Goal: Task Accomplishment & Management: Use online tool/utility

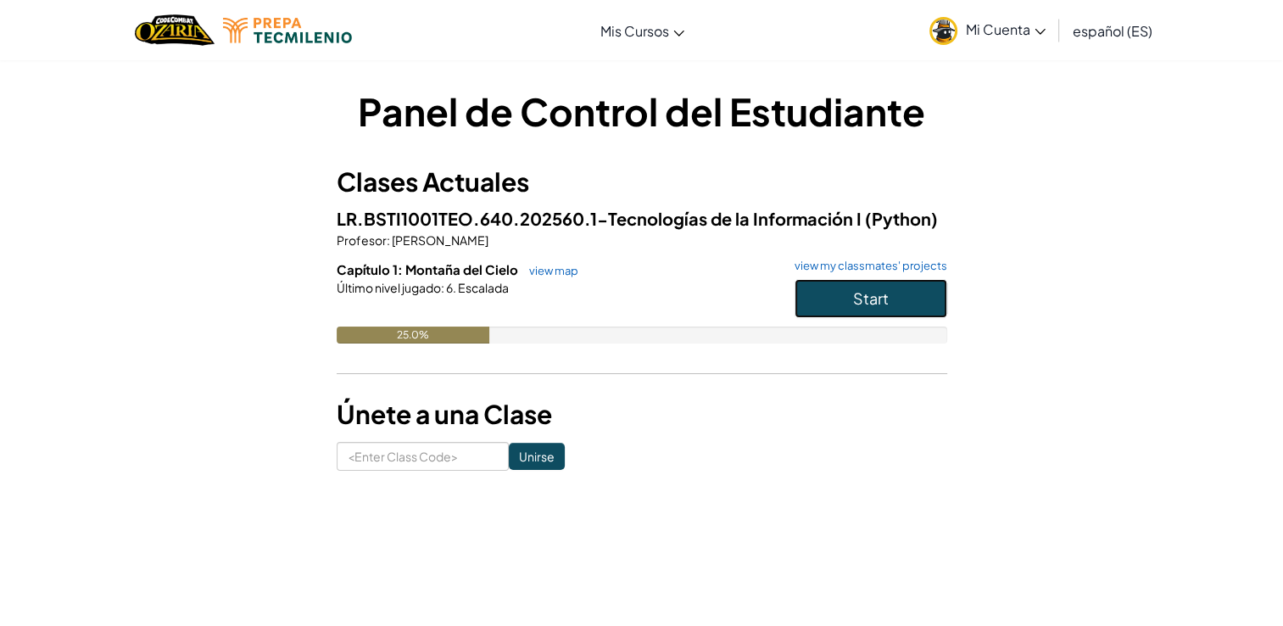
drag, startPoint x: 832, startPoint y: 304, endPoint x: 821, endPoint y: 307, distance: 11.3
click at [821, 307] on button "Start" at bounding box center [871, 298] width 153 height 39
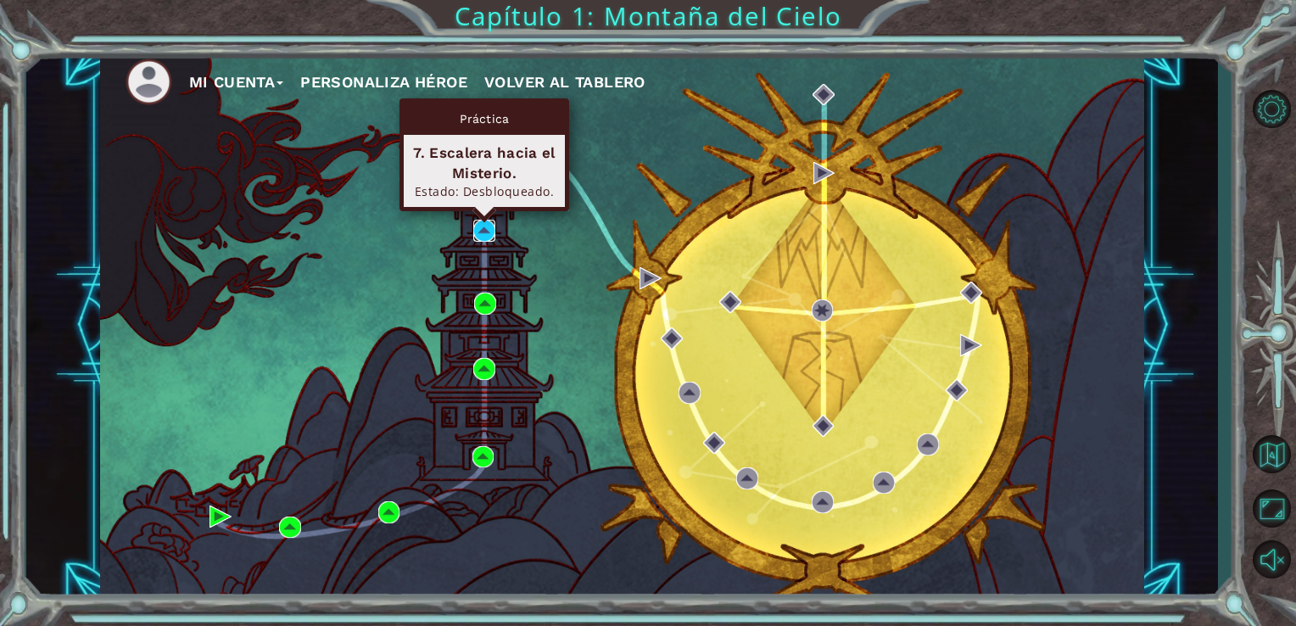
click at [482, 232] on img at bounding box center [484, 231] width 22 height 22
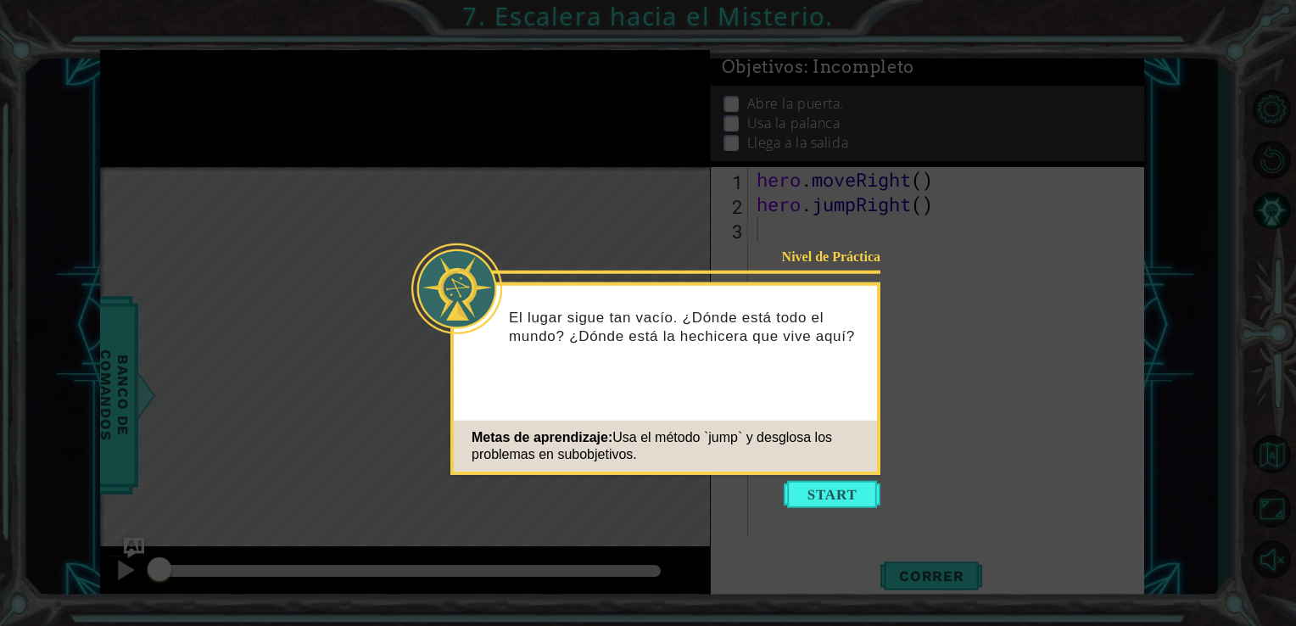
click at [694, 517] on icon at bounding box center [648, 313] width 1296 height 626
click at [836, 497] on button "Start" at bounding box center [832, 494] width 97 height 27
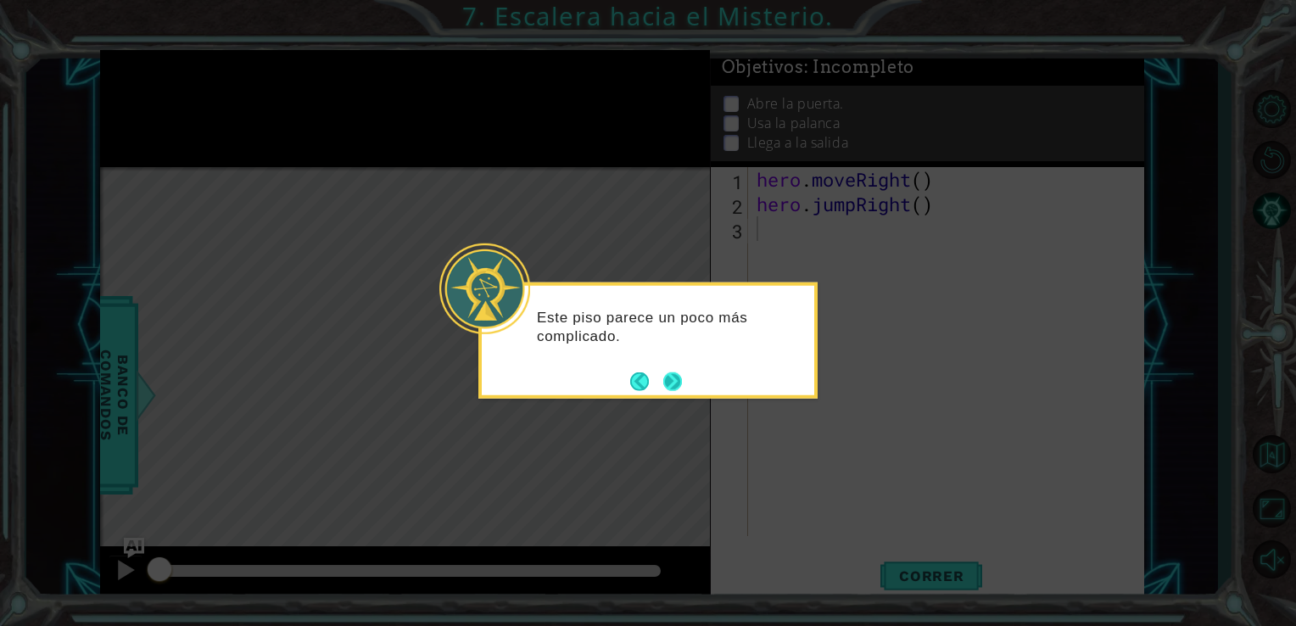
click at [675, 377] on button "Next" at bounding box center [672, 380] width 19 height 19
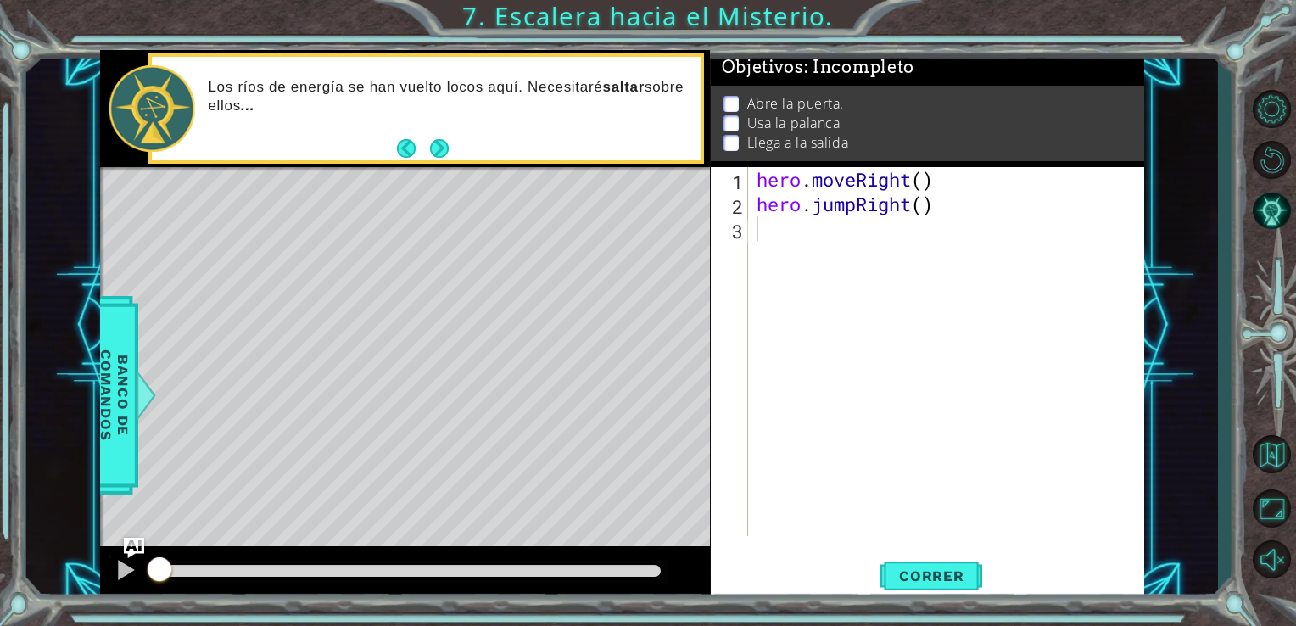
drag, startPoint x: 947, startPoint y: 576, endPoint x: 1035, endPoint y: 504, distance: 113.3
click at [945, 576] on span "Correr" at bounding box center [931, 575] width 99 height 17
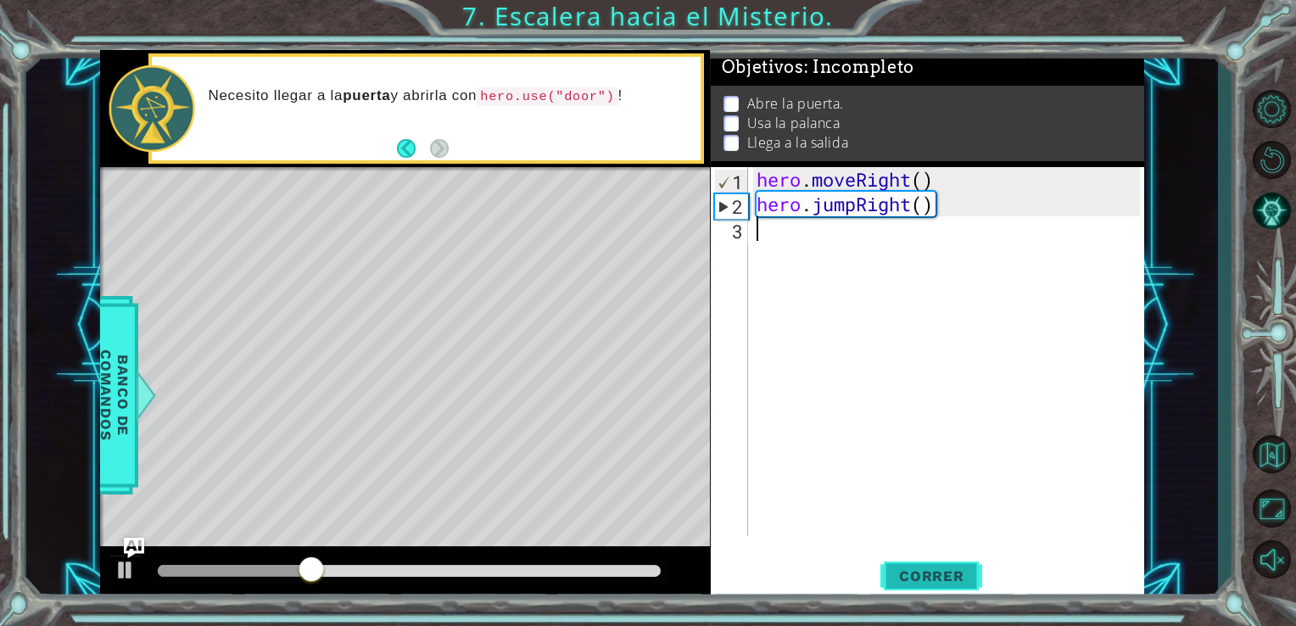
click at [916, 575] on span "Correr" at bounding box center [931, 575] width 99 height 17
click at [768, 239] on div "hero . moveRight ( ) hero . jumpRight ( )" at bounding box center [951, 376] width 396 height 418
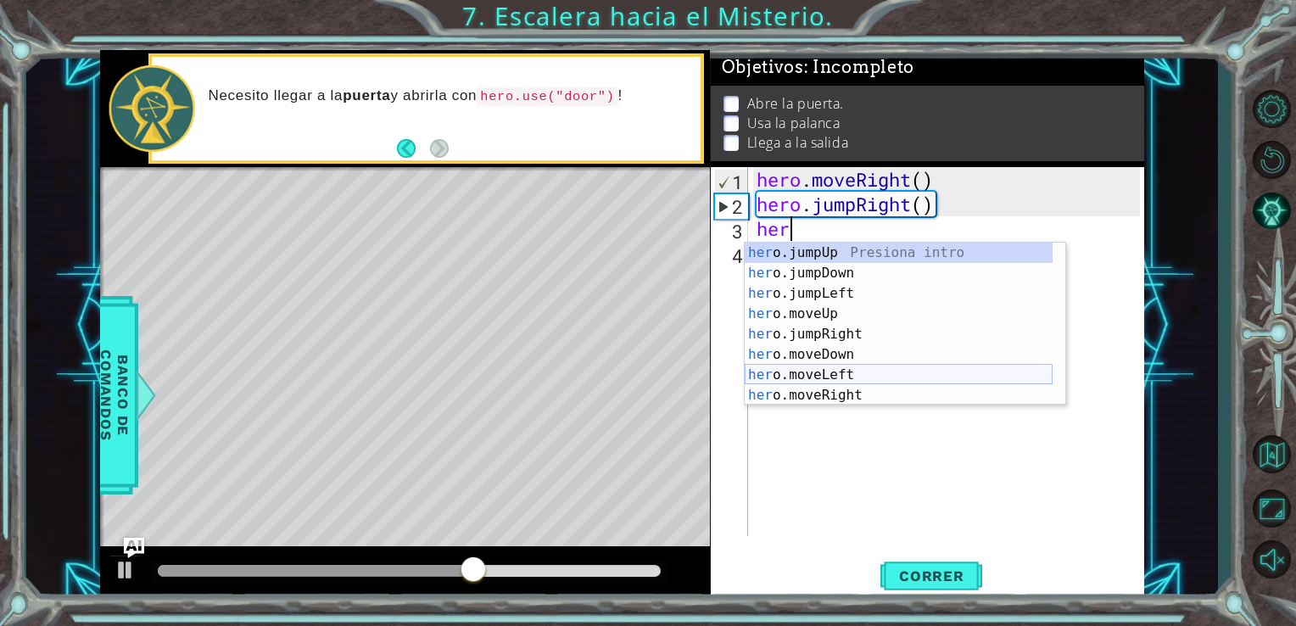
click at [843, 368] on div "her o.jumpUp Presiona intro her o.jumpDown Presiona intro her o.jumpLeft Presio…" at bounding box center [899, 345] width 308 height 204
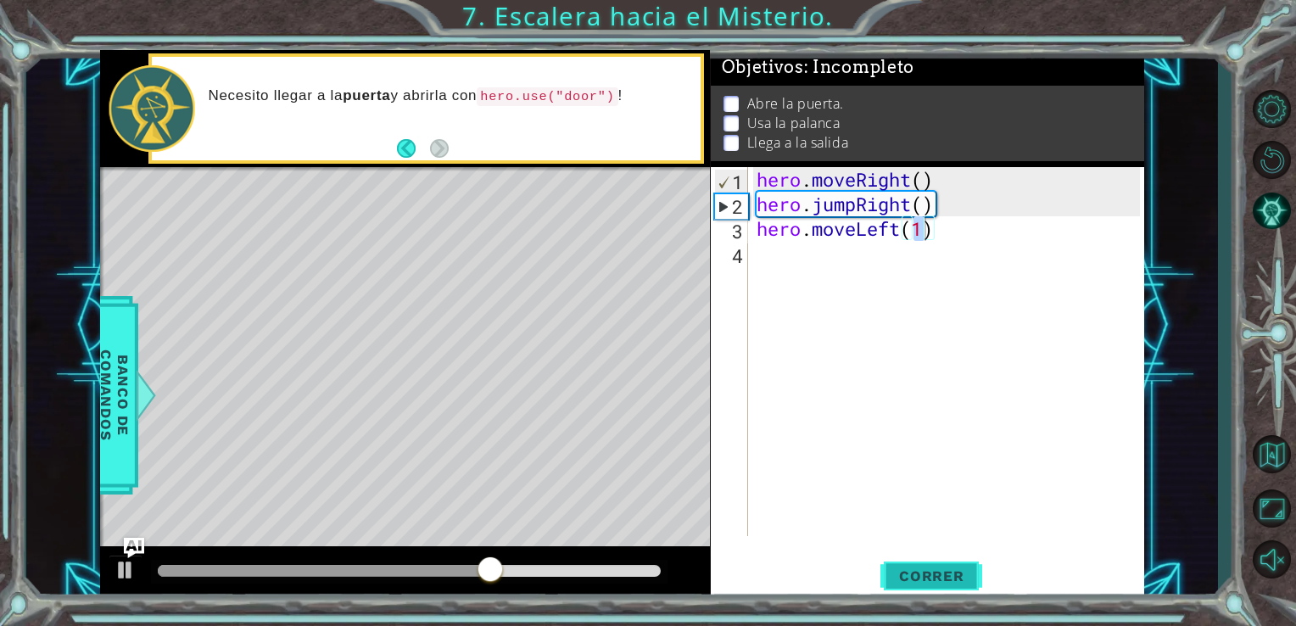
click at [910, 584] on span "Correr" at bounding box center [931, 575] width 99 height 17
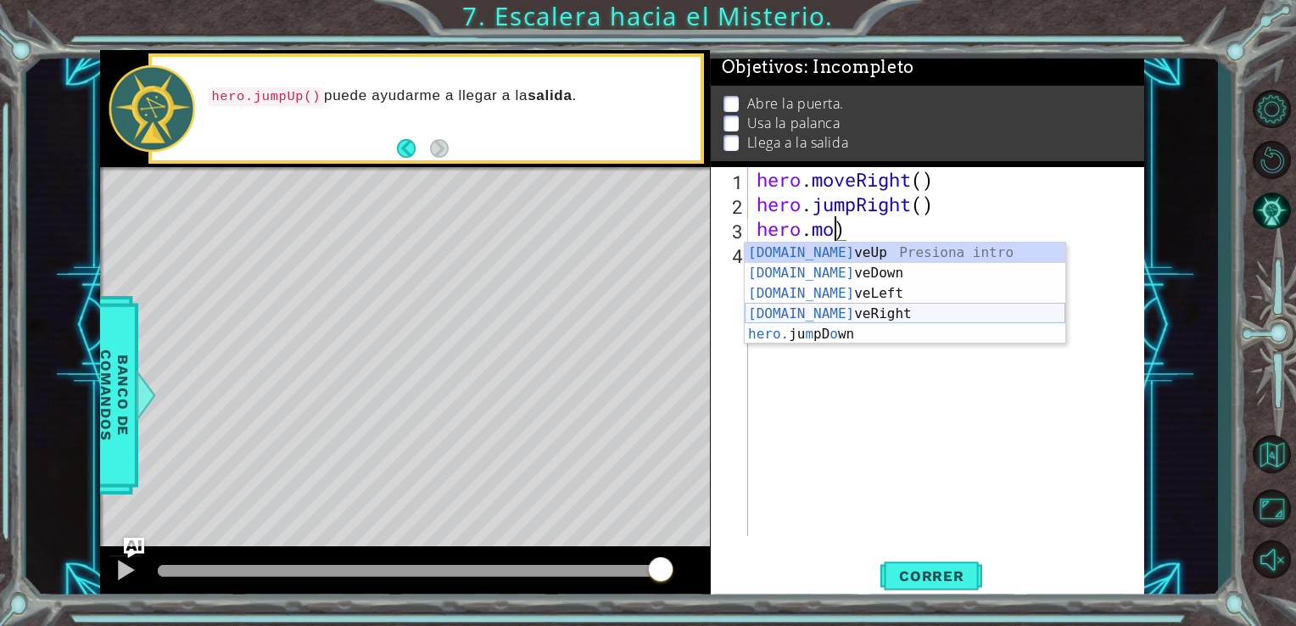
click at [869, 314] on div "[DOMAIN_NAME] veUp Presiona intro [DOMAIN_NAME] veDown Presiona intro [DOMAIN_N…" at bounding box center [905, 314] width 321 height 142
type textarea "hero.moveRight(1)"
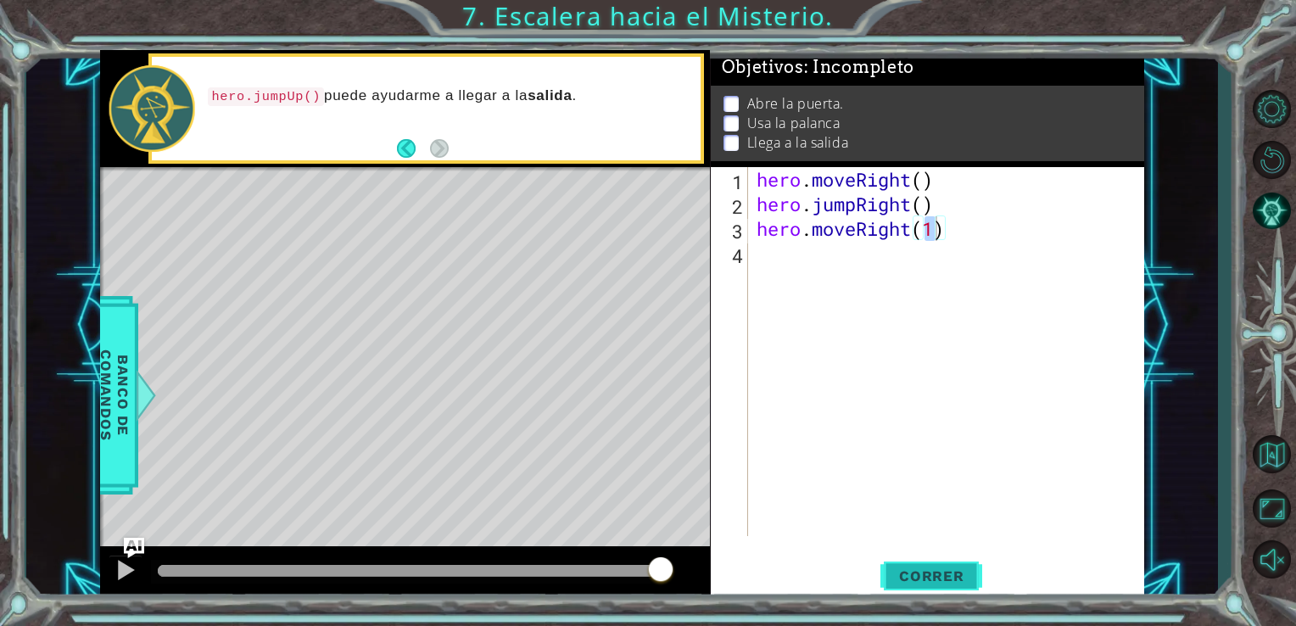
click at [923, 568] on span "Correr" at bounding box center [931, 575] width 99 height 17
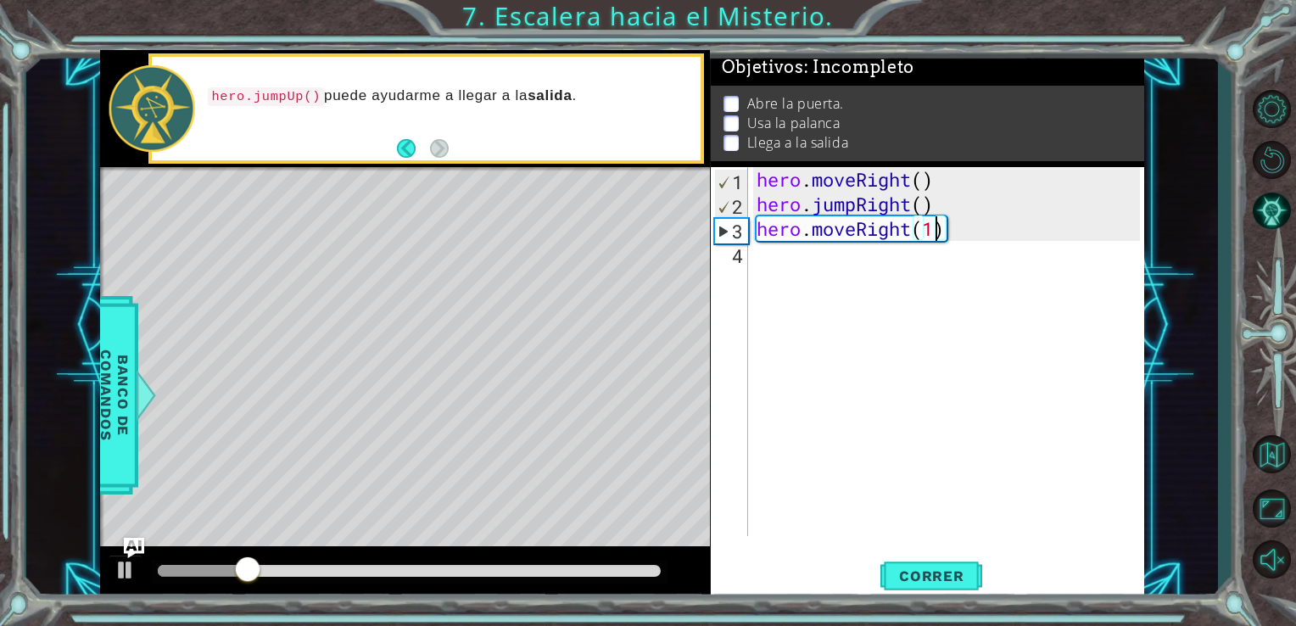
click at [767, 256] on div "hero . moveRight ( ) hero . jumpRight ( ) hero . moveRight ( 1 )" at bounding box center [951, 376] width 396 height 418
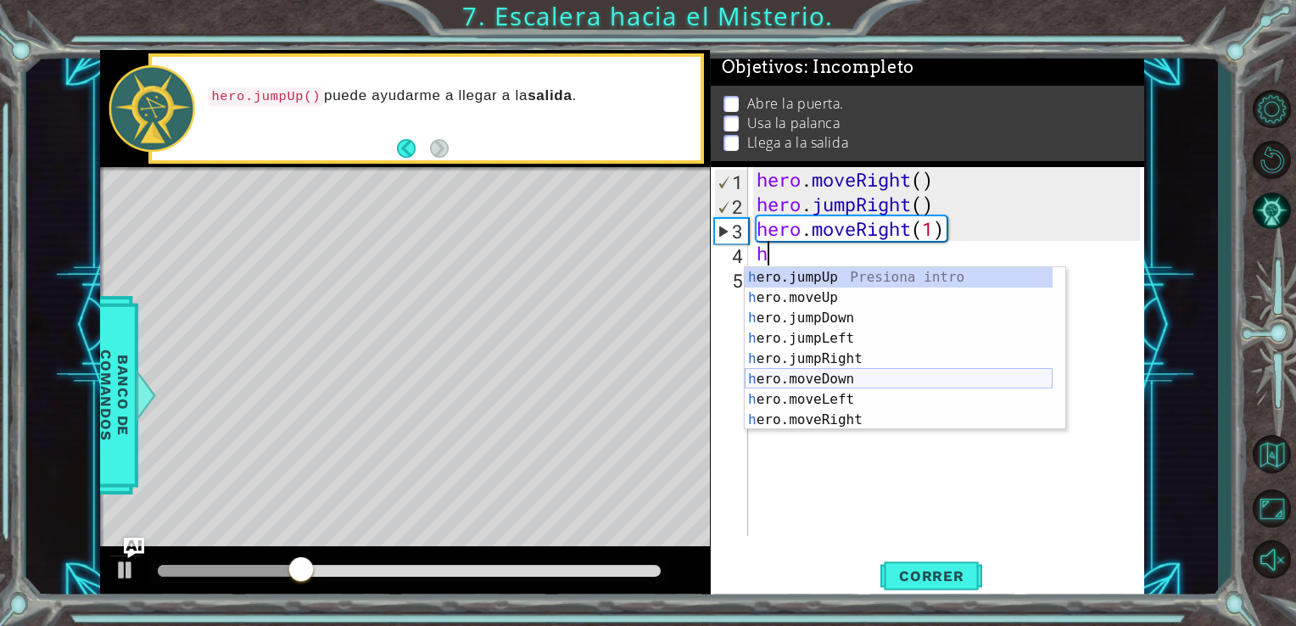
click at [828, 383] on div "h ero.jumpUp Presiona intro h ero.moveUp Presiona intro h ero.jumpDown Presiona…" at bounding box center [899, 369] width 308 height 204
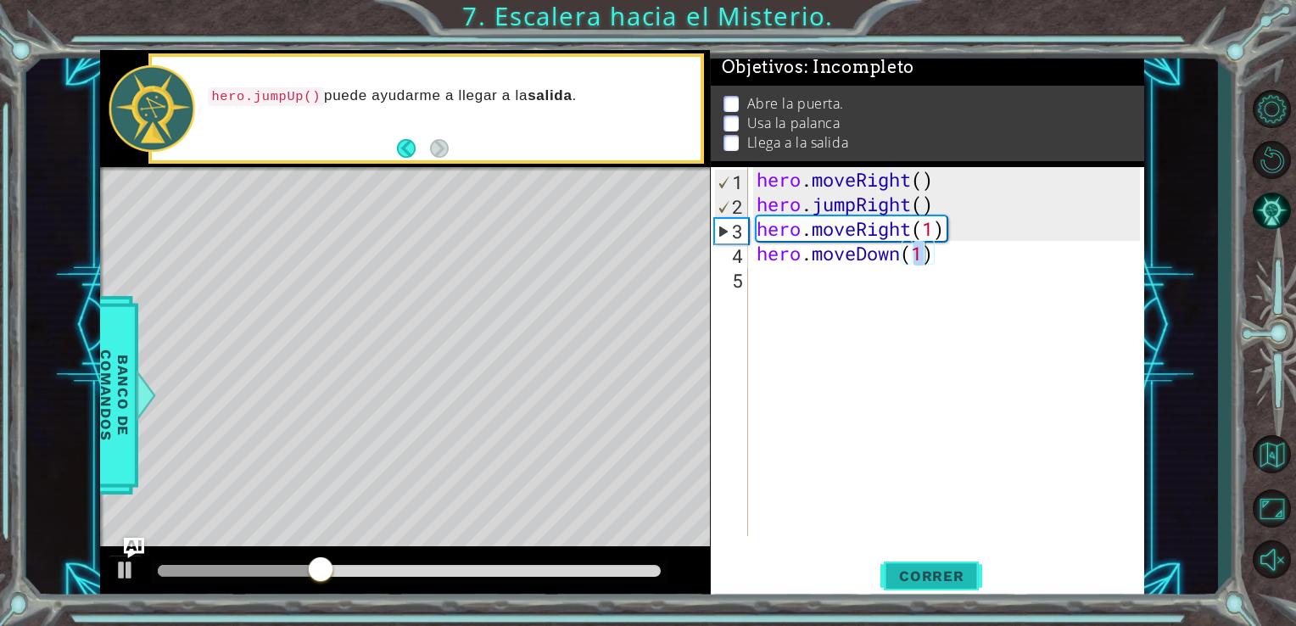
click at [919, 575] on span "Correr" at bounding box center [931, 575] width 99 height 17
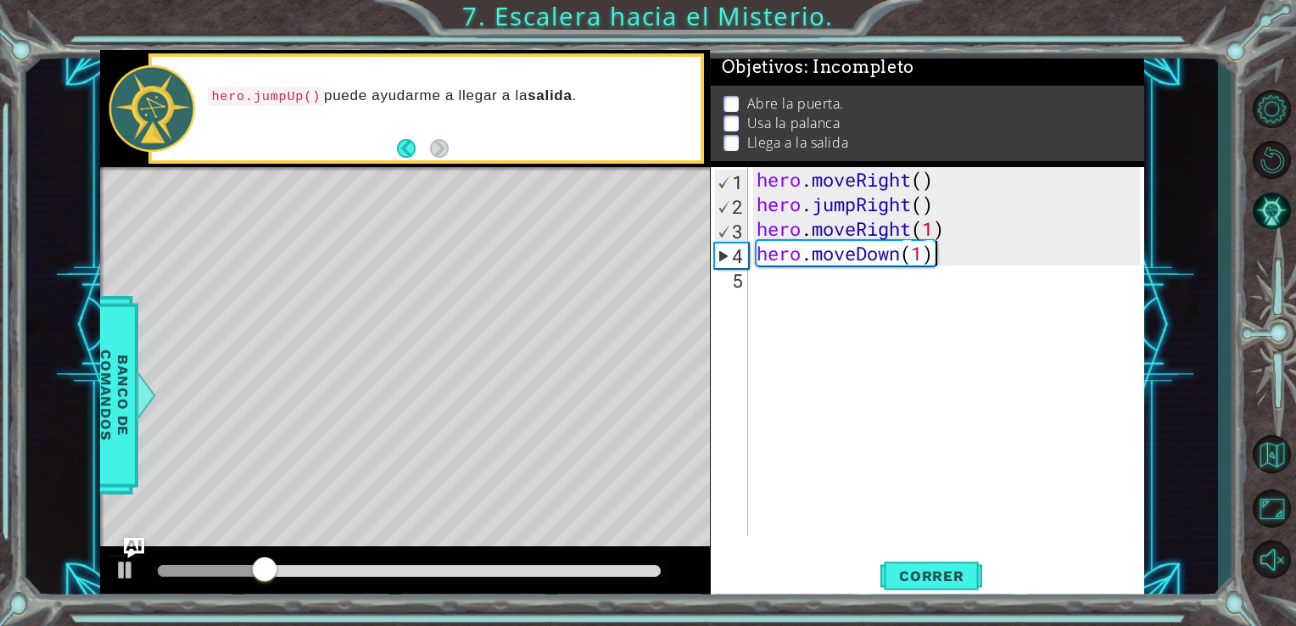
click at [948, 260] on div "hero . moveRight ( ) hero . jumpRight ( ) hero . moveRight ( 1 ) hero . moveDow…" at bounding box center [951, 376] width 396 height 418
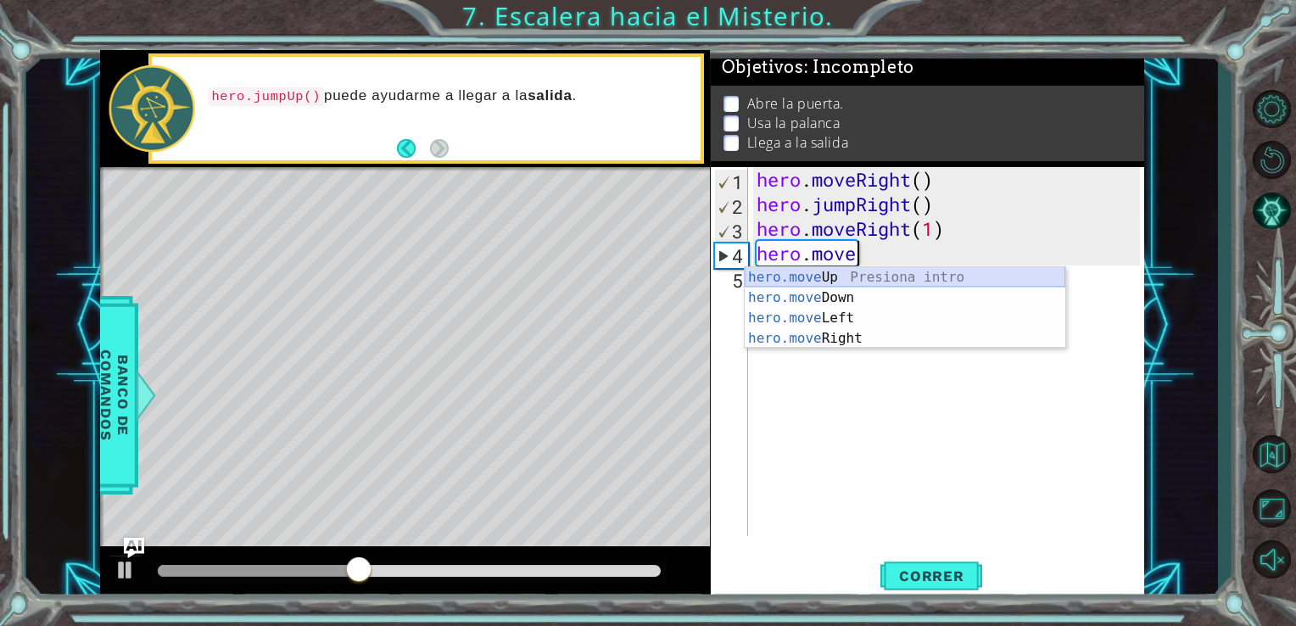
click at [820, 280] on div "hero.move Up Presiona intro hero.move Down Presiona intro hero.move Left Presio…" at bounding box center [905, 328] width 321 height 122
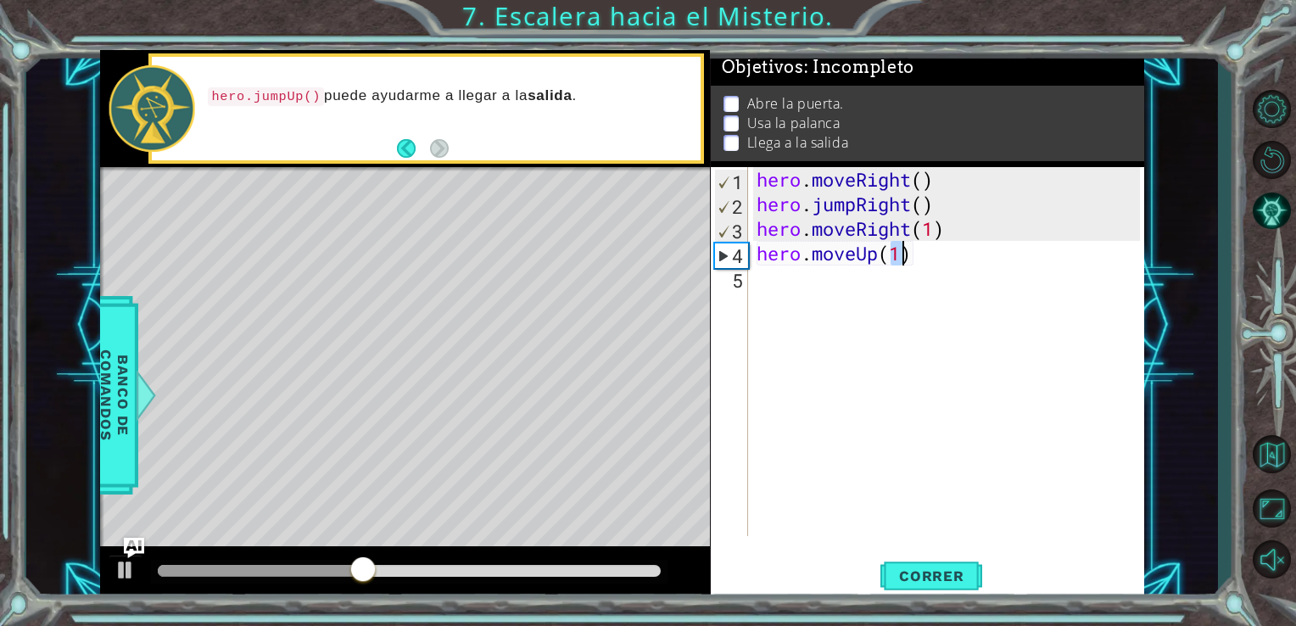
type textarea "hero.moveUp(1)"
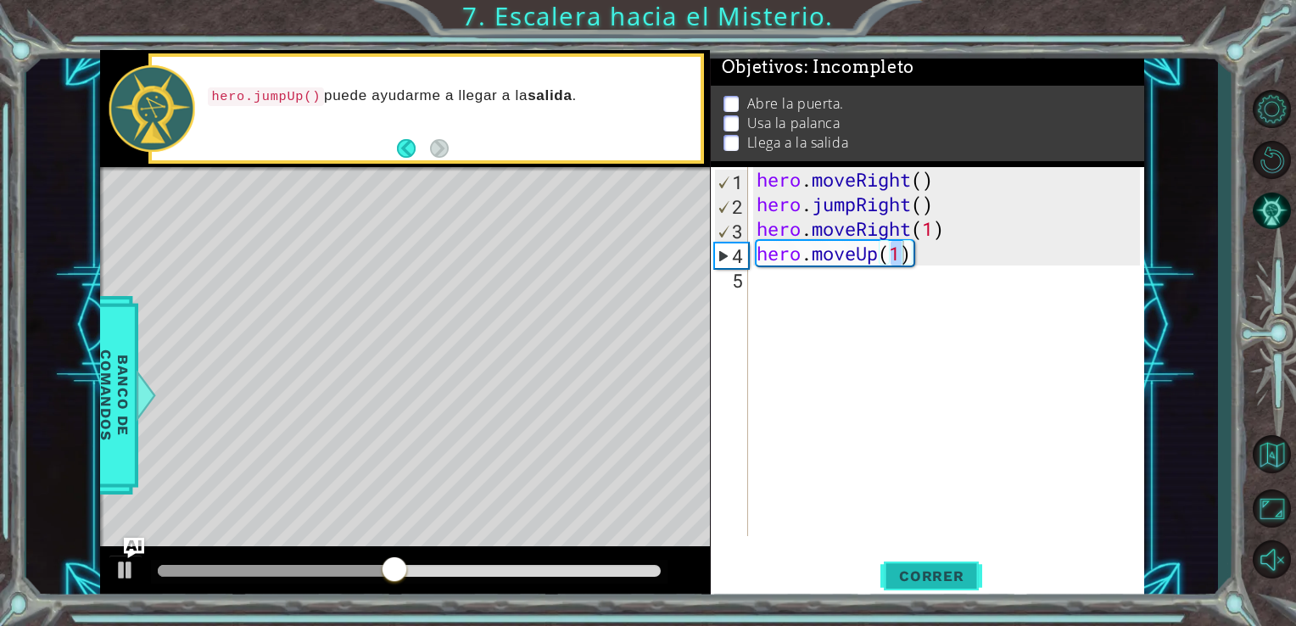
drag, startPoint x: 921, startPoint y: 576, endPoint x: 881, endPoint y: 554, distance: 45.6
click at [919, 579] on span "Correr" at bounding box center [931, 575] width 99 height 17
click at [787, 303] on div "hero . moveRight ( ) hero . jumpRight ( ) hero . moveRight ( 1 ) hero . moveUp …" at bounding box center [951, 376] width 396 height 418
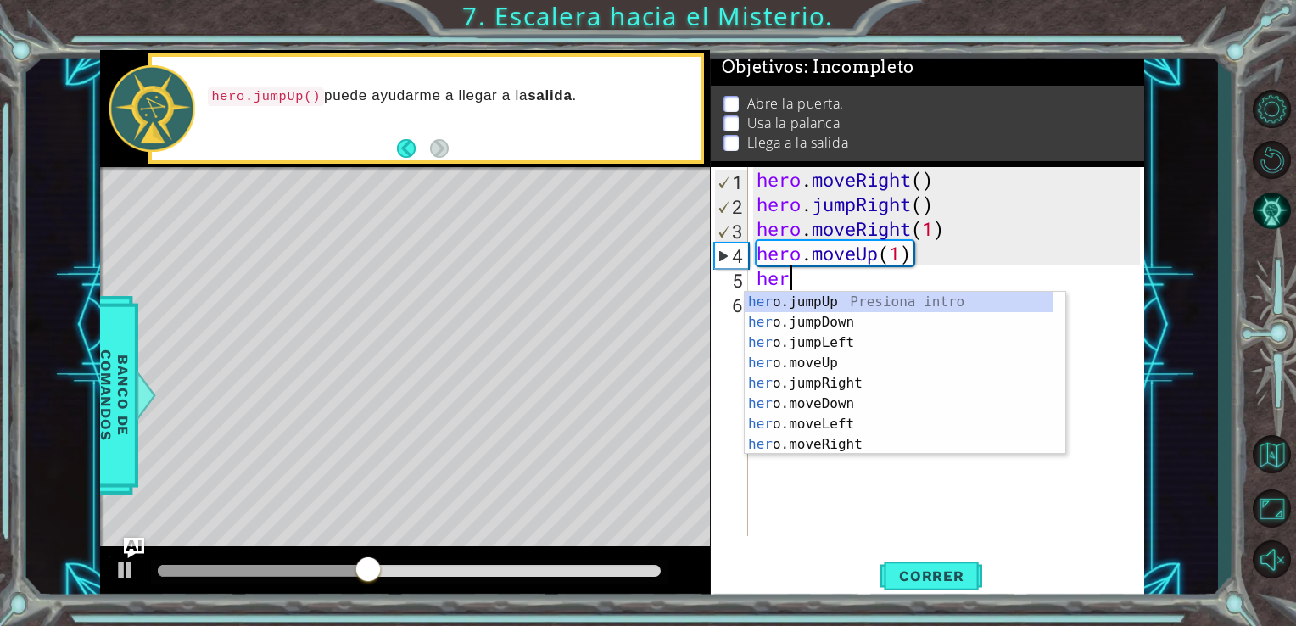
click at [394, 147] on div "hero.jumpUp() puede ayudarme a llegar a la salida ." at bounding box center [426, 108] width 549 height 103
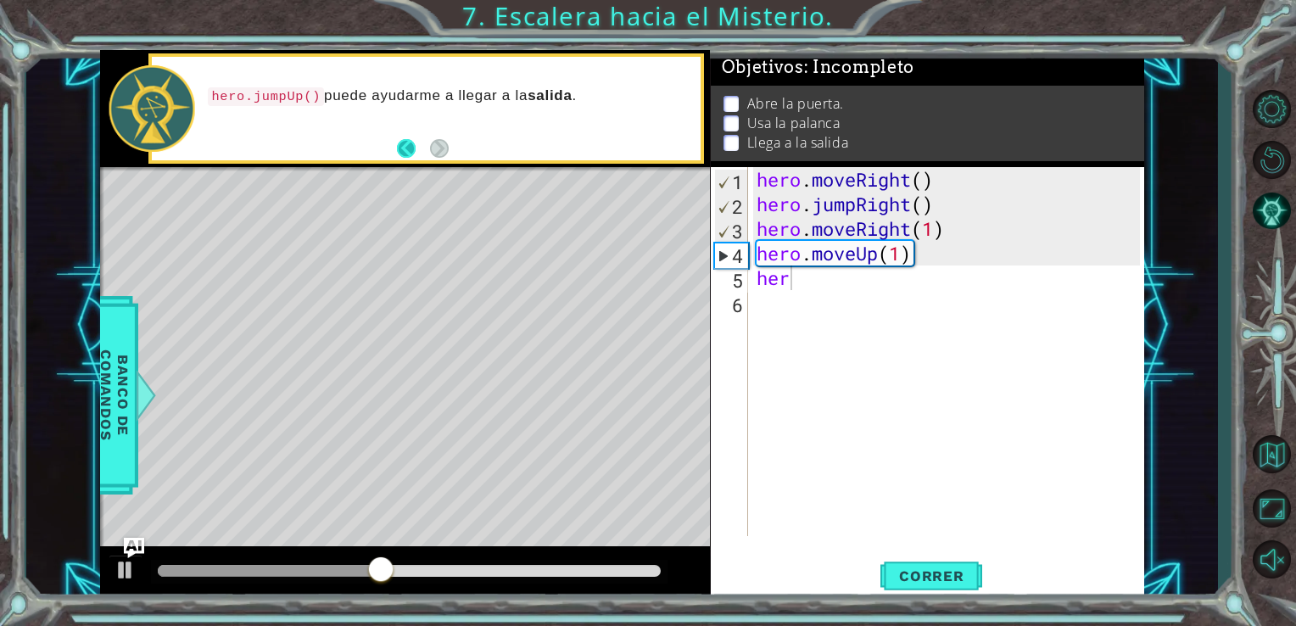
click at [404, 148] on button "Back" at bounding box center [413, 148] width 33 height 19
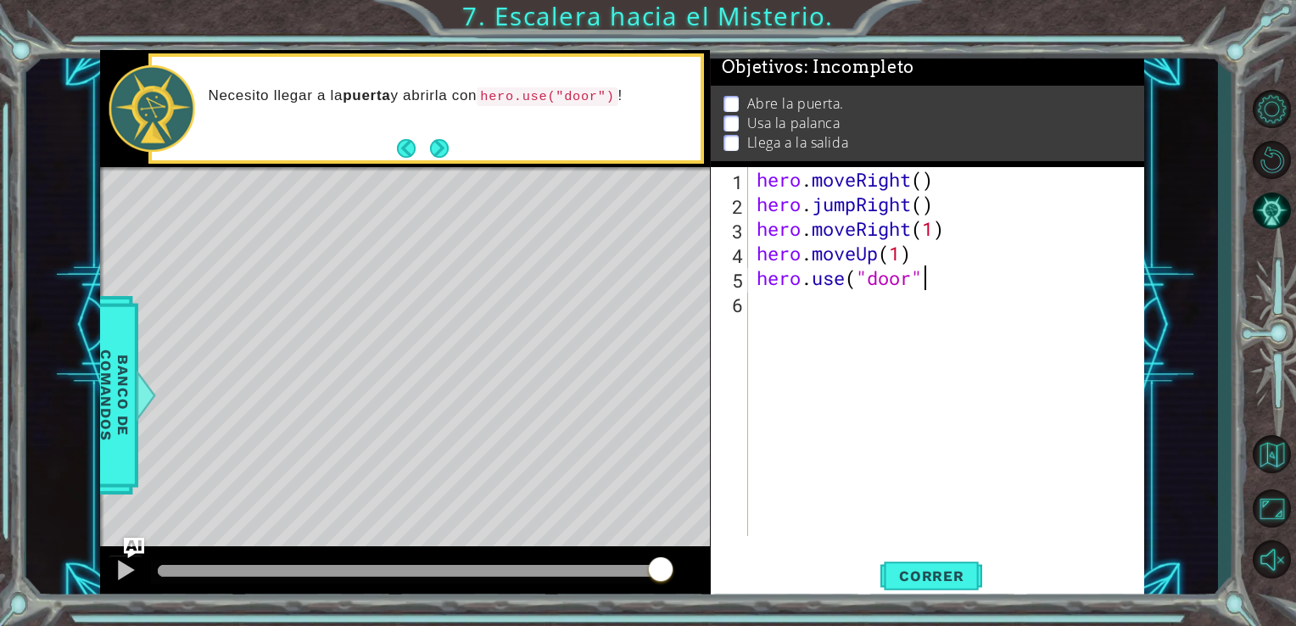
scroll to position [0, 7]
click at [942, 570] on span "Correr" at bounding box center [931, 575] width 99 height 17
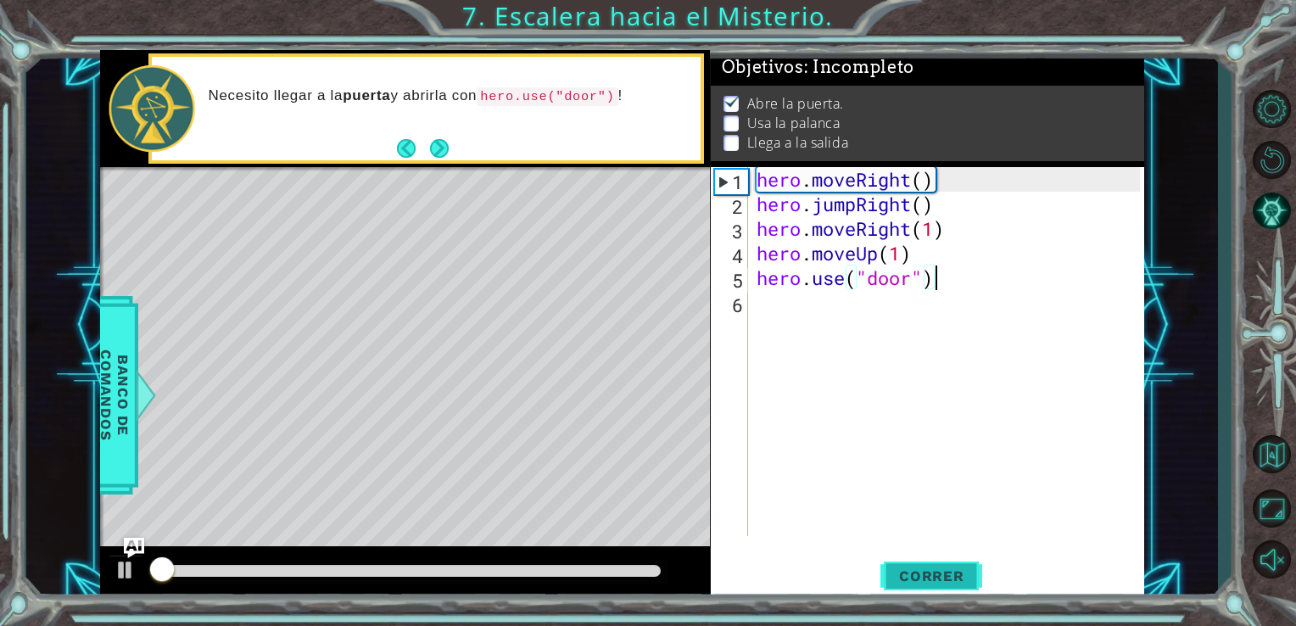
scroll to position [7, 0]
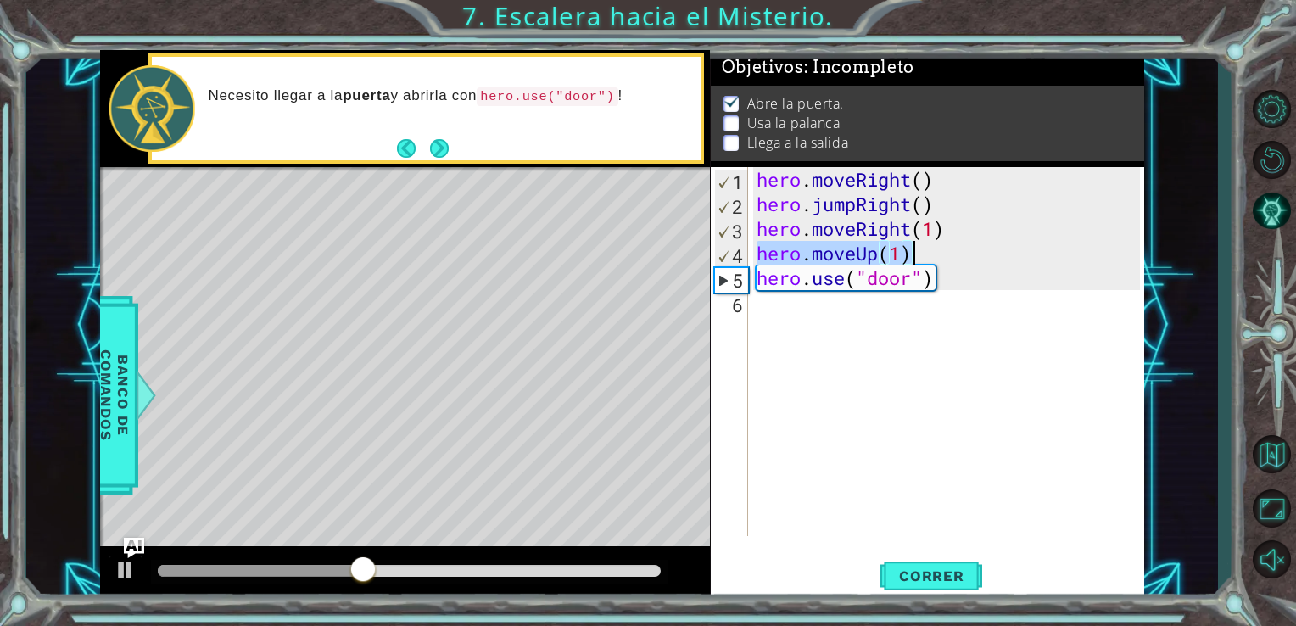
drag, startPoint x: 757, startPoint y: 253, endPoint x: 913, endPoint y: 255, distance: 156.1
click at [913, 255] on div "hero . moveRight ( ) hero . jumpRight ( ) hero . moveRight ( 1 ) hero . moveUp …" at bounding box center [951, 376] width 396 height 418
type textarea "hero.moveUp(1)"
click at [801, 319] on div "hero . moveRight ( ) hero . jumpRight ( ) hero . moveRight ( 1 ) hero . moveUp …" at bounding box center [951, 376] width 396 height 418
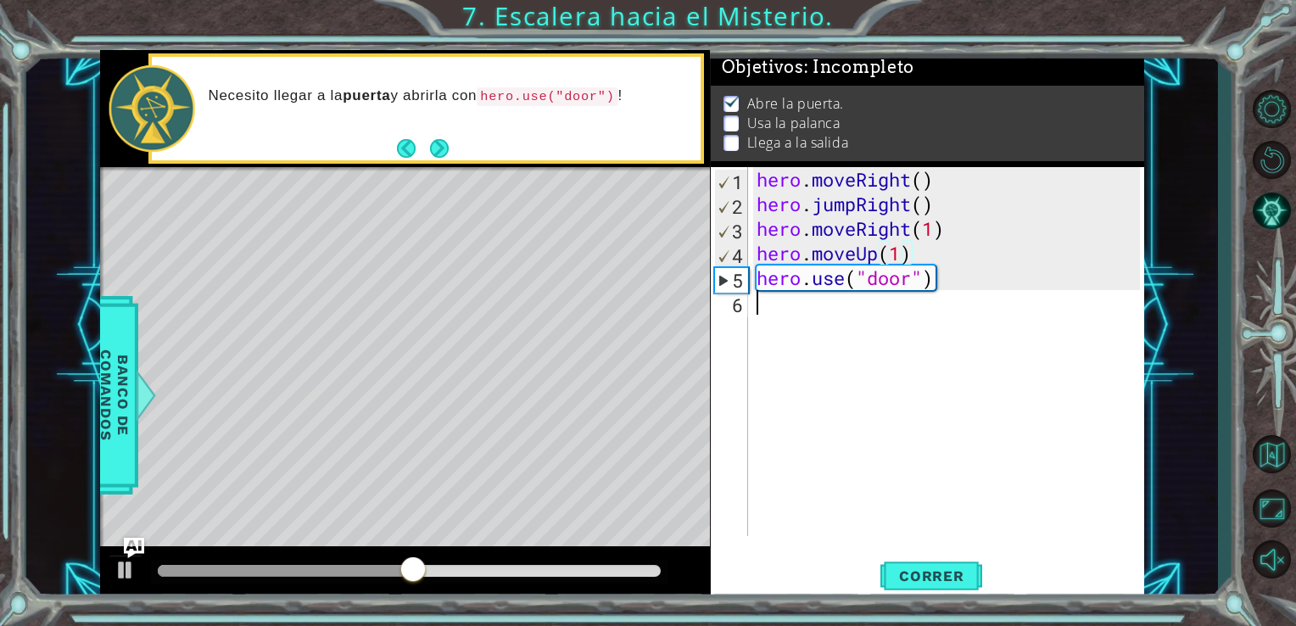
scroll to position [0, 0]
paste textarea "hero.moveUp(1)"
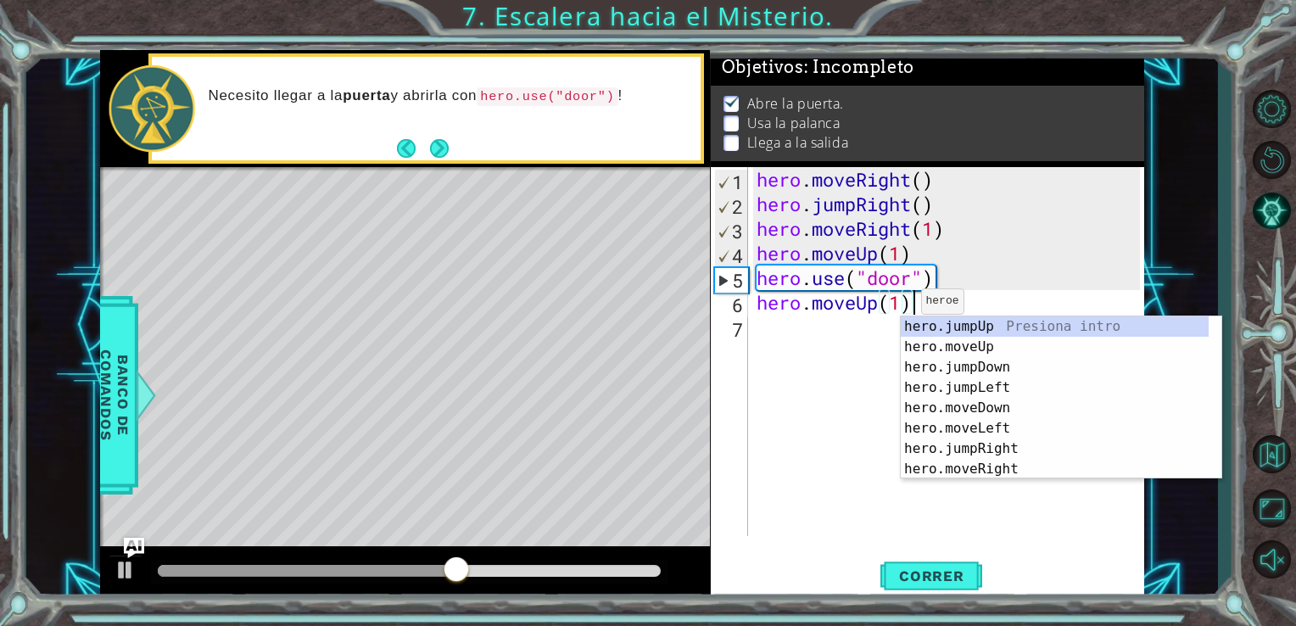
click at [896, 305] on div "hero . moveRight ( ) hero . jumpRight ( ) hero . moveRight ( 1 ) hero . moveUp …" at bounding box center [951, 376] width 396 height 418
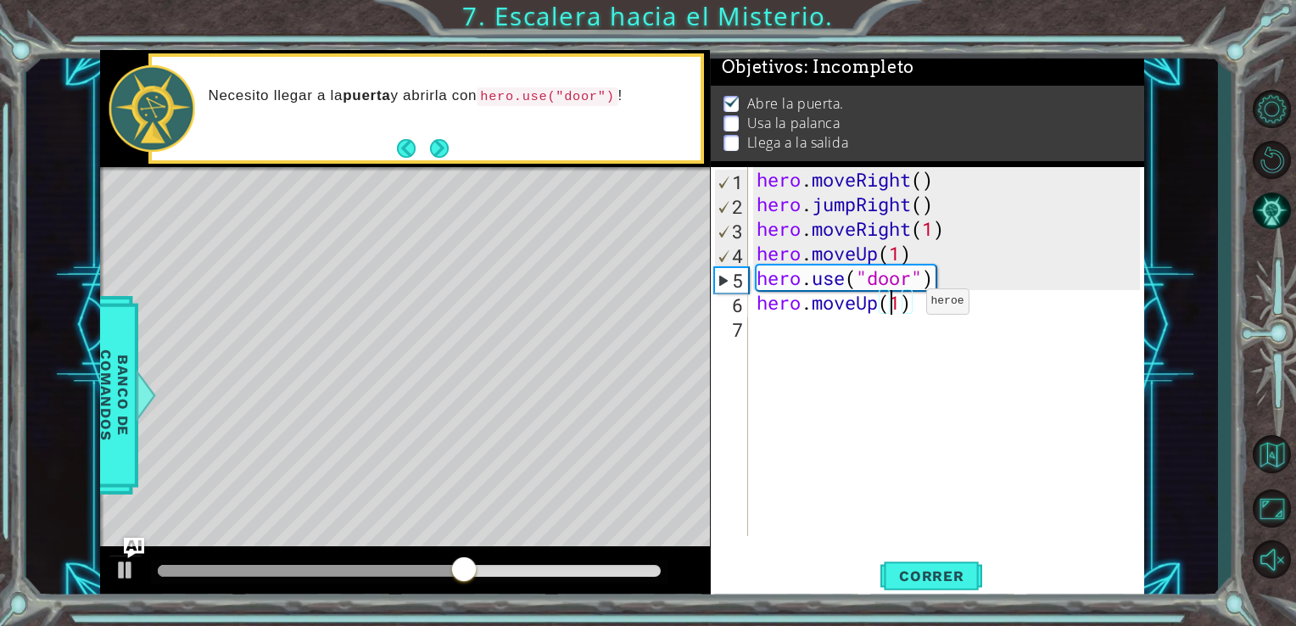
click at [900, 303] on div "hero . moveRight ( ) hero . jumpRight ( ) hero . moveRight ( 1 ) hero . moveUp …" at bounding box center [951, 376] width 396 height 418
type textarea "hero.moveUp(2)"
click at [930, 578] on span "Correr" at bounding box center [931, 575] width 99 height 17
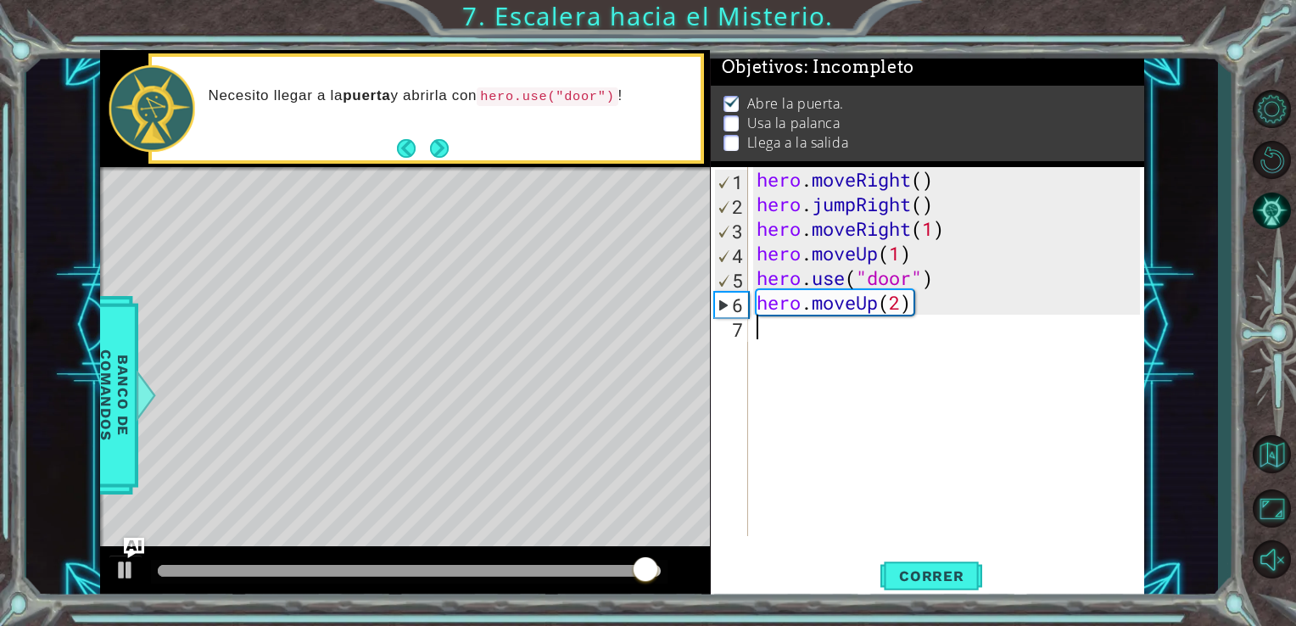
click at [763, 330] on div "hero . moveRight ( ) hero . jumpRight ( ) hero . moveRight ( 1 ) hero . moveUp …" at bounding box center [951, 376] width 396 height 418
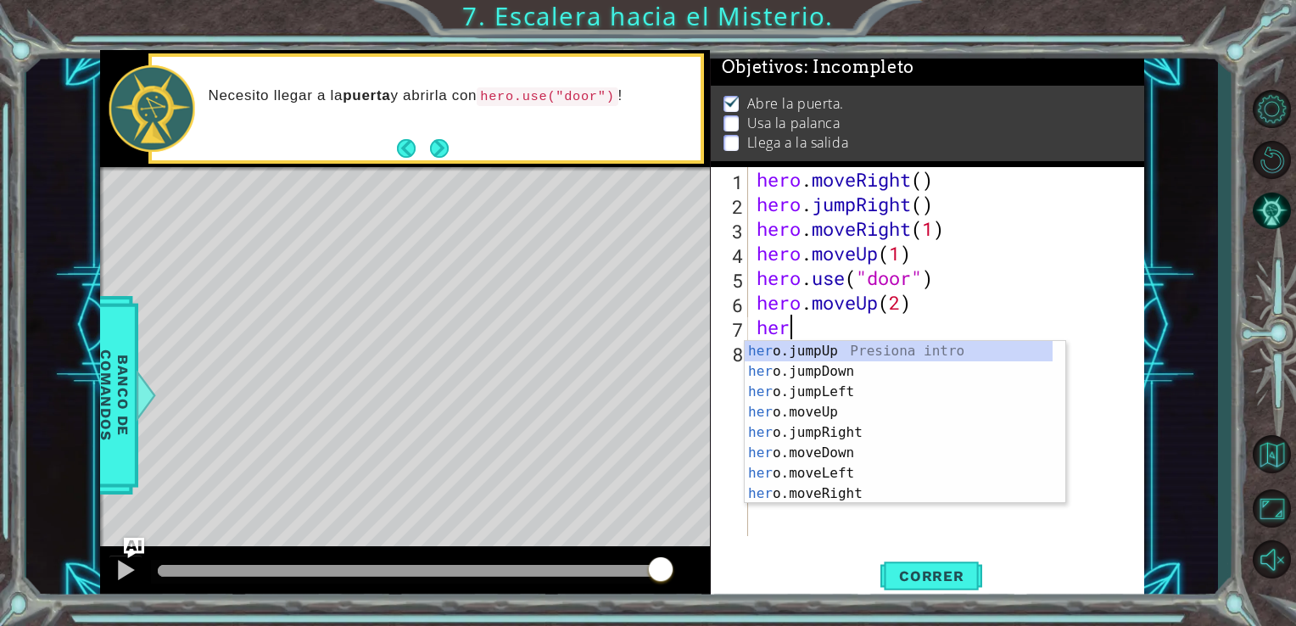
scroll to position [0, 0]
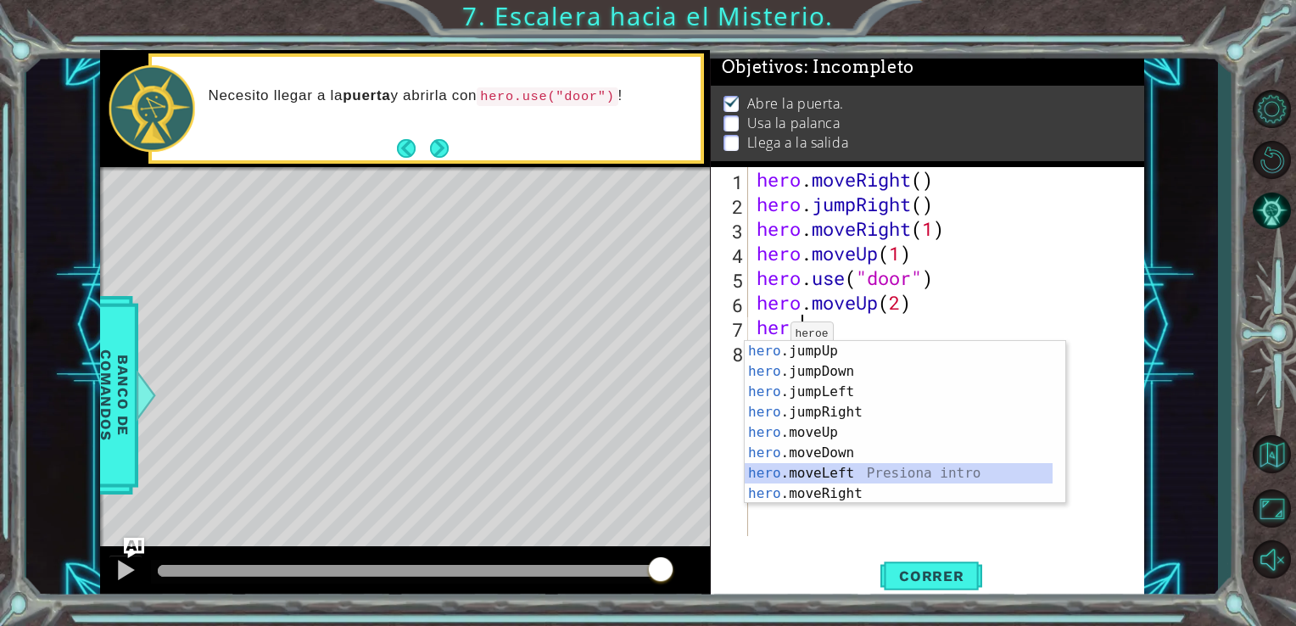
click at [809, 472] on div "hero .jumpUp Presiona intro hero .jumpDown Presiona intro hero .jumpLeft Presio…" at bounding box center [899, 443] width 308 height 204
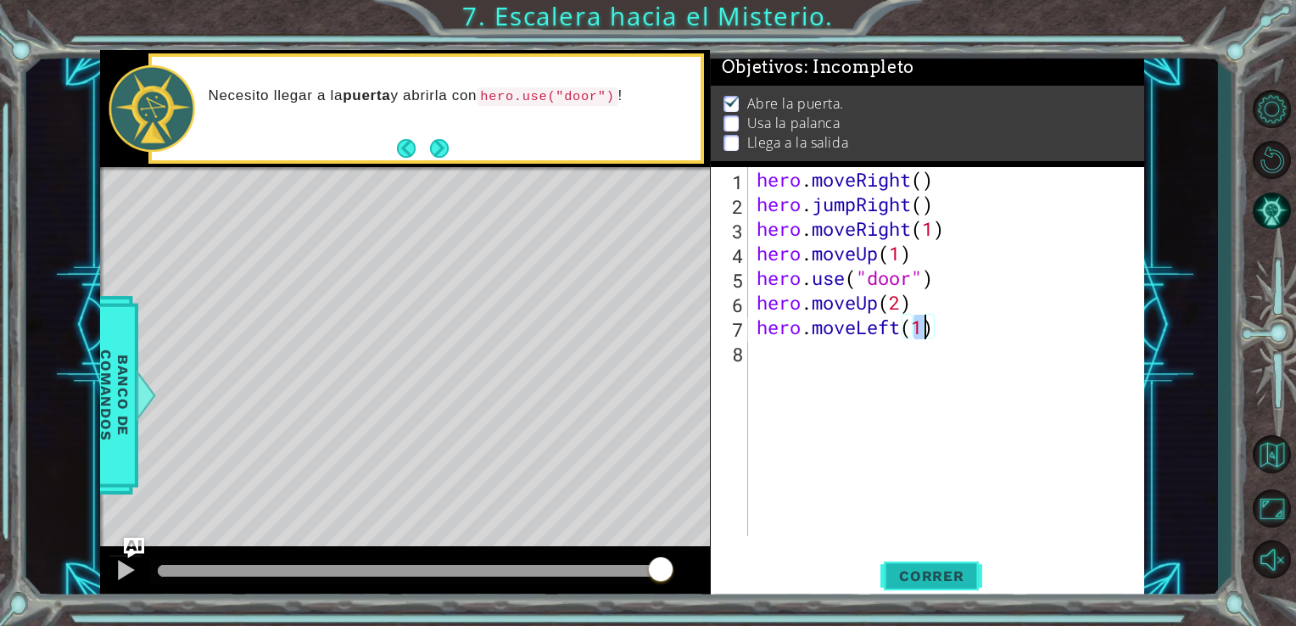
type textarea "hero.moveLeft(1)"
click at [901, 583] on span "Correr" at bounding box center [931, 575] width 99 height 17
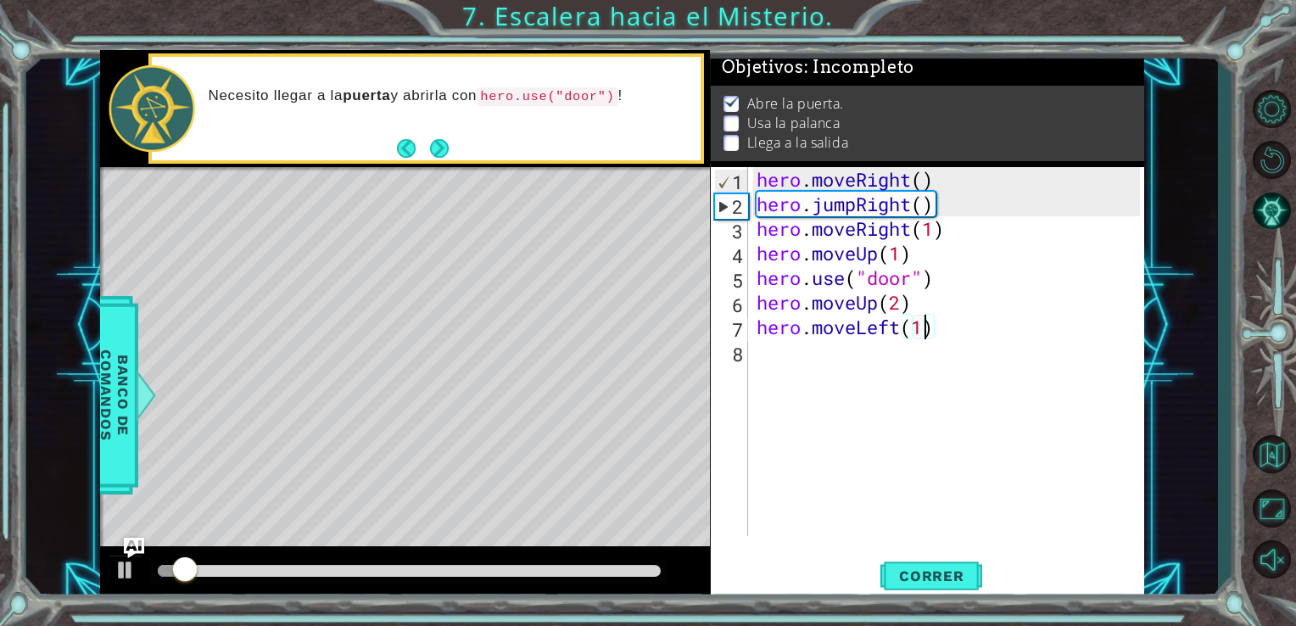
click at [779, 346] on div "hero . moveRight ( ) hero . jumpRight ( ) hero . moveRight ( 1 ) hero . moveUp …" at bounding box center [951, 376] width 396 height 418
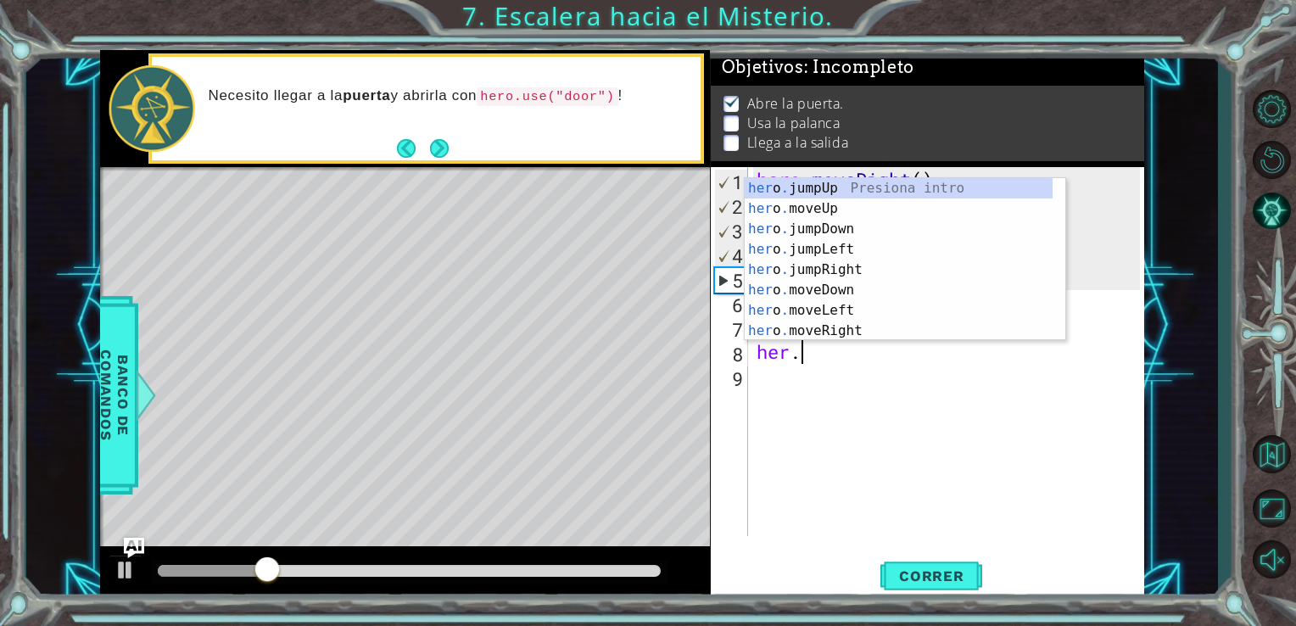
scroll to position [0, 1]
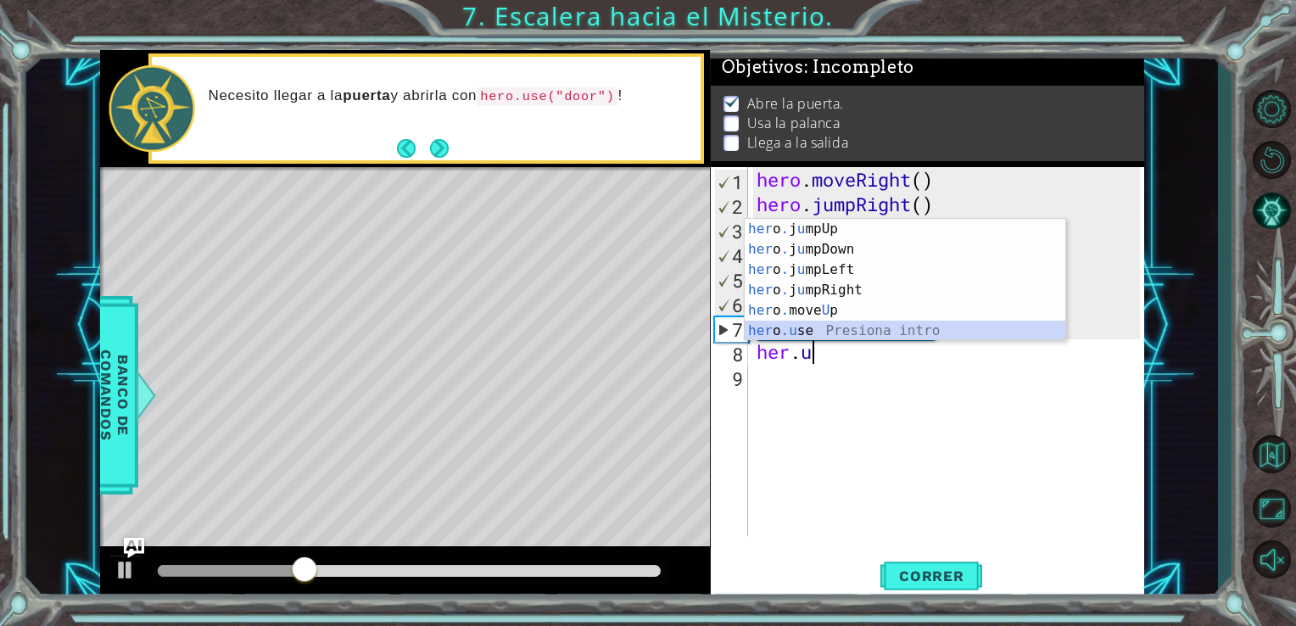
click at [793, 332] on div "her [PERSON_NAME] mpUp Presiona intro her [PERSON_NAME] mpDown Presiona intro h…" at bounding box center [905, 300] width 321 height 163
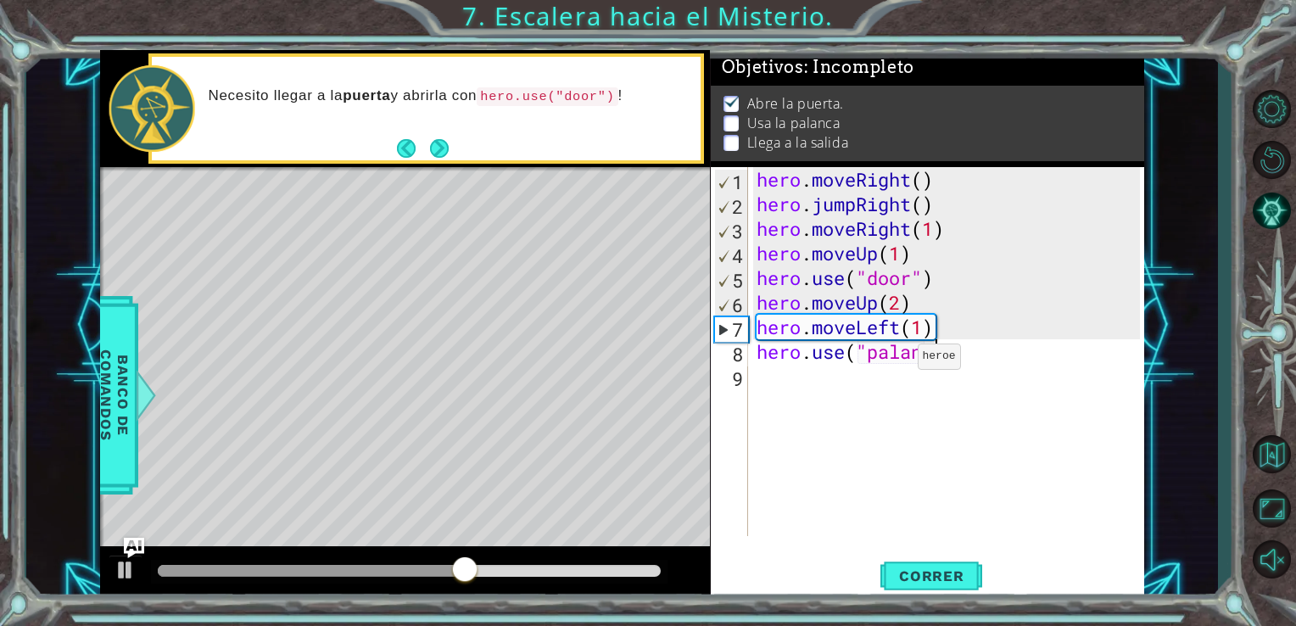
scroll to position [0, 8]
type textarea "hero.use("palanca")"
click at [959, 570] on span "Correr" at bounding box center [931, 575] width 99 height 17
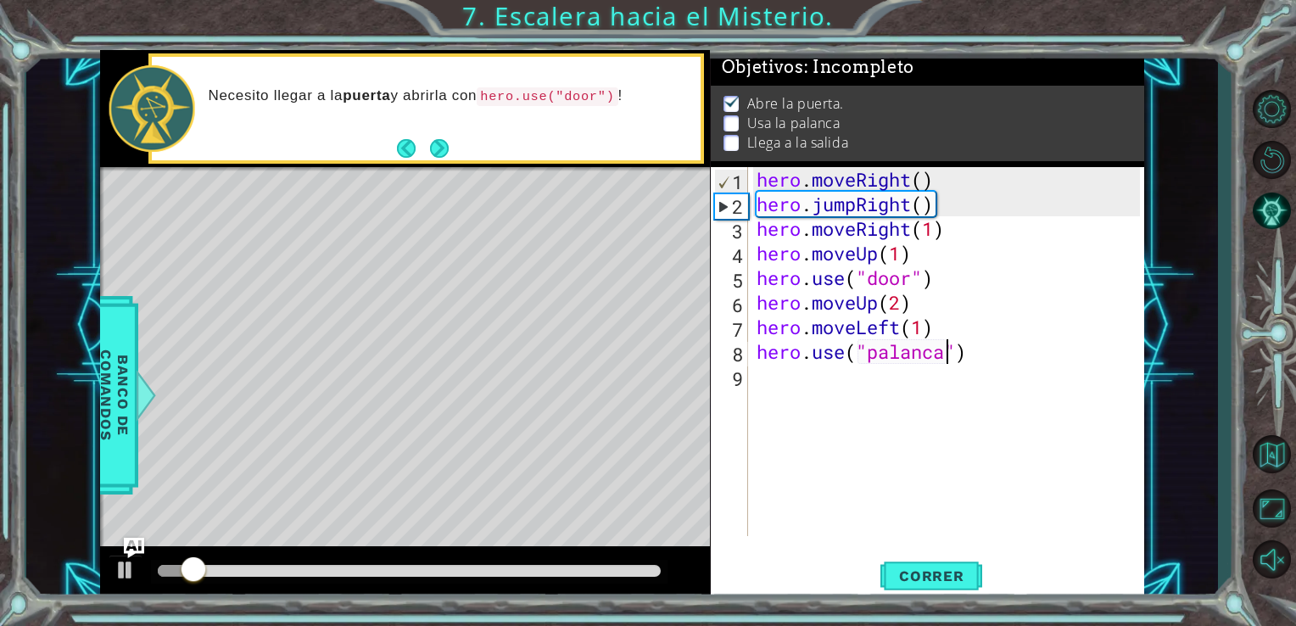
click at [799, 399] on div "hero . moveRight ( ) hero . jumpRight ( ) hero . moveRight ( 1 ) hero . moveUp …" at bounding box center [951, 376] width 396 height 418
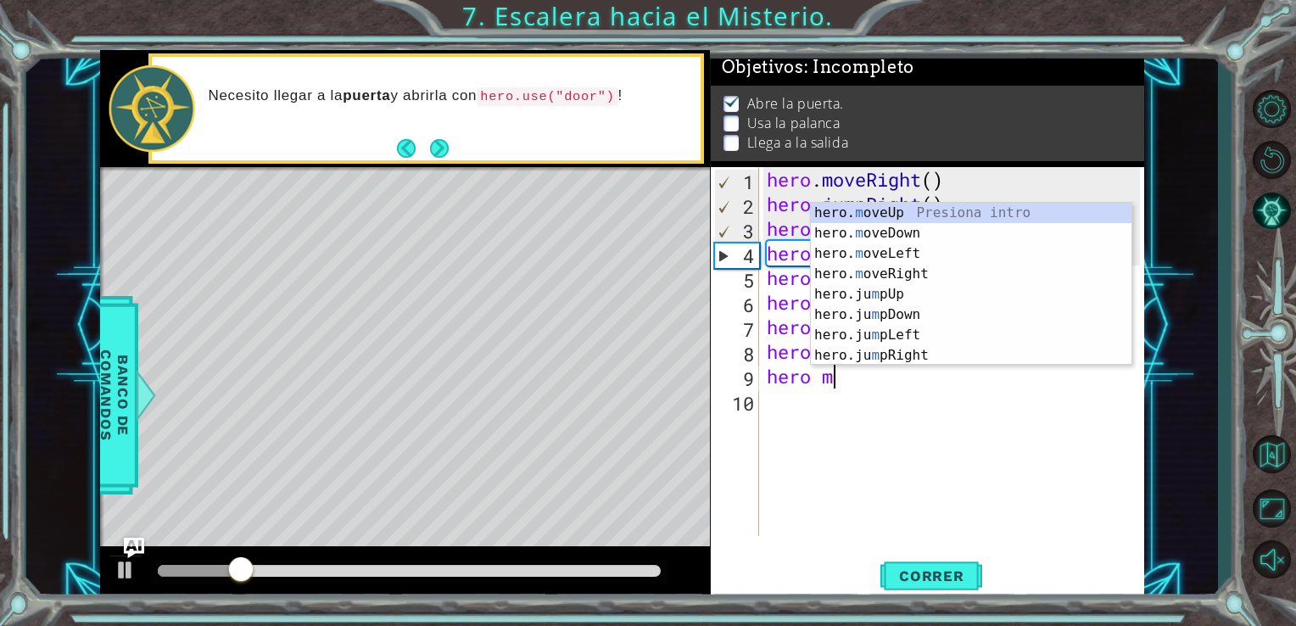
scroll to position [0, 3]
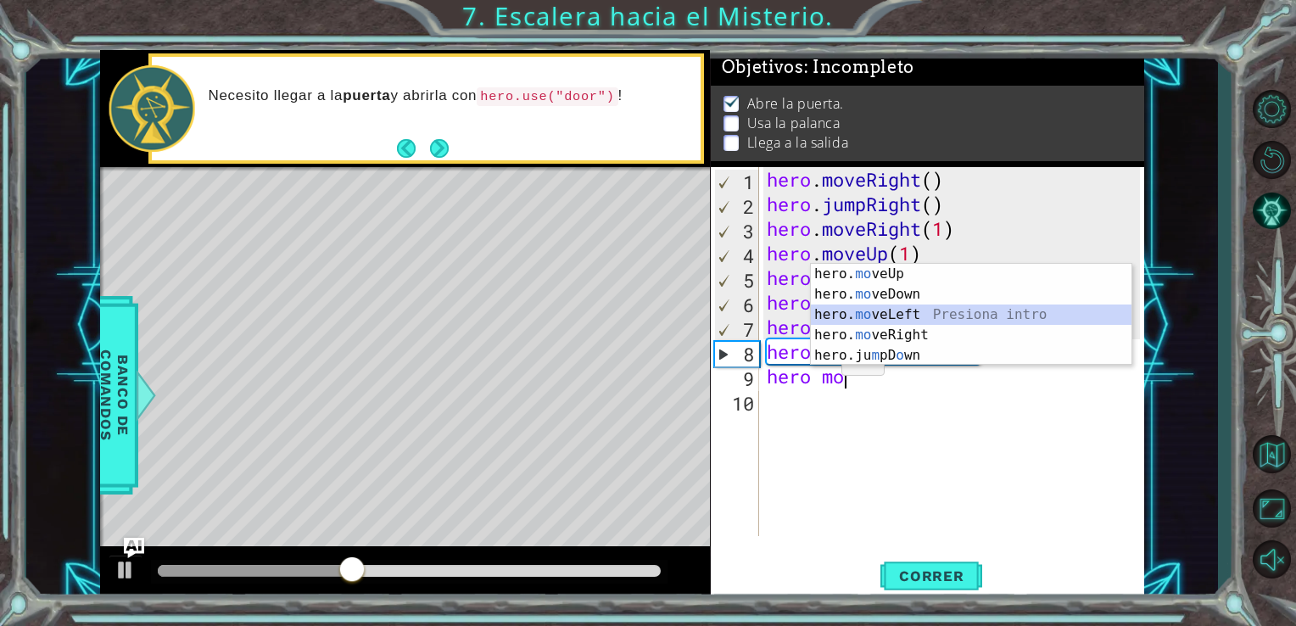
click at [858, 313] on div "hero. mo veUp Presiona intro hero. mo veDown Presiona intro hero. mo veLeft Pre…" at bounding box center [971, 335] width 321 height 142
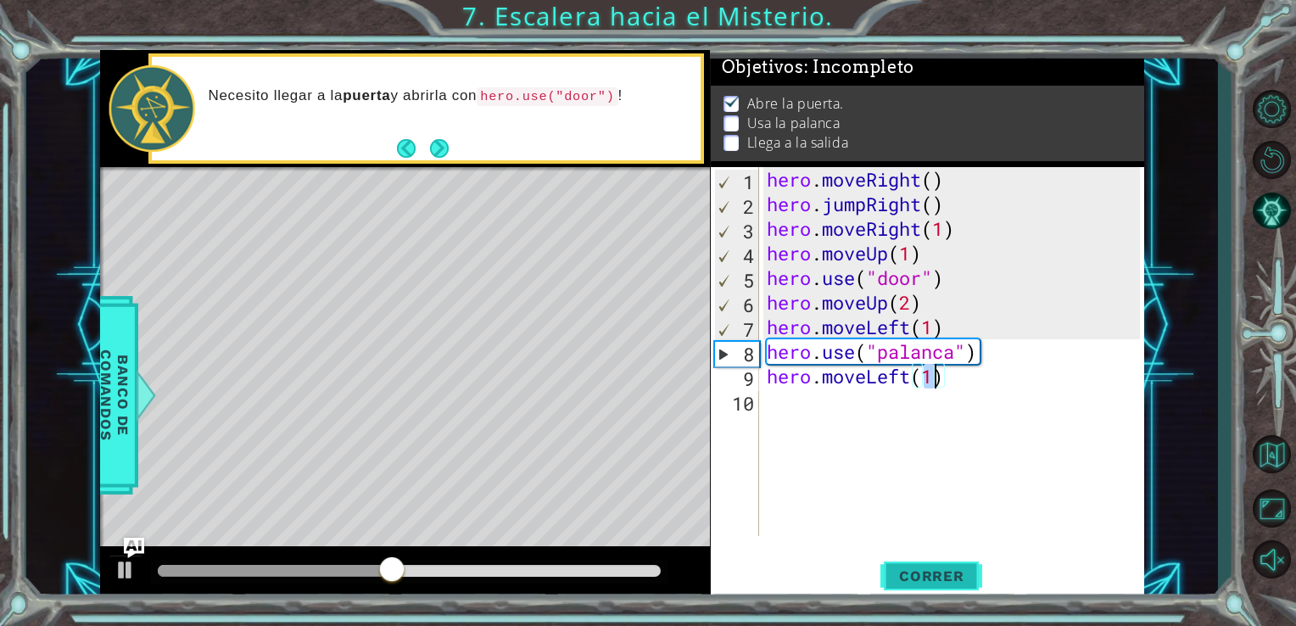
click at [925, 561] on button "Correr" at bounding box center [931, 575] width 102 height 43
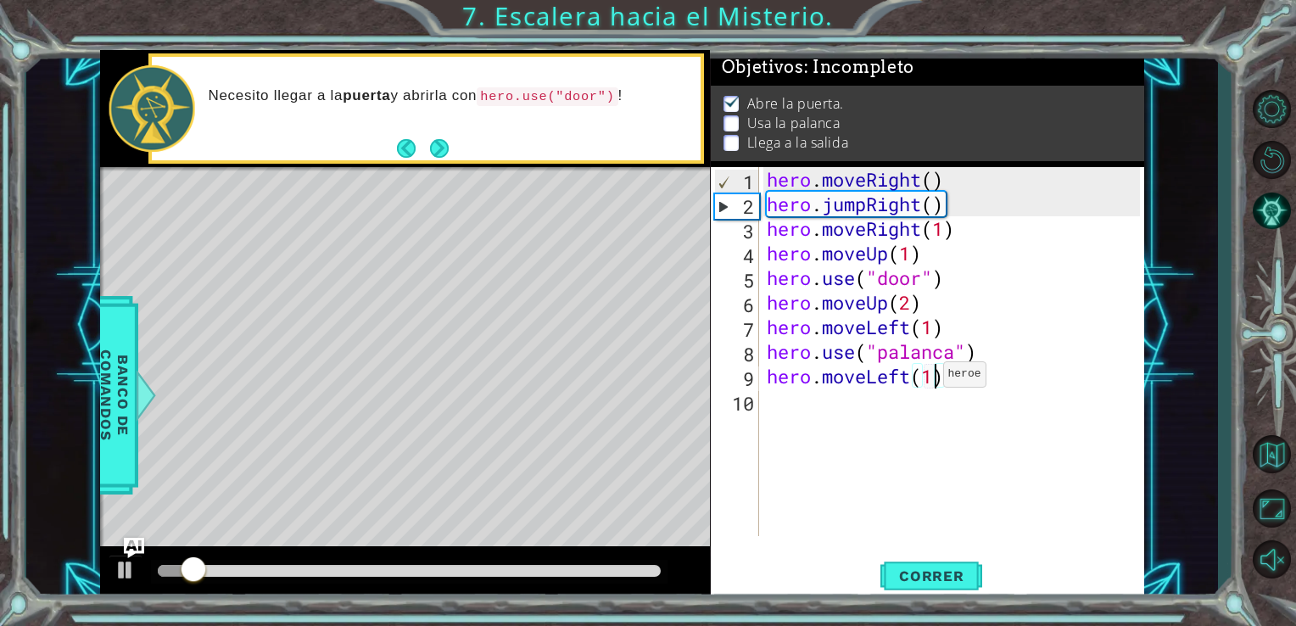
click at [928, 378] on div "hero . moveRight ( ) hero . jumpRight ( ) hero . moveRight ( 1 ) hero . moveUp …" at bounding box center [956, 376] width 386 height 418
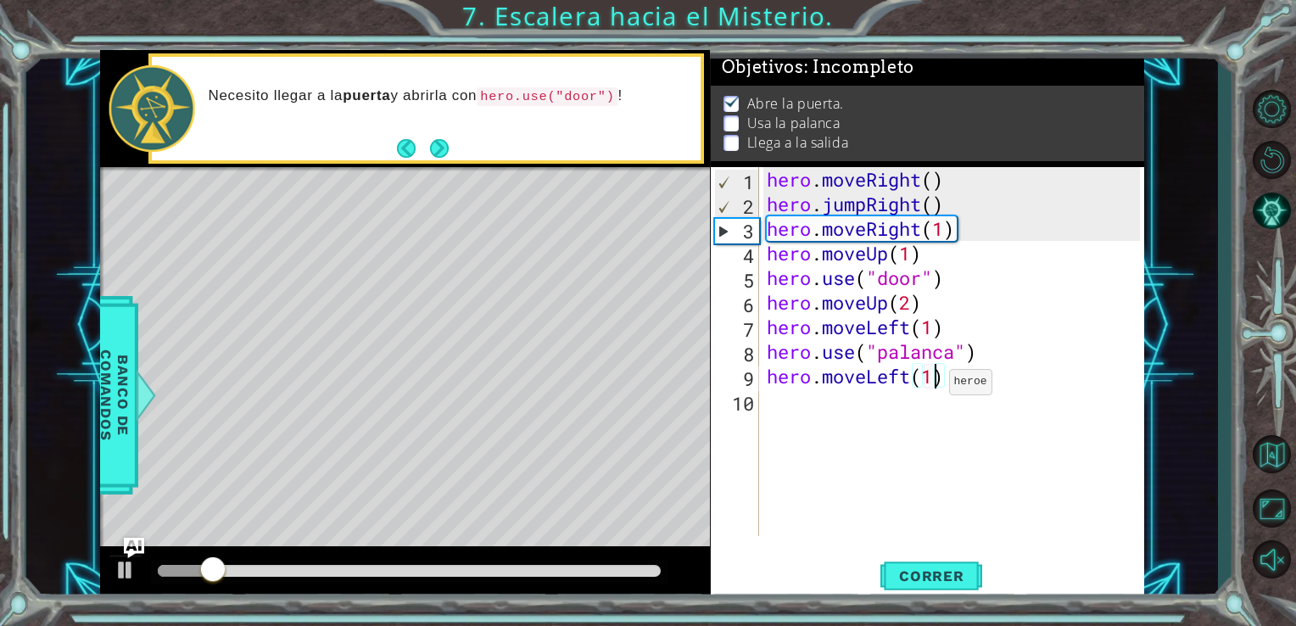
click at [933, 386] on div "hero . moveRight ( ) hero . jumpRight ( ) hero . moveRight ( 1 ) hero . moveUp …" at bounding box center [956, 376] width 386 height 418
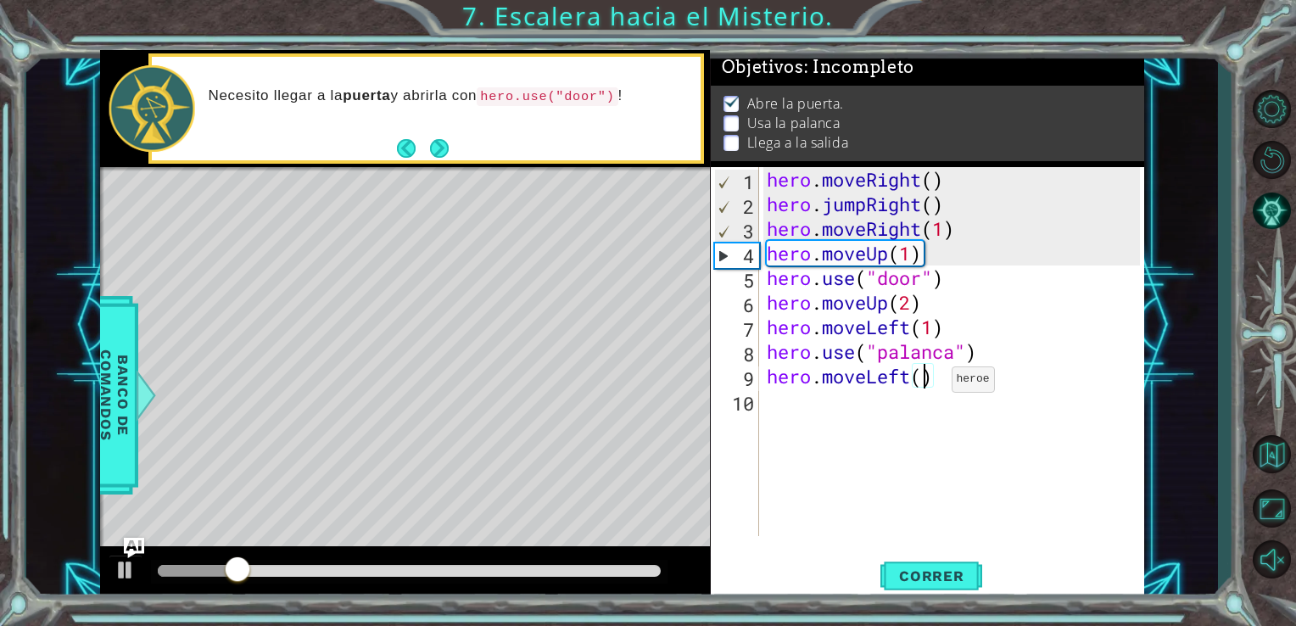
scroll to position [0, 7]
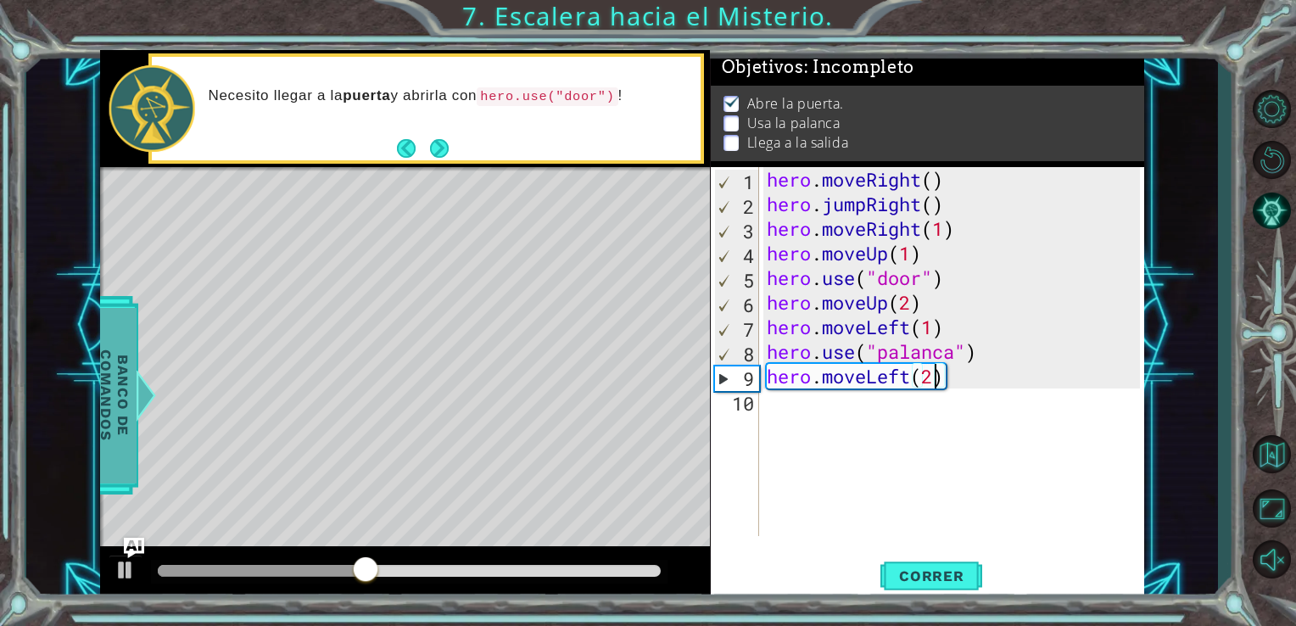
type textarea "hero.moveLeft(2)"
click at [115, 348] on span "Banco de comandos" at bounding box center [114, 395] width 44 height 176
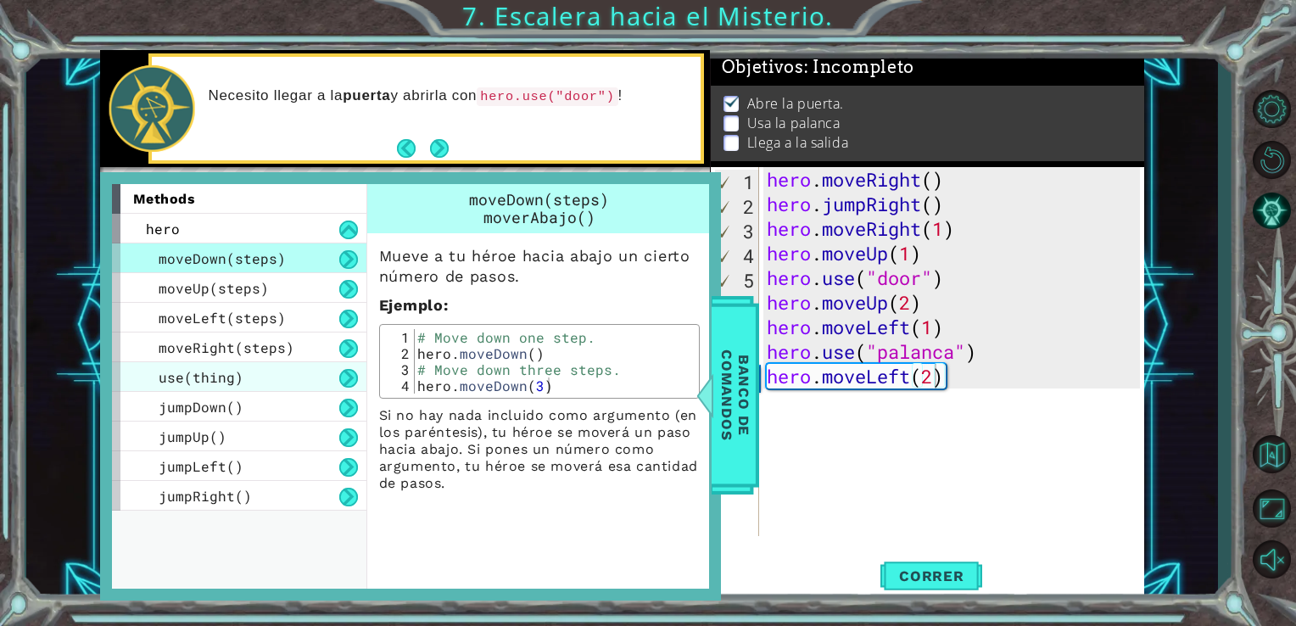
click at [251, 375] on div "use(thing)" at bounding box center [239, 377] width 254 height 30
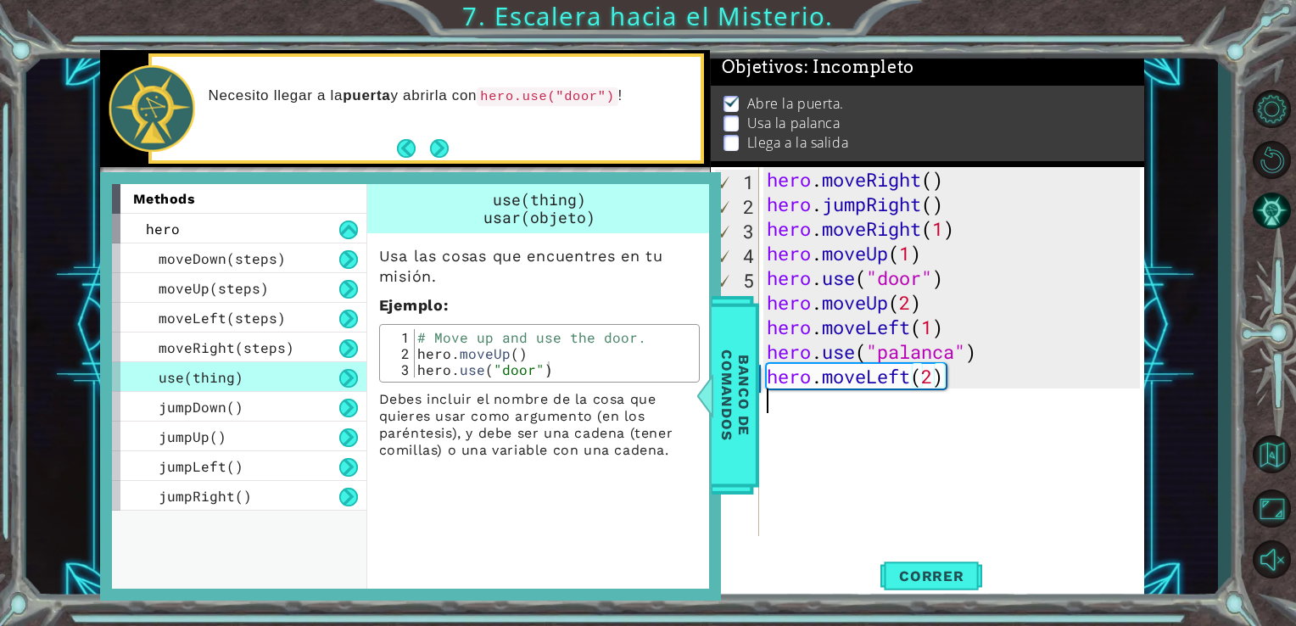
click at [1045, 517] on div "hero . moveRight ( ) hero . jumpRight ( ) hero . moveRight ( 1 ) hero . moveUp …" at bounding box center [956, 376] width 386 height 418
drag, startPoint x: 951, startPoint y: 374, endPoint x: 872, endPoint y: 392, distance: 80.9
click at [945, 374] on div "hero . moveRight ( ) hero . jumpRight ( ) hero . moveRight ( 1 ) hero . moveUp …" at bounding box center [956, 376] width 386 height 418
drag, startPoint x: 718, startPoint y: 399, endPoint x: 731, endPoint y: 400, distance: 13.6
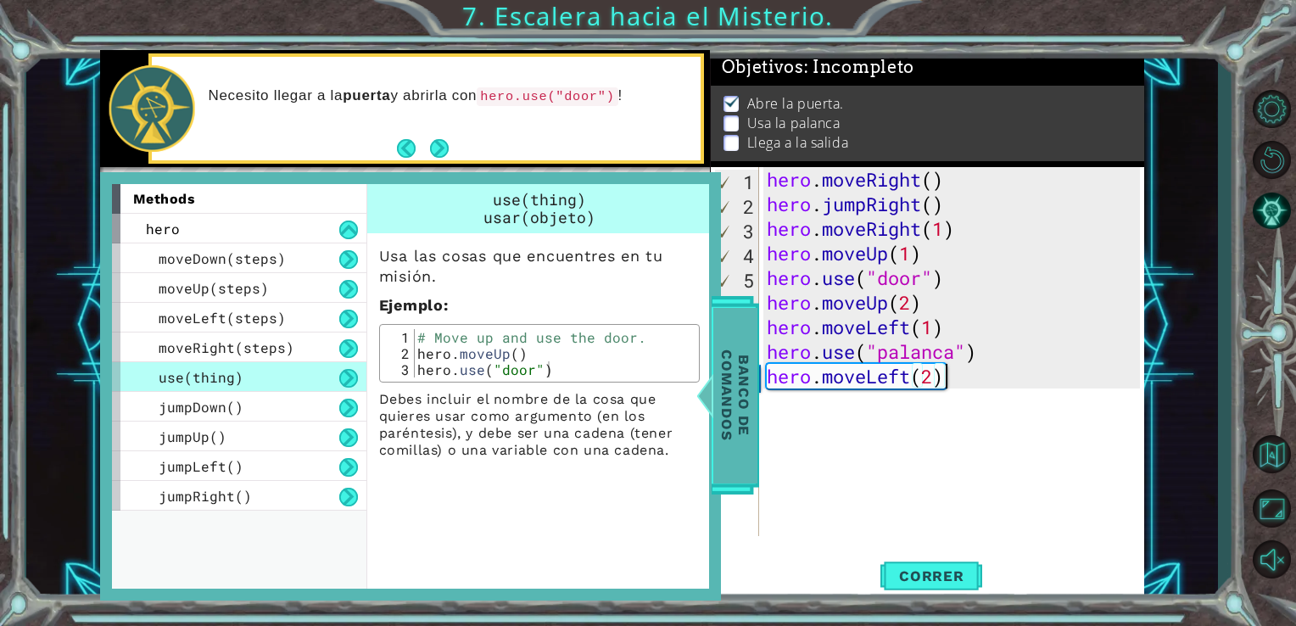
click at [721, 399] on span "Banco de comandos" at bounding box center [735, 395] width 44 height 176
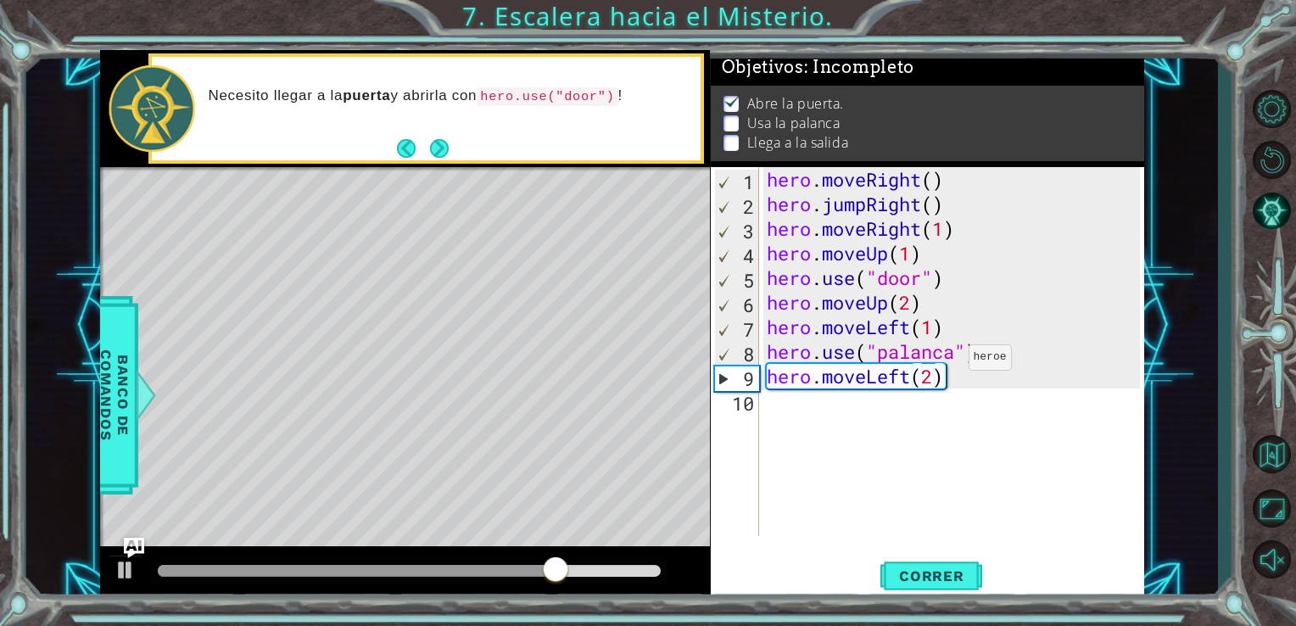
click at [953, 361] on div "hero . moveRight ( ) hero . jumpRight ( ) hero . moveRight ( 1 ) hero . moveUp …" at bounding box center [956, 376] width 386 height 418
click at [937, 575] on span "Correr" at bounding box center [931, 575] width 99 height 17
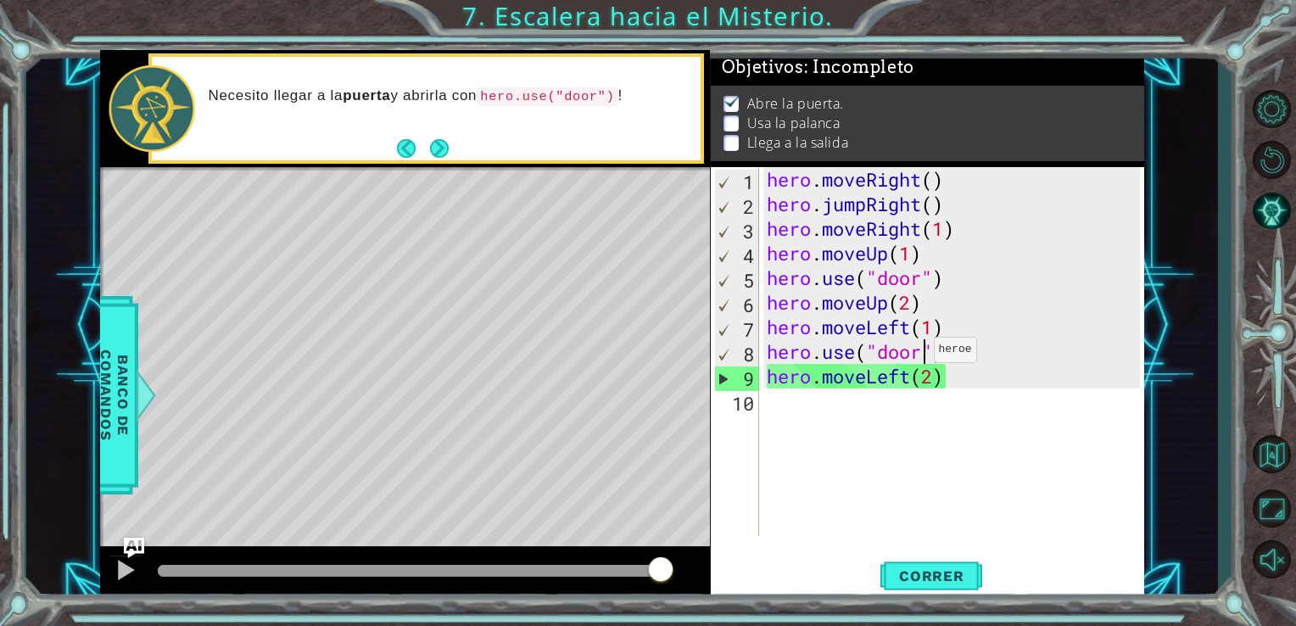
click at [919, 354] on div "hero . moveRight ( ) hero . jumpRight ( ) hero . moveRight ( 1 ) hero . moveUp …" at bounding box center [956, 376] width 386 height 418
click at [442, 158] on button "Next" at bounding box center [439, 148] width 19 height 19
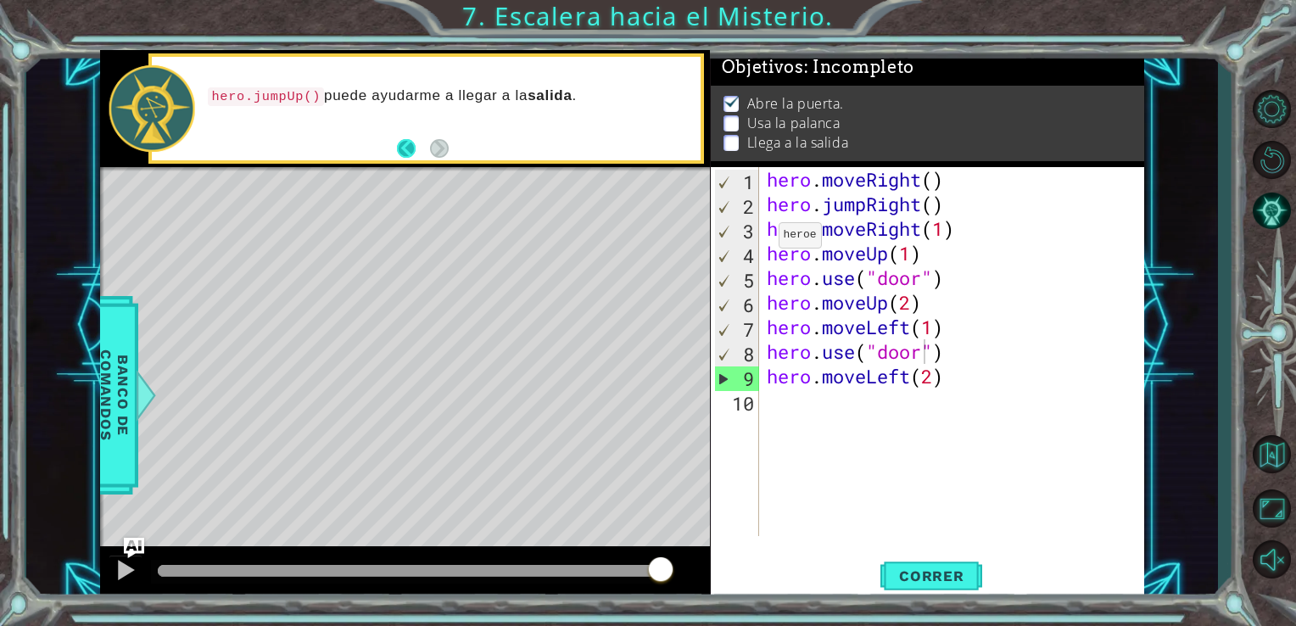
click at [404, 155] on button "Back" at bounding box center [413, 148] width 33 height 19
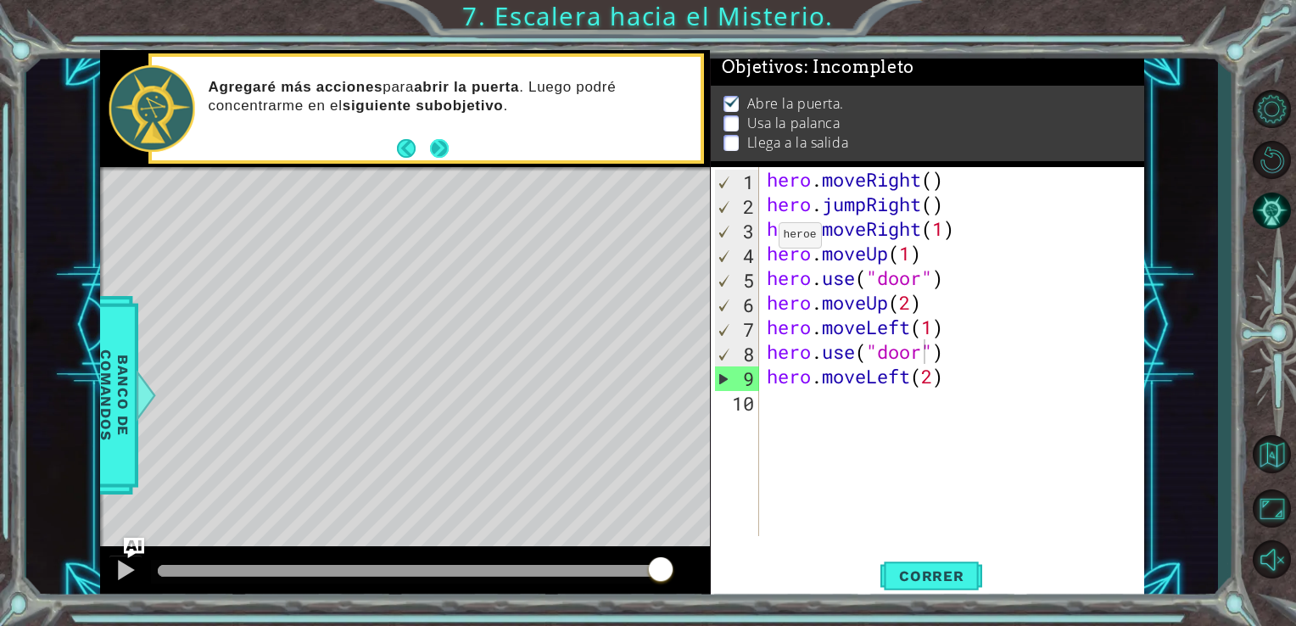
click at [439, 148] on button "Next" at bounding box center [439, 148] width 19 height 19
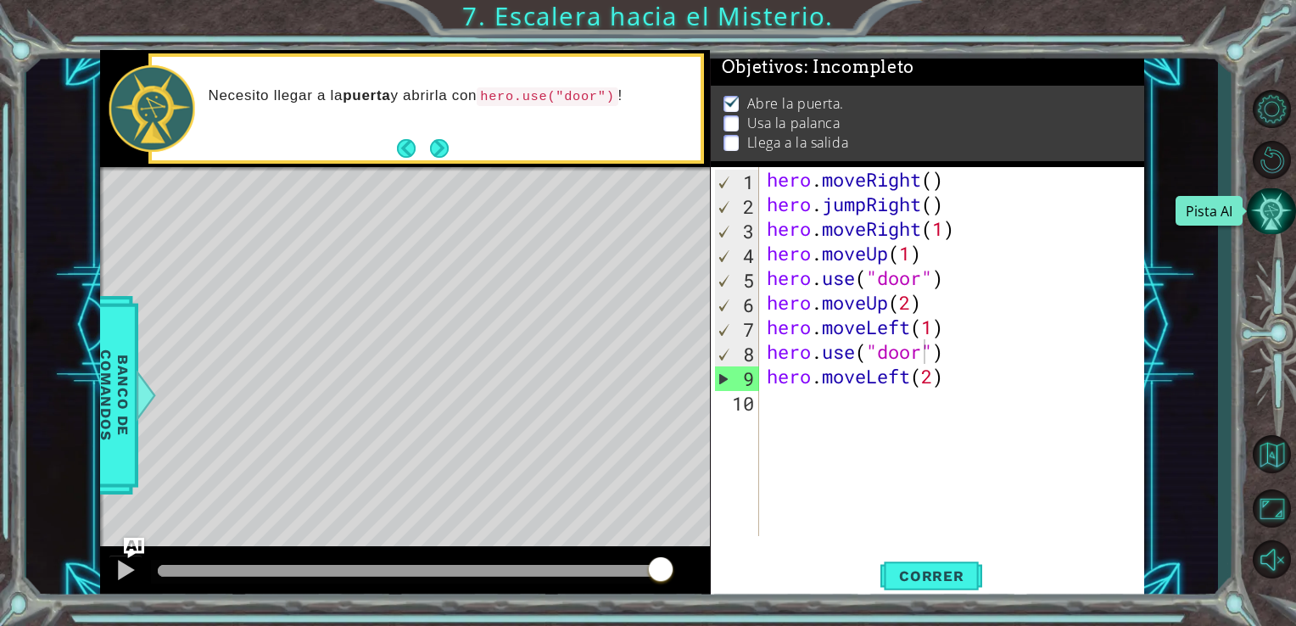
click at [1272, 201] on button "Pista AI" at bounding box center [1271, 211] width 49 height 46
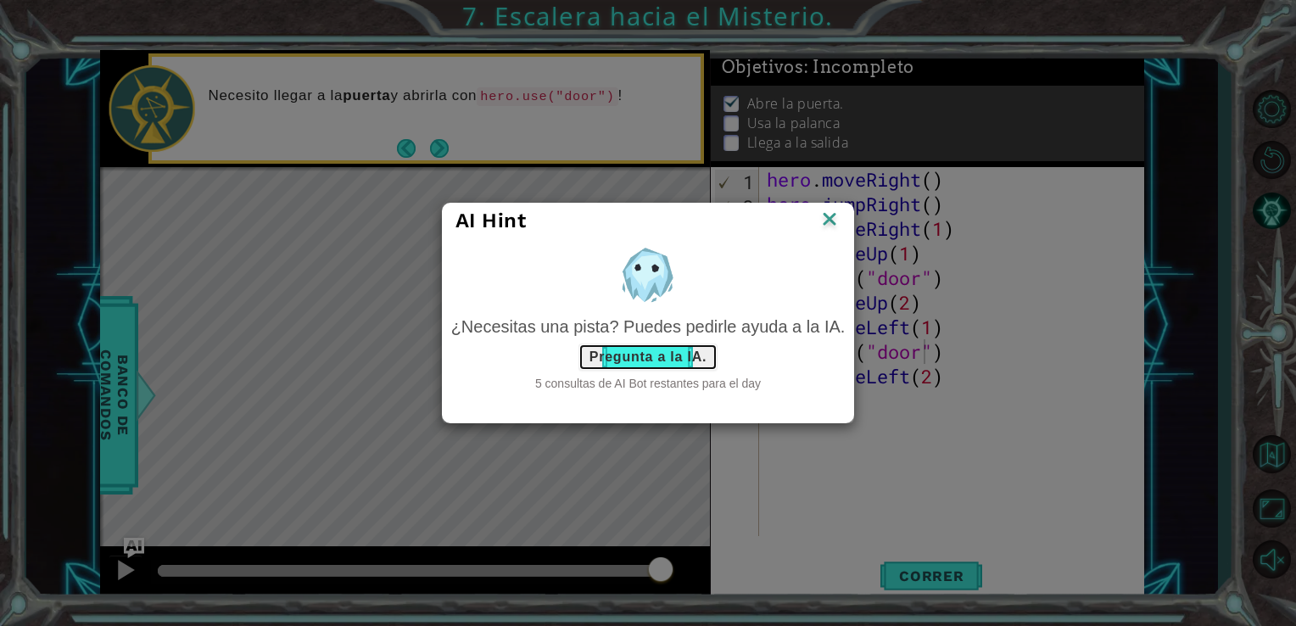
click at [663, 351] on button "Pregunta a la IA." at bounding box center [647, 357] width 139 height 27
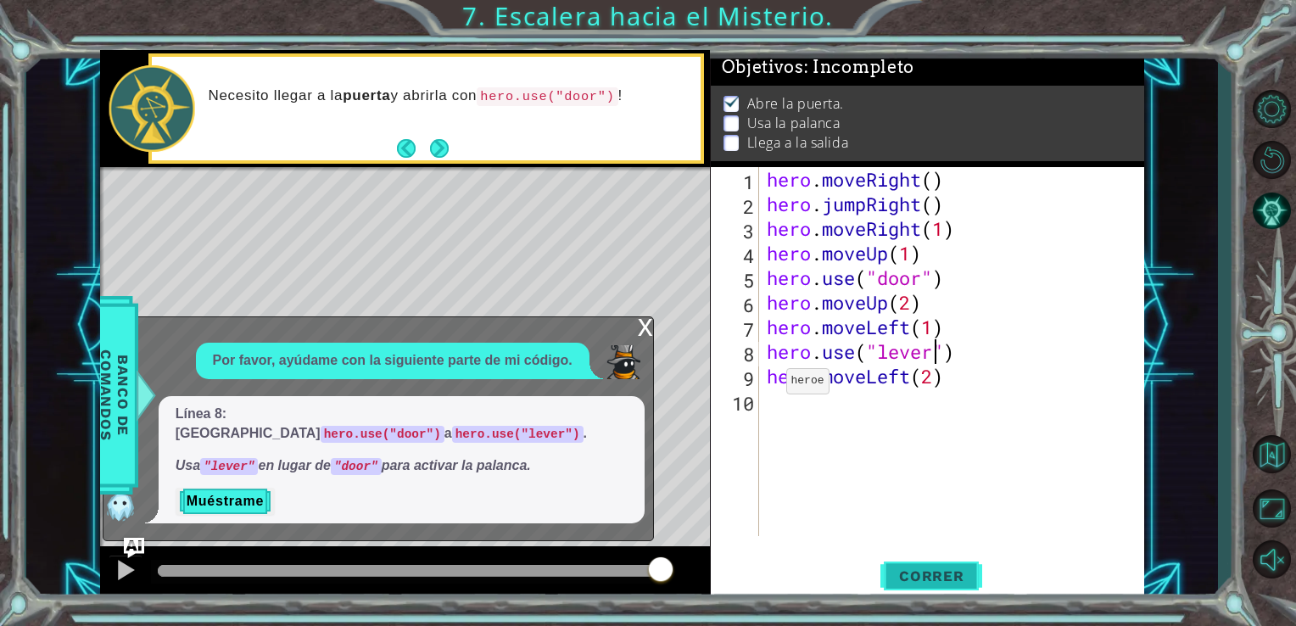
click at [922, 584] on span "Correr" at bounding box center [931, 575] width 99 height 17
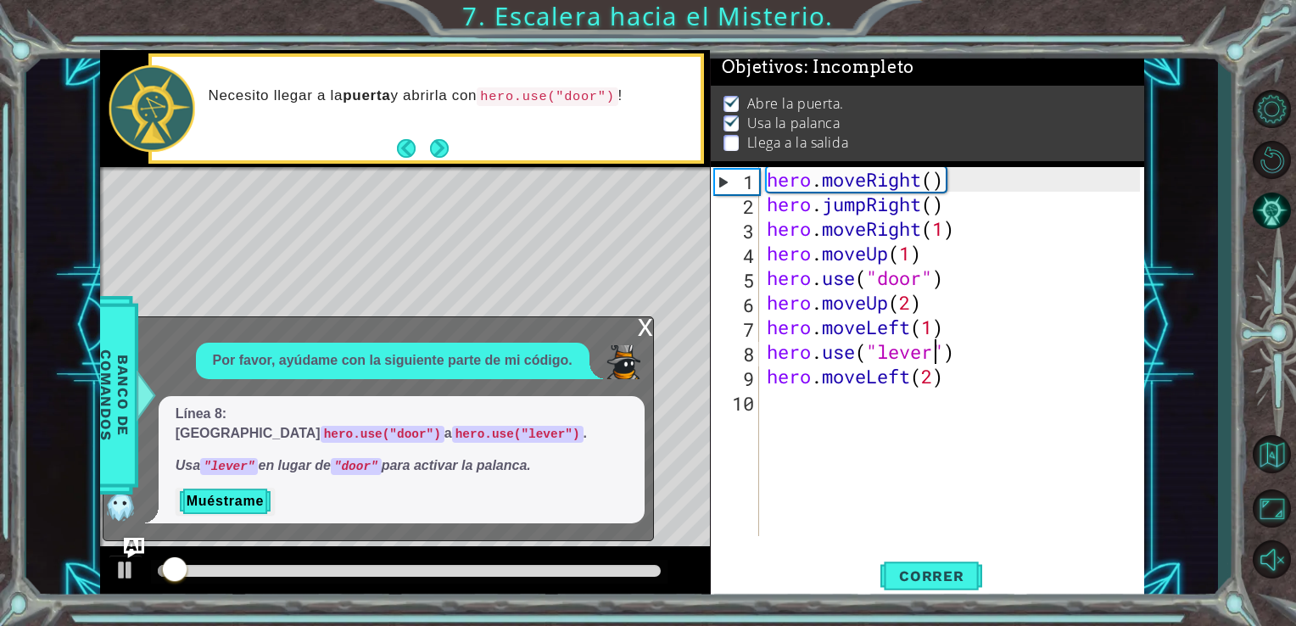
click at [641, 334] on div "x" at bounding box center [645, 325] width 15 height 17
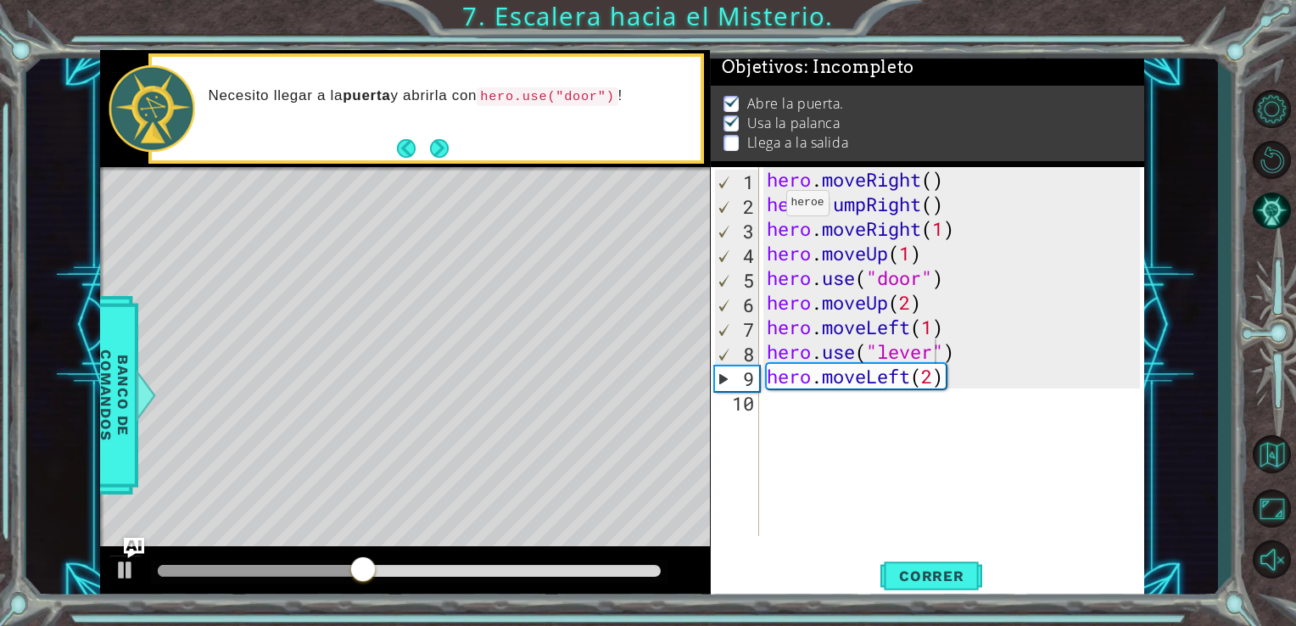
type textarea "hero.jumpRight()"
drag, startPoint x: 768, startPoint y: 207, endPoint x: 994, endPoint y: 215, distance: 226.6
click at [994, 215] on div "hero . moveRight ( ) hero . jumpRight ( ) hero . moveRight ( 1 ) hero . moveUp …" at bounding box center [956, 376] width 386 height 418
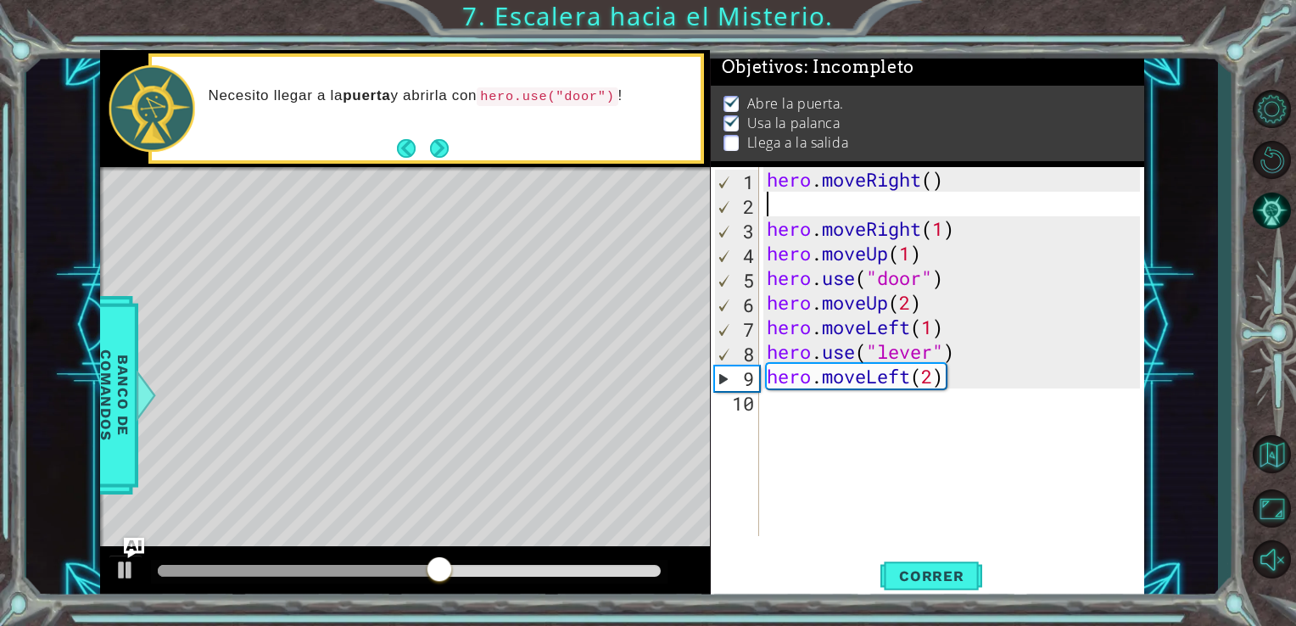
scroll to position [0, 0]
type textarea "x"
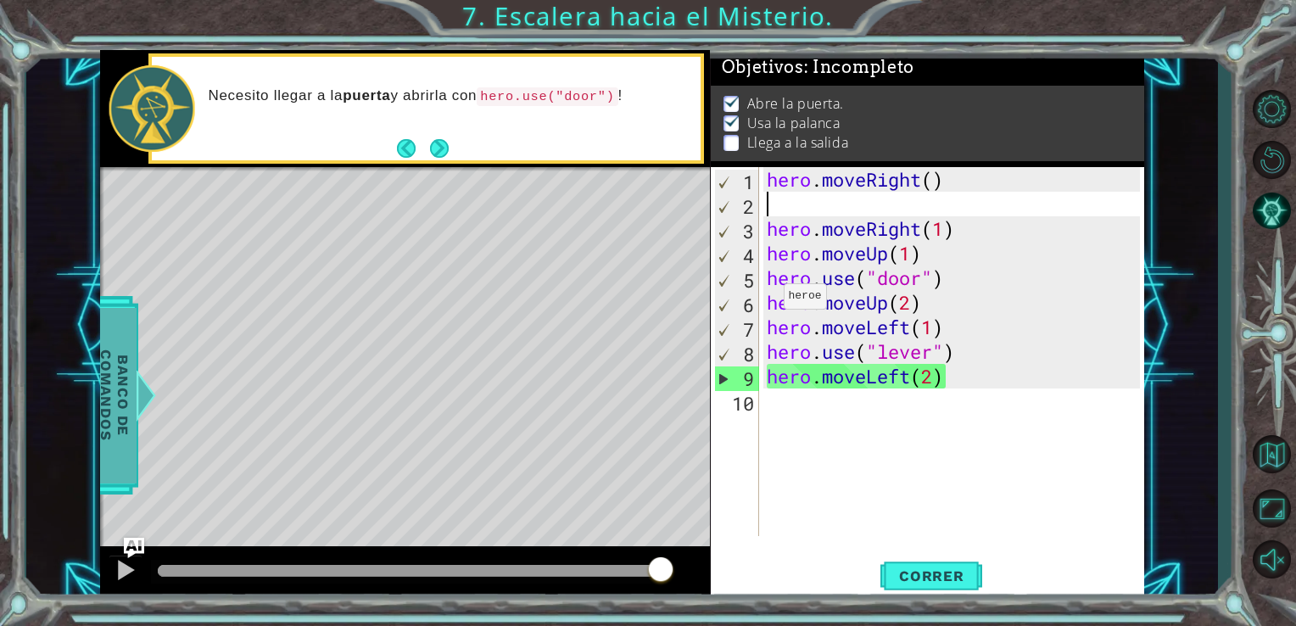
click at [119, 358] on span "Banco de comandos" at bounding box center [114, 395] width 44 height 176
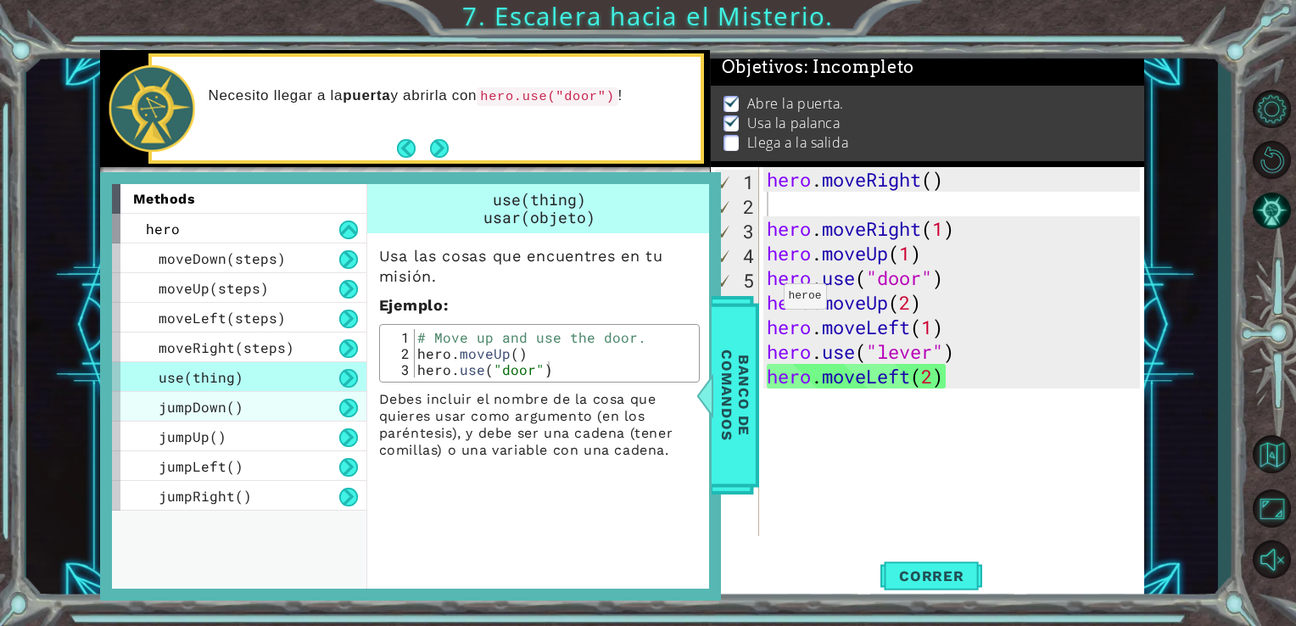
drag, startPoint x: 159, startPoint y: 400, endPoint x: 237, endPoint y: 397, distance: 78.1
click at [216, 402] on span "jumpDown()" at bounding box center [201, 407] width 85 height 18
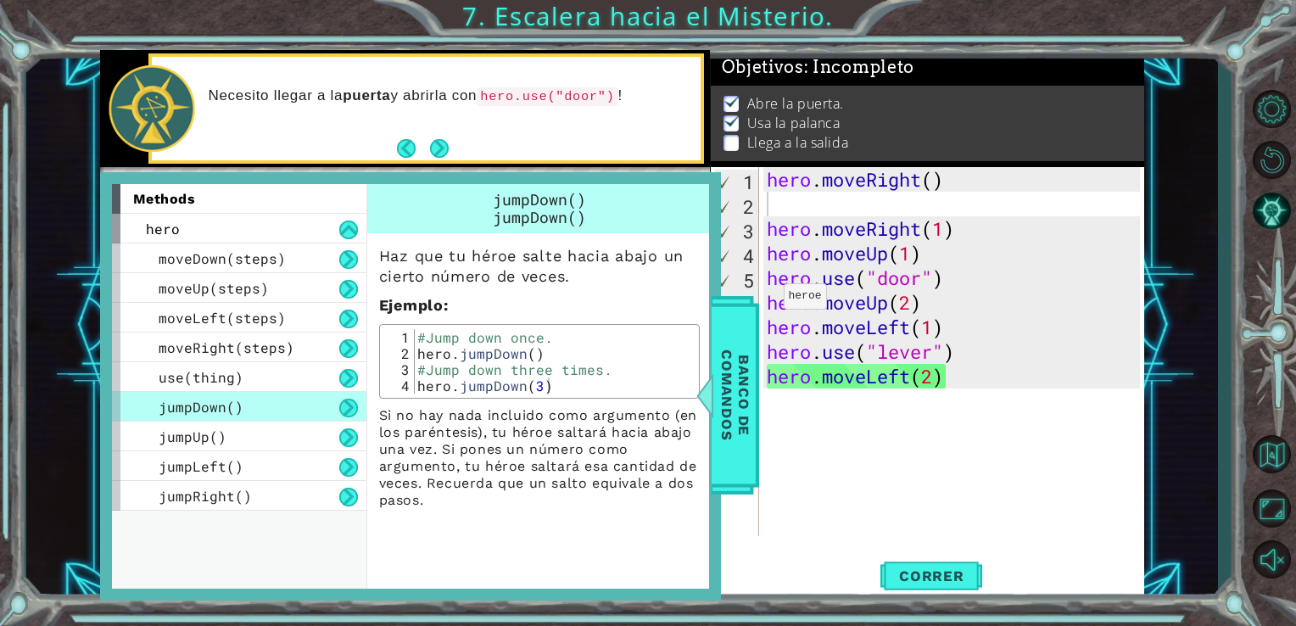
type textarea "hero.jumpDown()"
drag, startPoint x: 414, startPoint y: 351, endPoint x: 552, endPoint y: 355, distance: 138.3
click at [552, 355] on div "#Jump down once. hero . jumpDown ( ) #Jump down three times. hero . jumpDown ( …" at bounding box center [554, 377] width 281 height 97
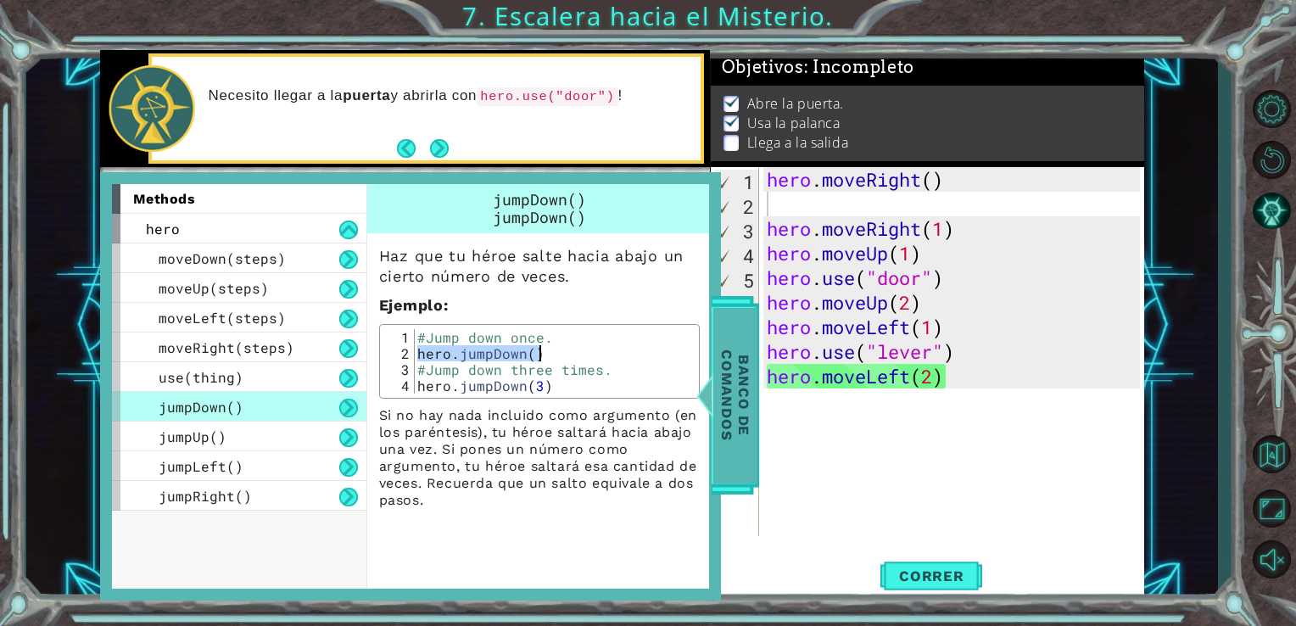
click at [740, 404] on span "Banco de comandos" at bounding box center [735, 395] width 44 height 176
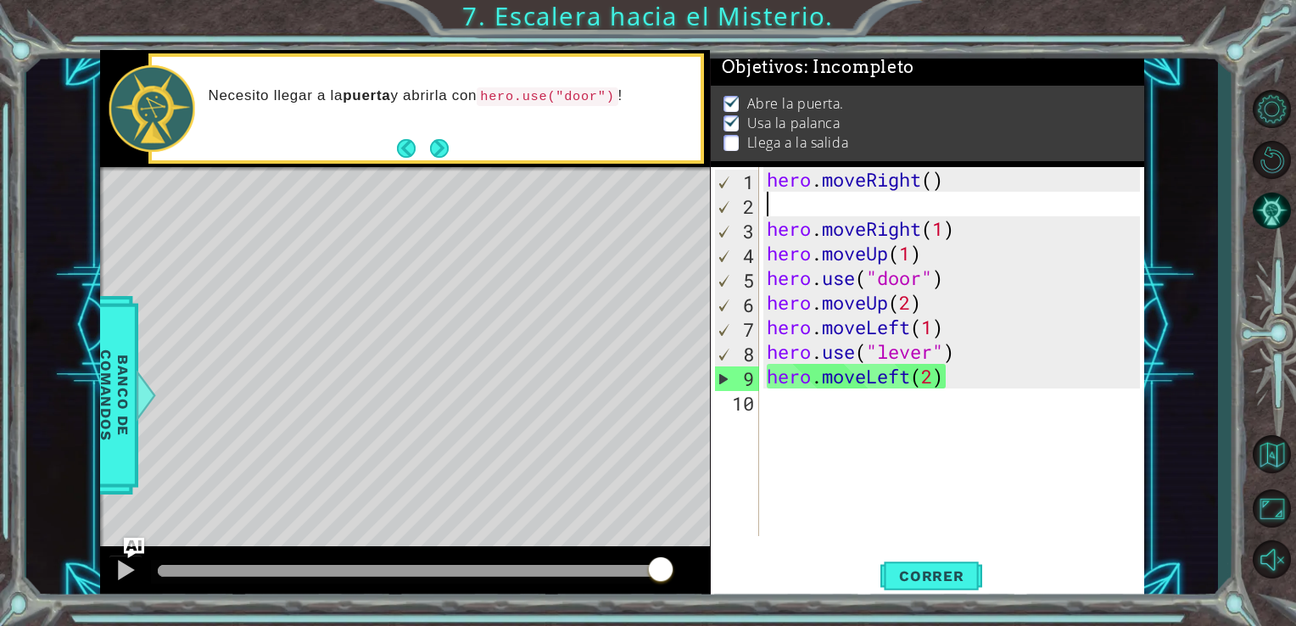
click at [852, 214] on div "hero . moveRight ( ) hero . moveRight ( 1 ) hero . moveUp ( 1 ) hero . use ( "d…" at bounding box center [956, 376] width 386 height 418
paste textarea "hero.jumpDown()"
type textarea "hero.jumpDown()"
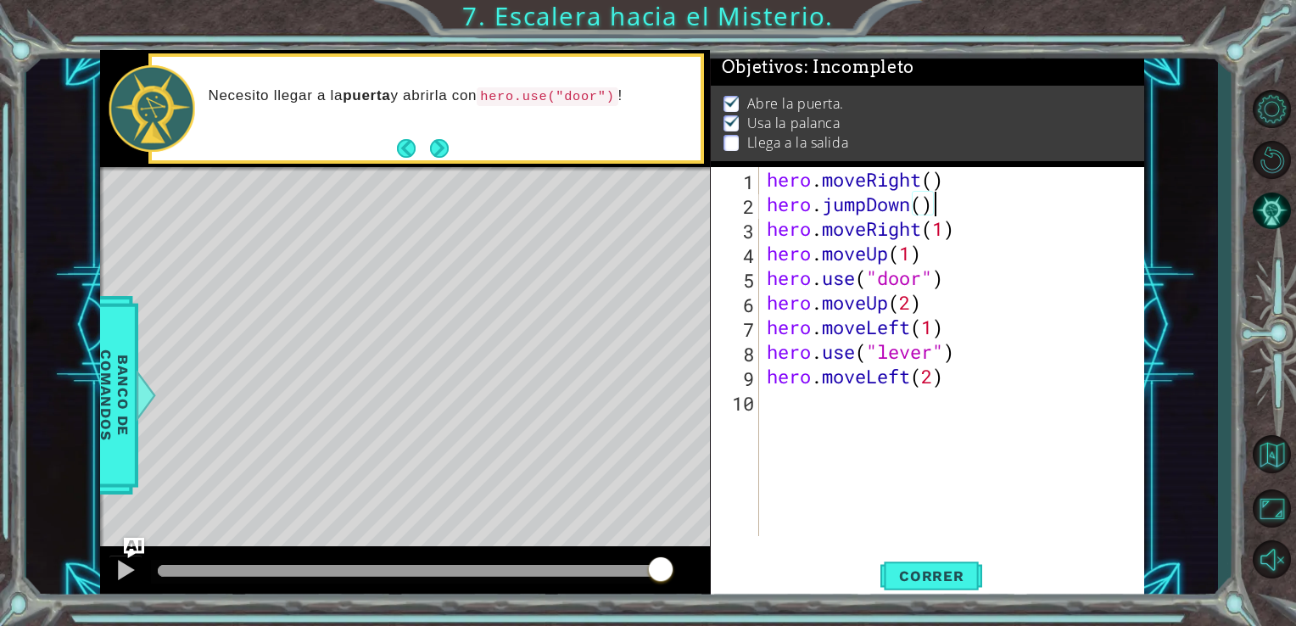
click at [794, 407] on div "hero . moveRight ( ) hero . jumpDown ( ) hero . moveRight ( 1 ) hero . moveUp (…" at bounding box center [956, 376] width 386 height 418
paste textarea "hero.jumpDown()"
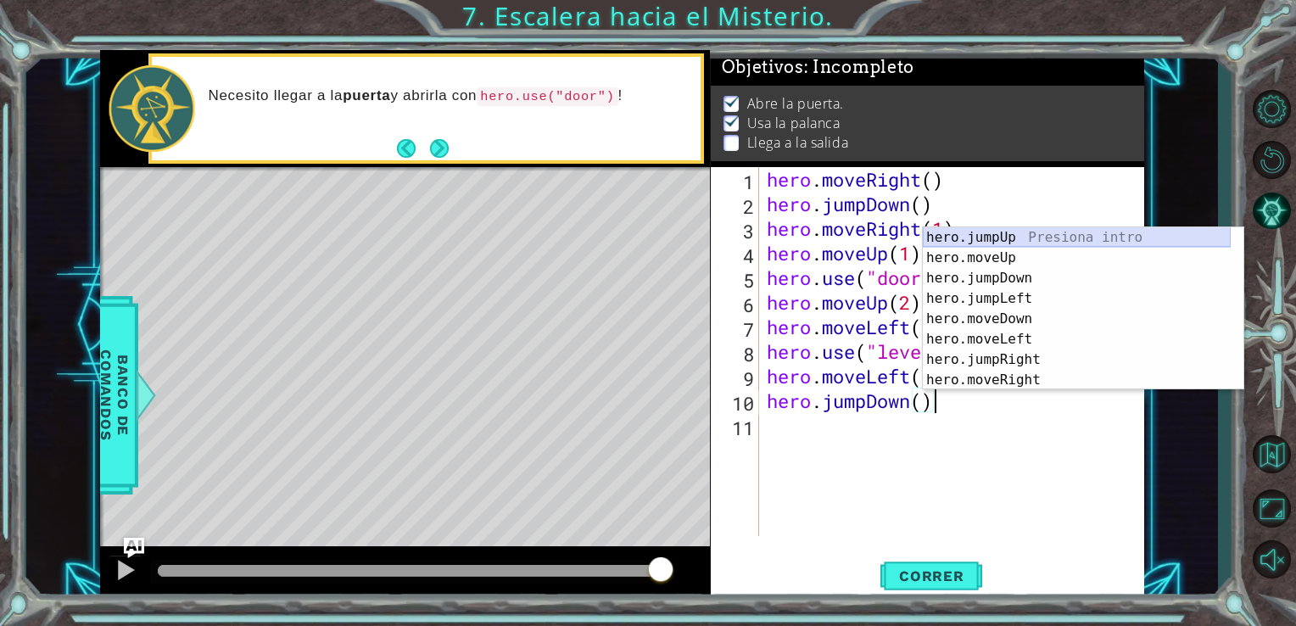
click at [999, 236] on div "hero.jumpUp Presiona intro hero.moveUp Presiona intro hero.jumpDown Presiona in…" at bounding box center [1077, 329] width 308 height 204
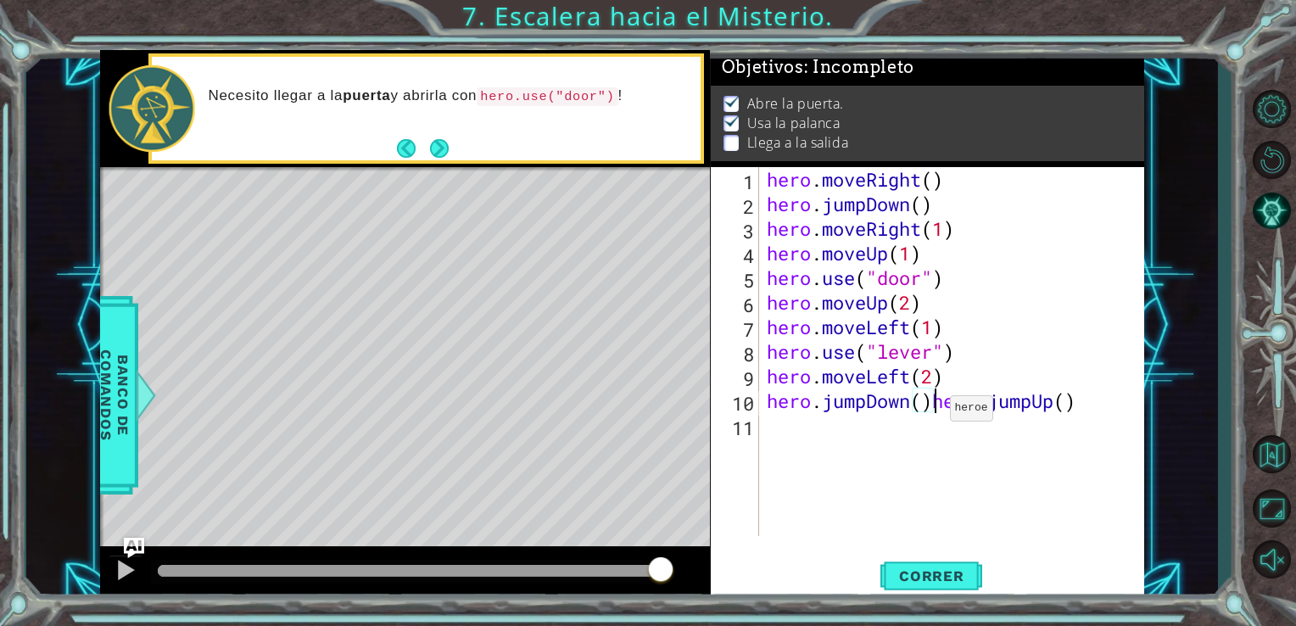
click at [935, 412] on div "hero . moveRight ( ) hero . jumpDown ( ) hero . moveRight ( 1 ) hero . moveUp (…" at bounding box center [956, 376] width 386 height 418
click at [955, 572] on span "Correr" at bounding box center [931, 575] width 99 height 17
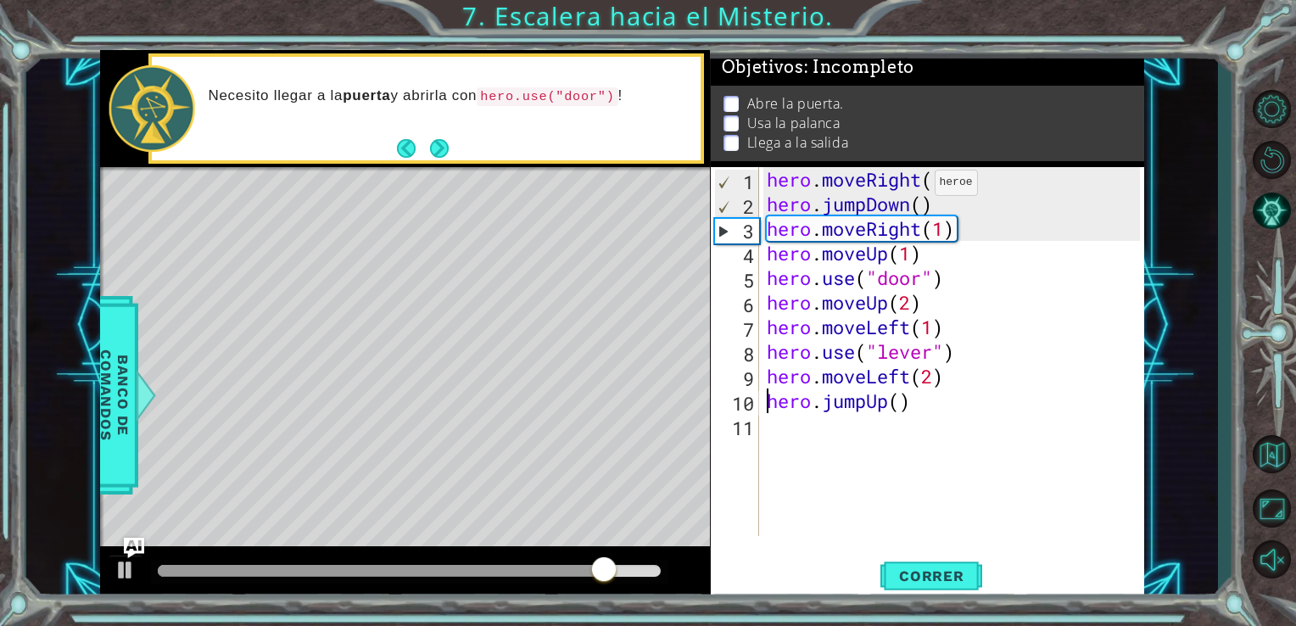
click at [919, 187] on div "hero . moveRight ( ) hero . jumpDown ( ) hero . moveRight ( 1 ) hero . moveUp (…" at bounding box center [956, 376] width 386 height 418
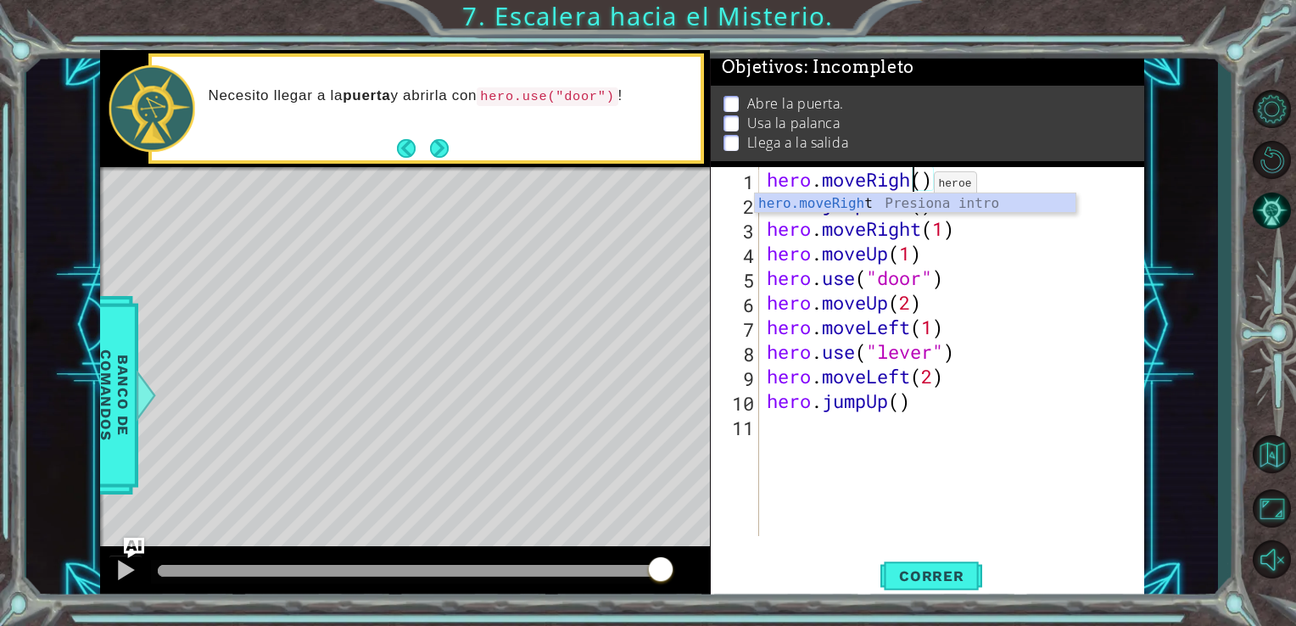
scroll to position [0, 7]
click at [974, 283] on div "hero . moveRight ( ) hero . jumpDown ( ) hero . moveRight ( 1 ) hero . moveUp (…" at bounding box center [956, 376] width 386 height 418
click at [899, 204] on div "hero . moveRight ( ) hero . jumpDown ( ) hero . moveRight ( 1 ) hero . moveUp (…" at bounding box center [956, 376] width 386 height 418
click at [915, 209] on div "hero . moveRight ( ) hero . jumpDown ( ) hero . moveRight ( 1 ) hero . moveUp (…" at bounding box center [956, 376] width 386 height 418
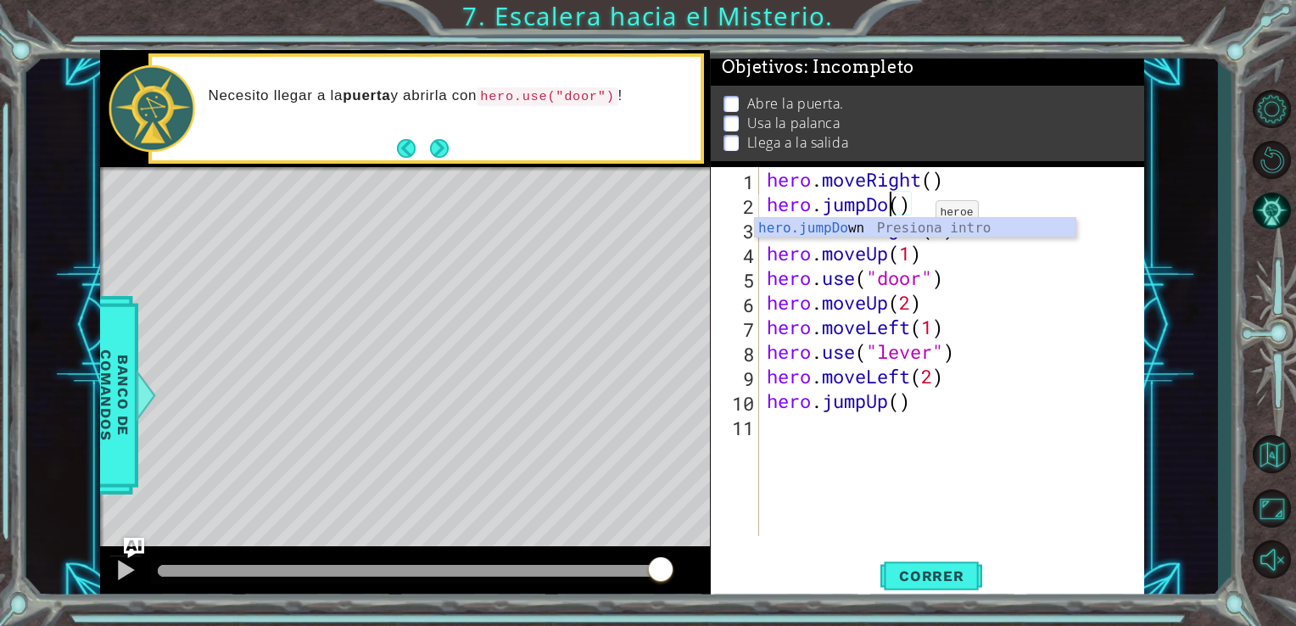
scroll to position [0, 4]
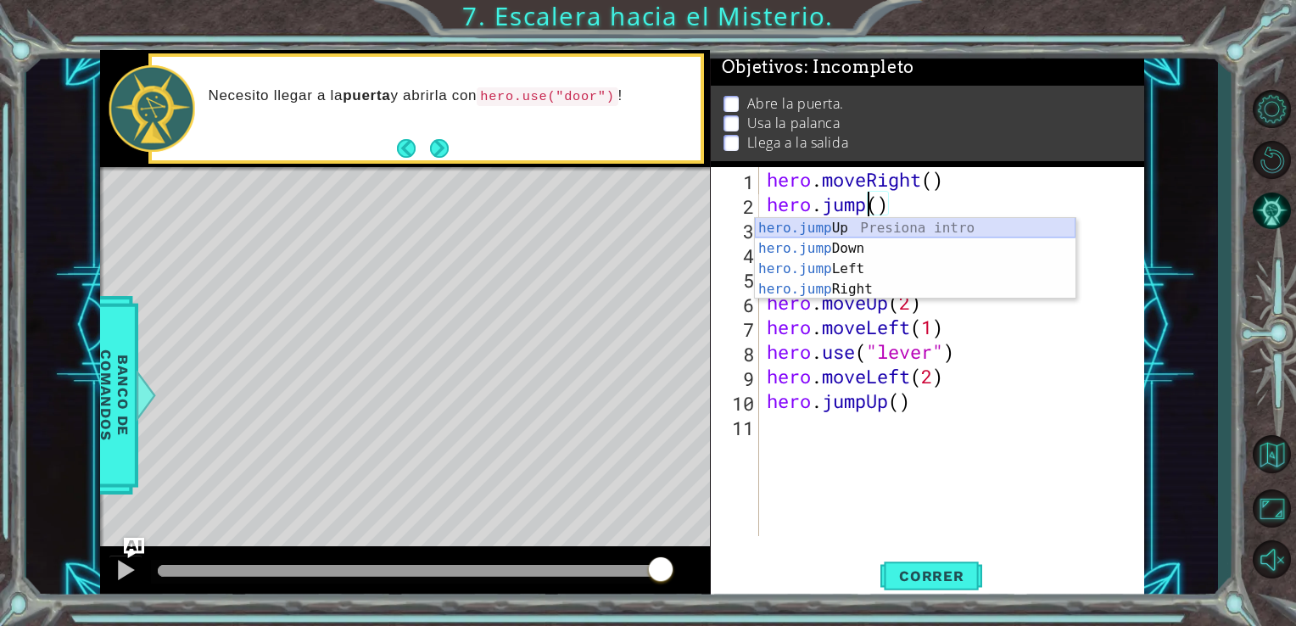
drag, startPoint x: 885, startPoint y: 228, endPoint x: 887, endPoint y: 246, distance: 17.9
click at [885, 232] on div "hero.jump Up Presiona intro hero.jump Down Presiona intro hero.jump Left Presio…" at bounding box center [915, 279] width 321 height 122
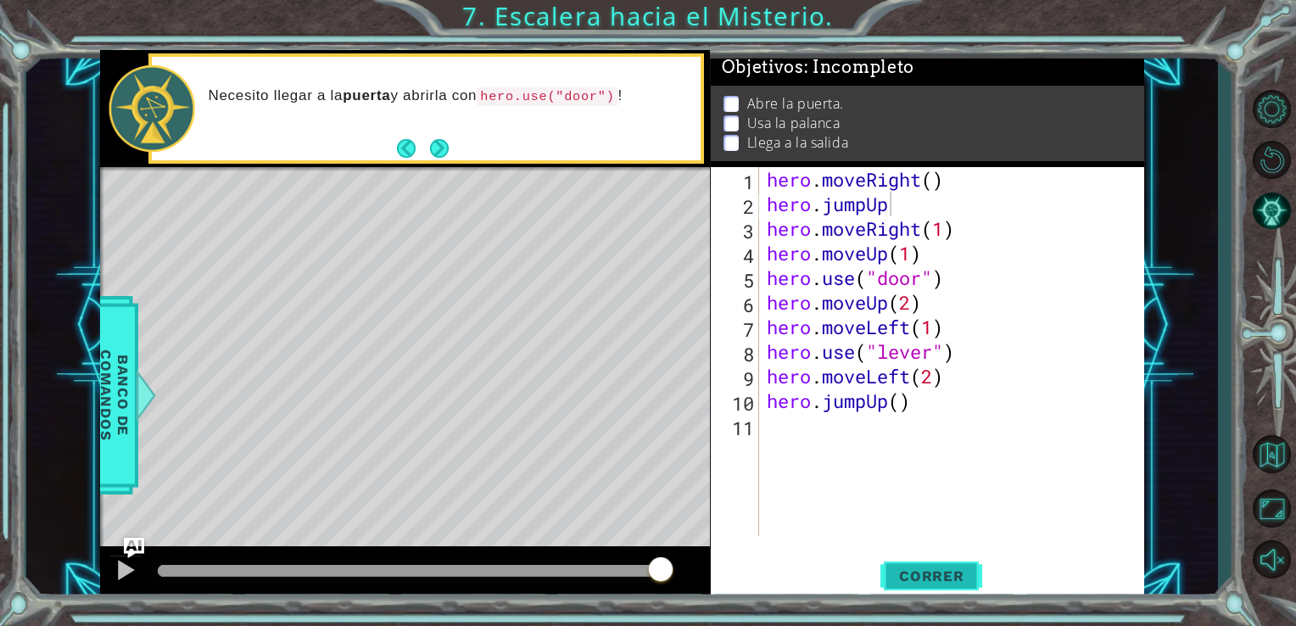
click at [933, 578] on span "Correr" at bounding box center [931, 575] width 99 height 17
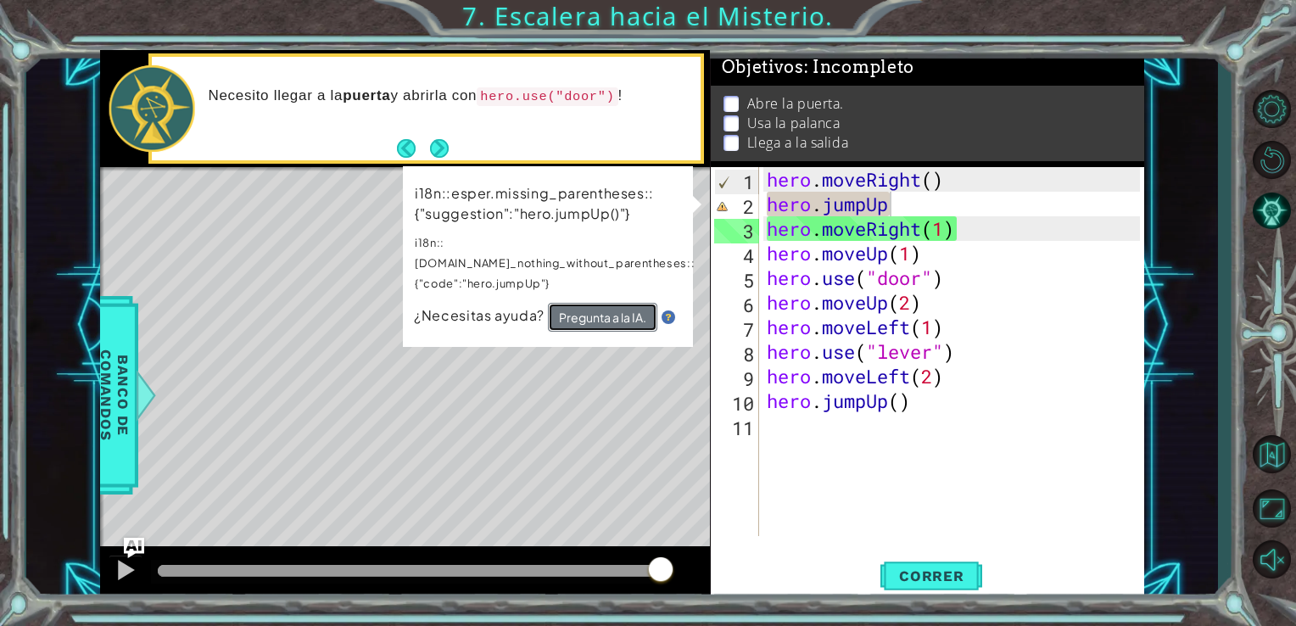
click at [591, 303] on button "Pregunta a la IA." at bounding box center [602, 317] width 109 height 29
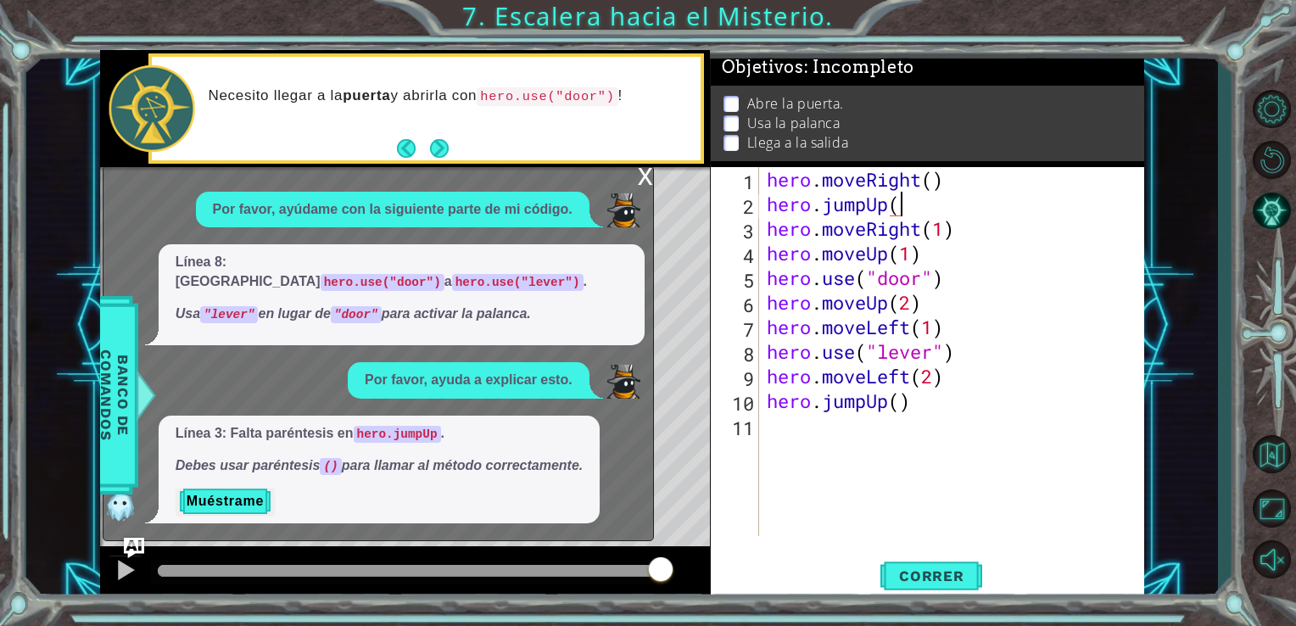
scroll to position [0, 5]
click at [911, 581] on span "Correr" at bounding box center [931, 575] width 99 height 17
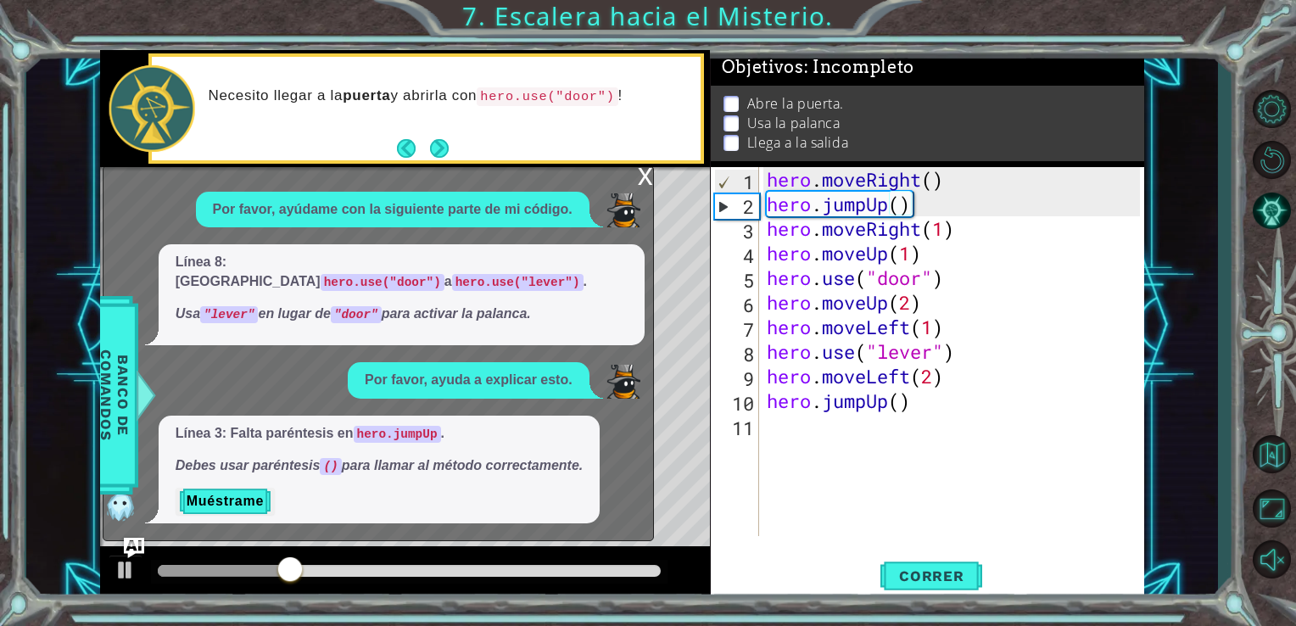
click at [641, 183] on div "x" at bounding box center [645, 174] width 15 height 17
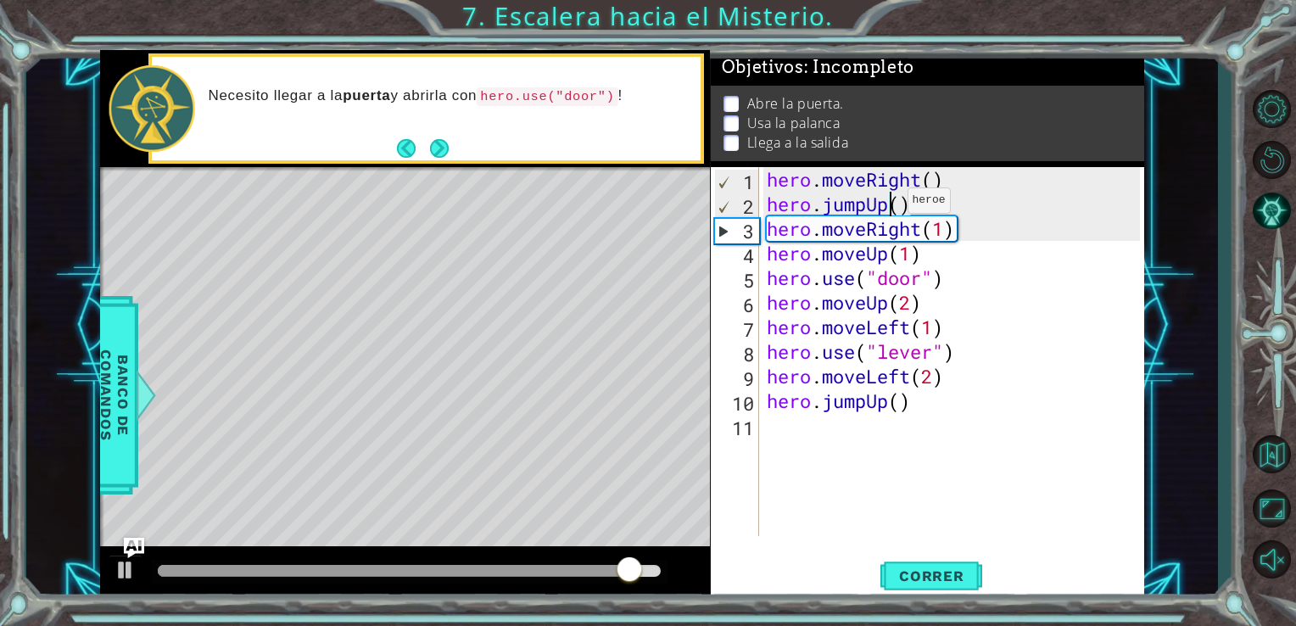
click at [892, 204] on div "hero . moveRight ( ) hero . jumpUp ( ) hero . moveRight ( 1 ) hero . moveUp ( 1…" at bounding box center [956, 376] width 386 height 418
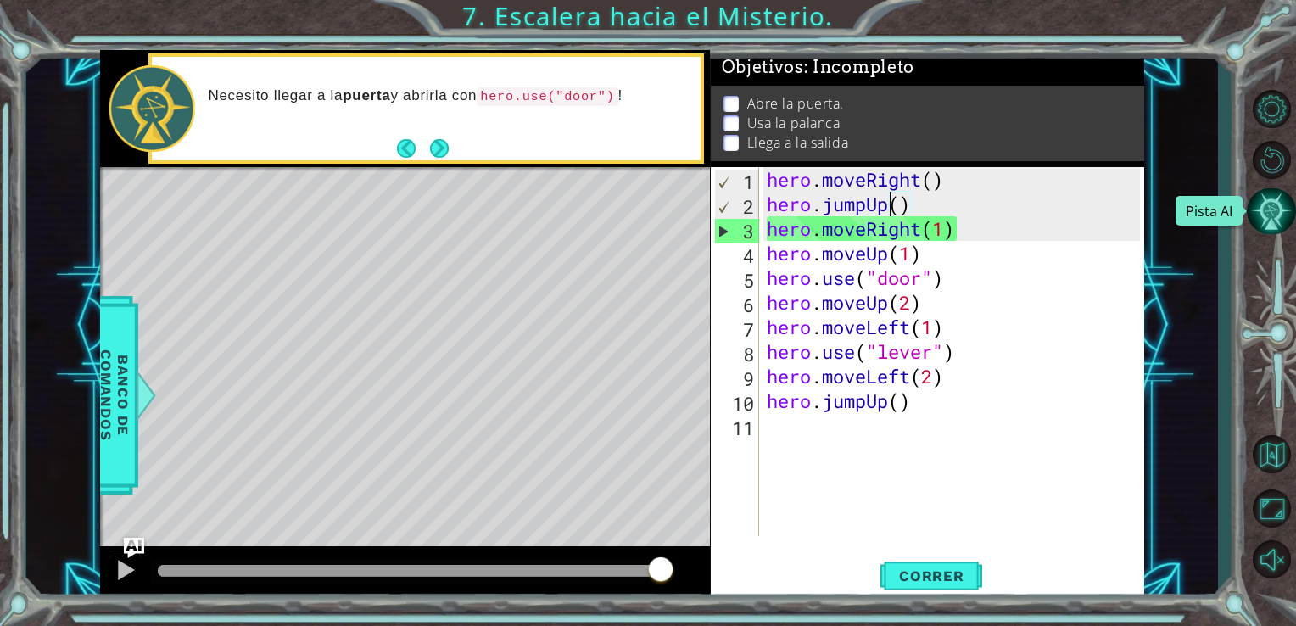
click at [1264, 212] on button "Pista AI" at bounding box center [1271, 211] width 49 height 46
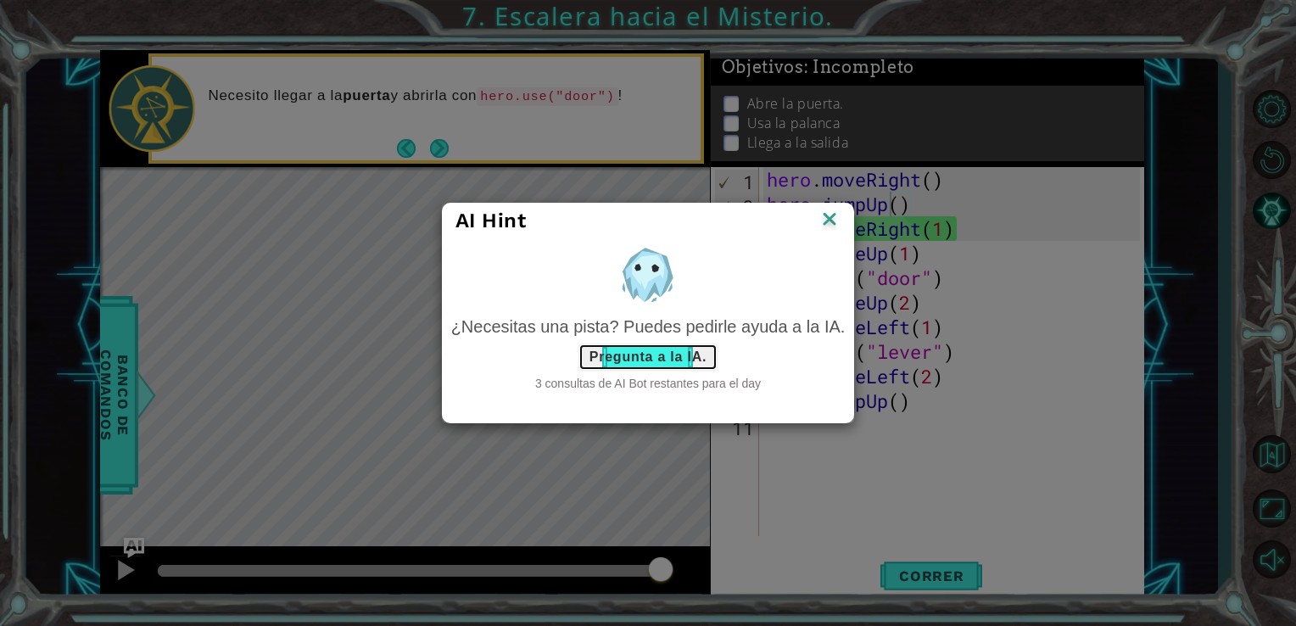
click at [659, 354] on button "Pregunta a la IA." at bounding box center [647, 357] width 139 height 27
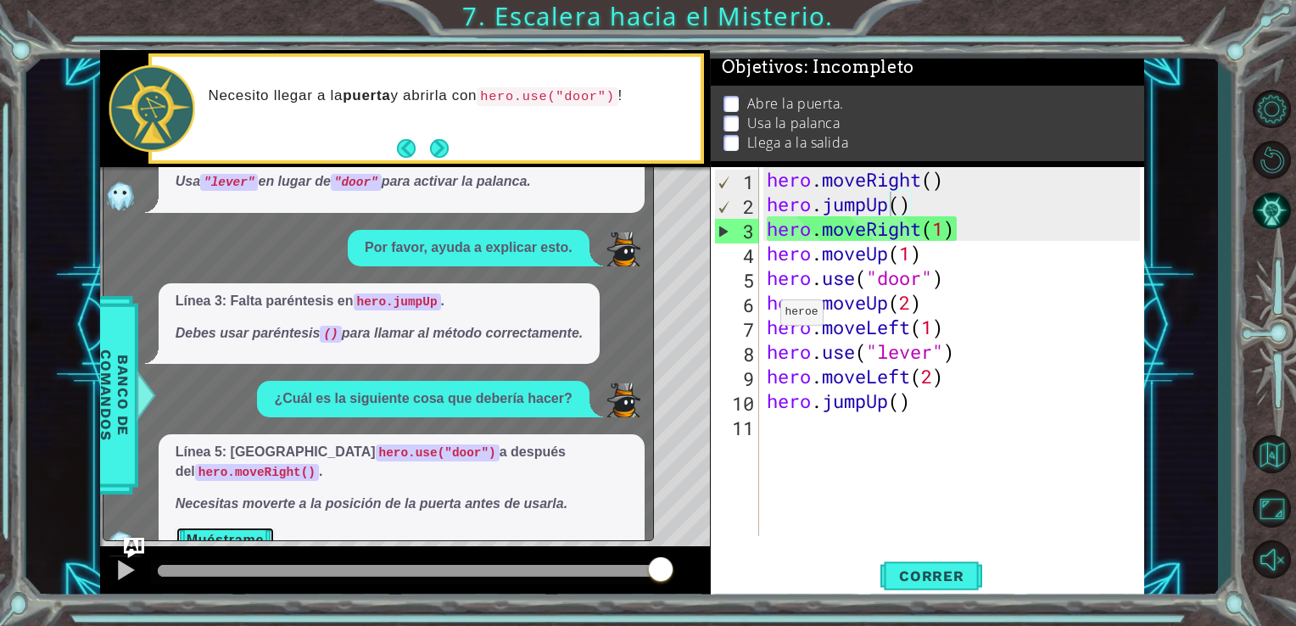
click at [215, 527] on button "Muéstrame" at bounding box center [225, 540] width 99 height 27
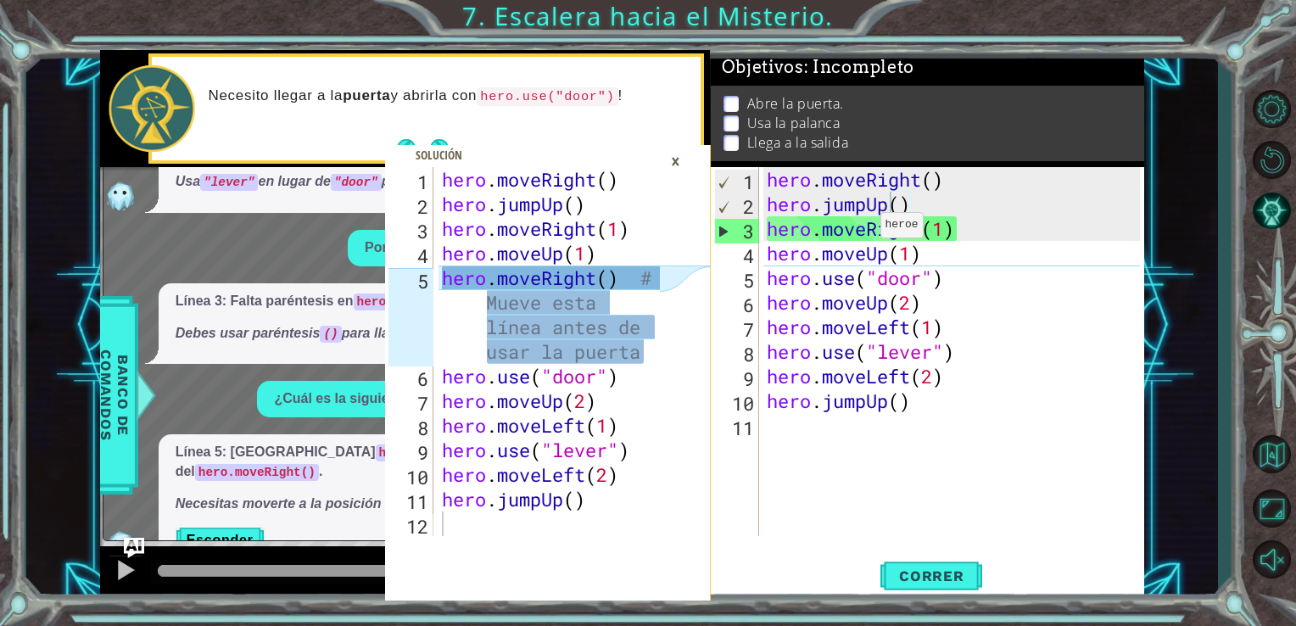
click at [865, 229] on div "hero . moveRight ( ) hero . jumpUp ( ) hero . moveRight ( 1 ) hero . moveUp ( 1…" at bounding box center [956, 376] width 386 height 418
click at [904, 220] on div "hero . moveRight ( ) hero . jumpUp ( ) hero . moveRight ( 1 ) hero . moveUp ( 1…" at bounding box center [956, 376] width 386 height 418
click at [886, 199] on div "hero . moveRight ( ) hero . jumpUp ( ) hero . moveRight ( 1 ) hero . moveUp ( 1…" at bounding box center [956, 376] width 386 height 418
click at [881, 201] on div "hero . moveRight ( ) hero . jumpUp ( ) hero . moveRight ( 1 ) hero . moveUp ( 1…" at bounding box center [956, 376] width 386 height 418
click at [876, 202] on div "hero . moveRight ( ) hero . jumpUp ( ) hero . moveRight ( 1 ) hero . moveUp ( 1…" at bounding box center [956, 376] width 386 height 418
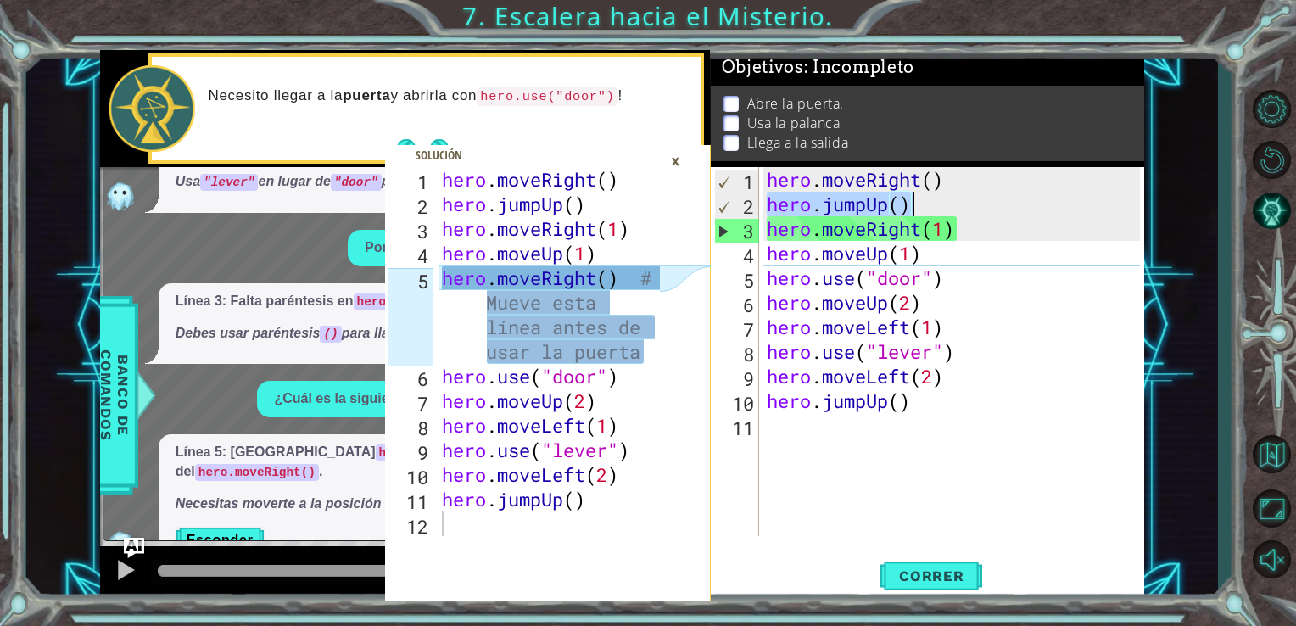
drag, startPoint x: 765, startPoint y: 198, endPoint x: 930, endPoint y: 218, distance: 165.7
click at [967, 208] on div "hero . moveRight ( ) hero . jumpUp ( ) hero . moveRight ( 1 ) hero . moveUp ( 1…" at bounding box center [956, 376] width 386 height 418
click at [730, 205] on div "2" at bounding box center [737, 206] width 44 height 25
type textarea "hero.jumpUp()"
click at [730, 205] on div "2" at bounding box center [737, 206] width 44 height 25
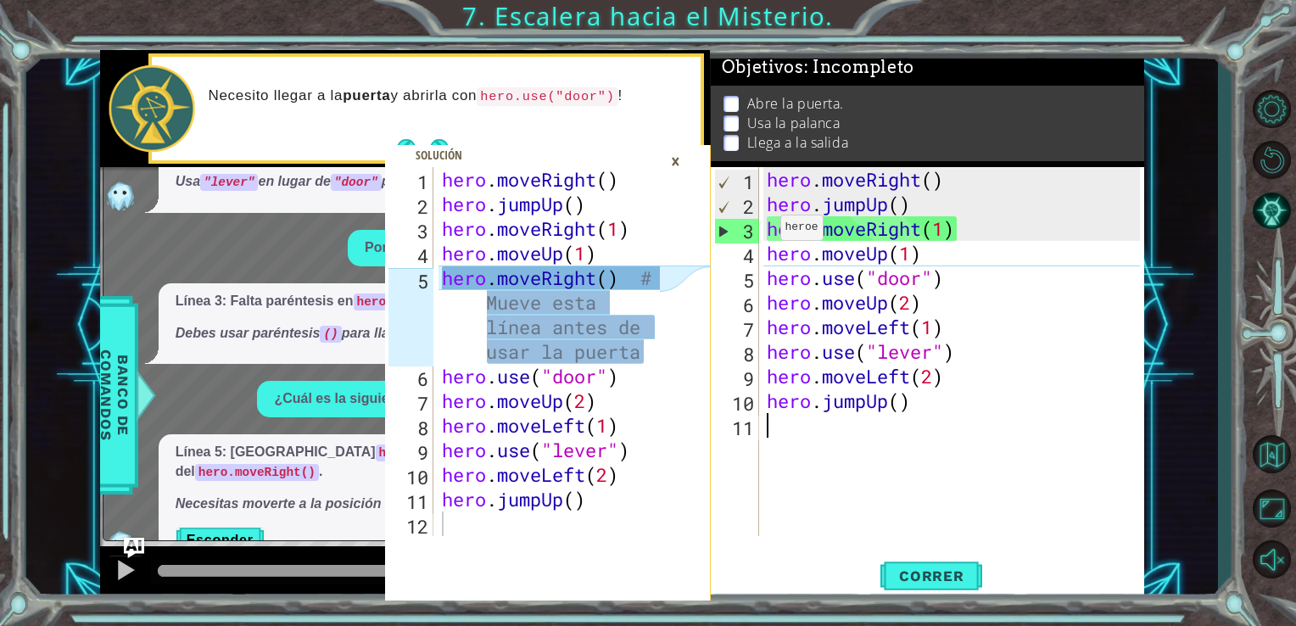
scroll to position [0, 0]
click at [680, 164] on div "×" at bounding box center [675, 161] width 26 height 29
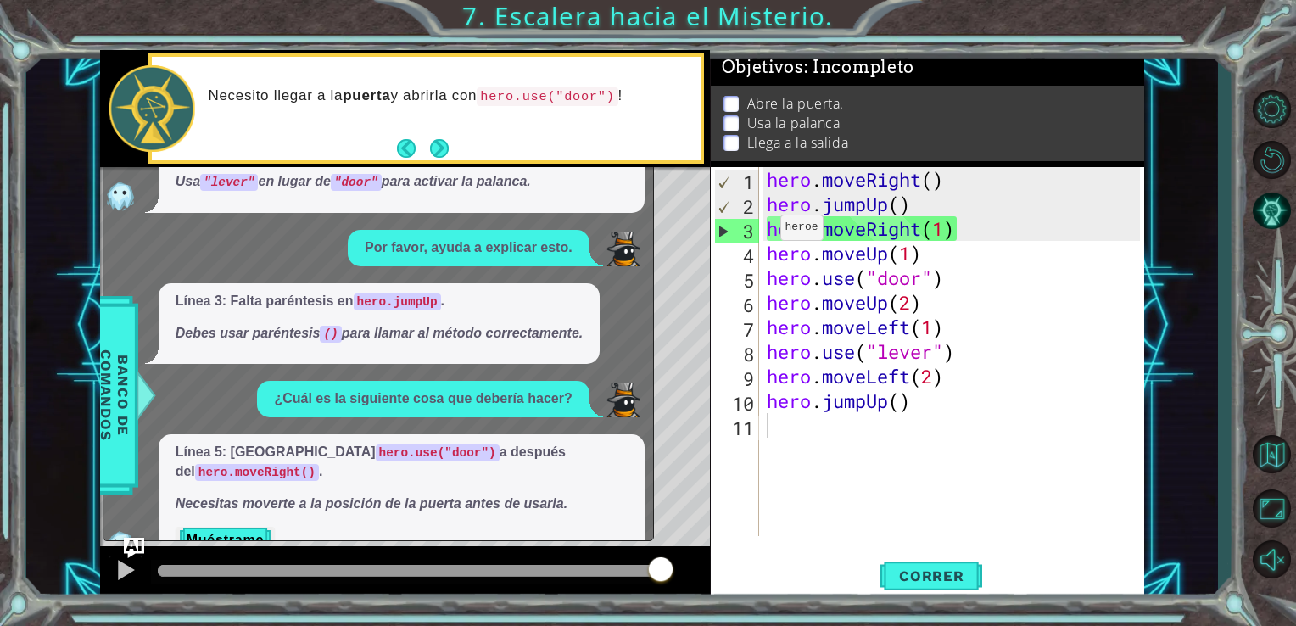
click at [412, 142] on button "Back" at bounding box center [413, 148] width 33 height 19
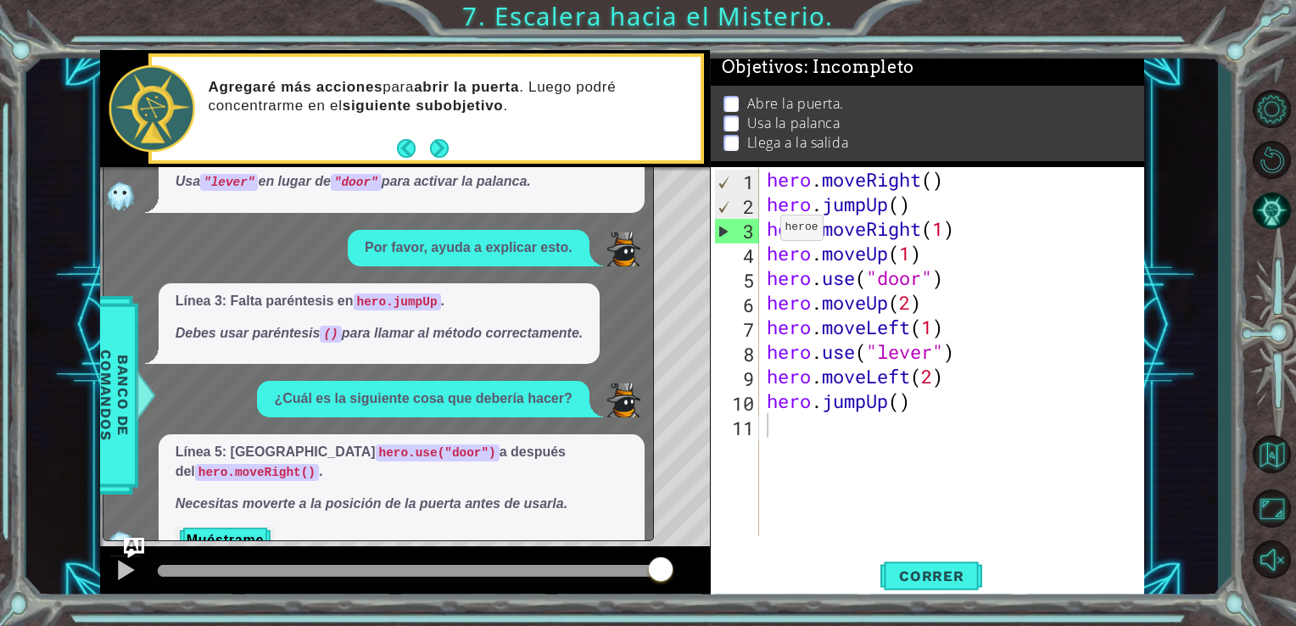
click at [399, 151] on button "Back" at bounding box center [413, 148] width 33 height 19
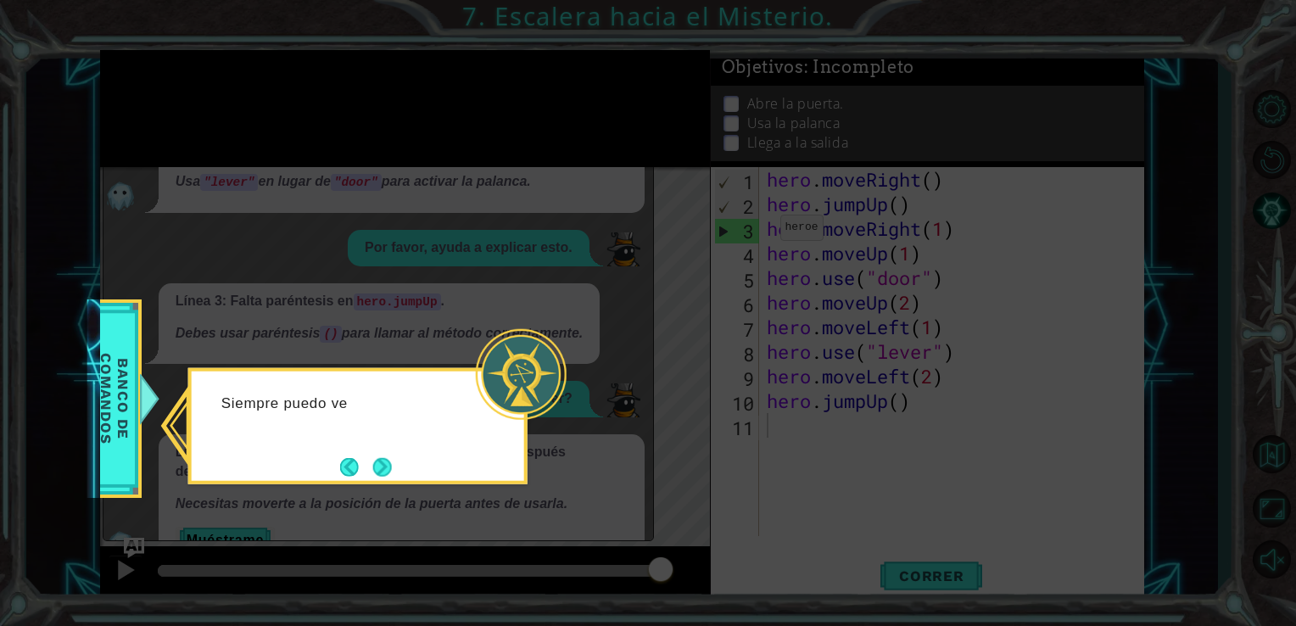
click at [509, 394] on div at bounding box center [521, 374] width 91 height 91
click at [380, 466] on button "Next" at bounding box center [382, 466] width 19 height 19
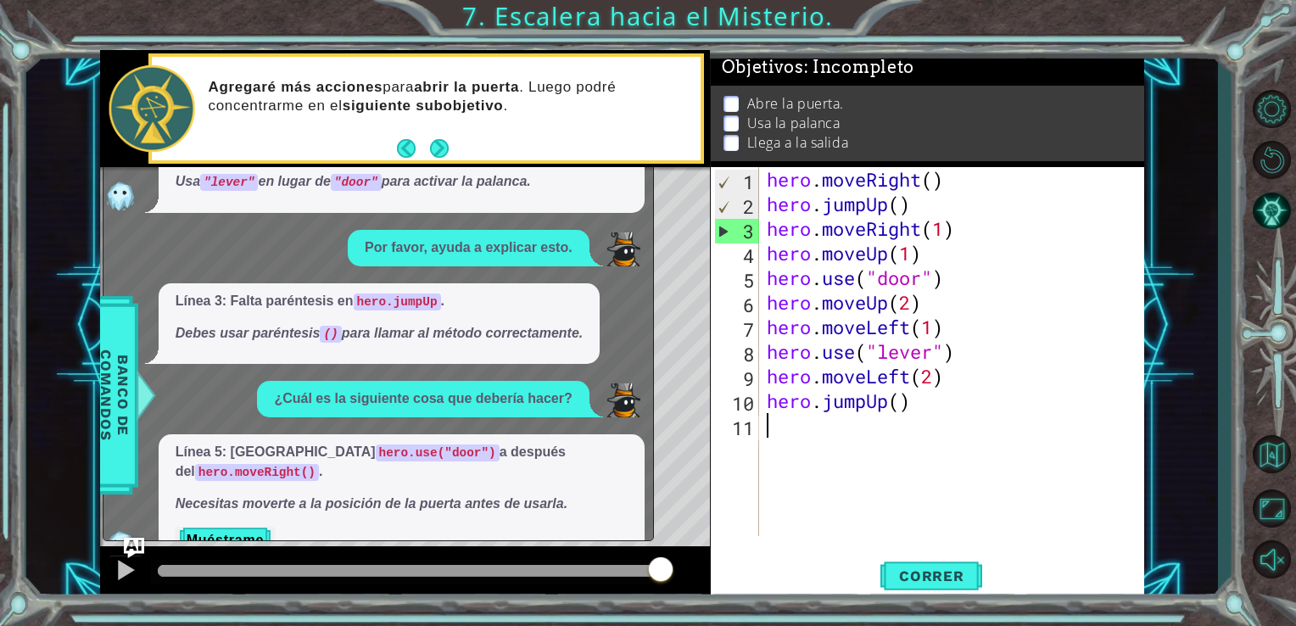
click at [951, 191] on div "hero . moveRight ( ) hero . jumpUp ( ) hero . moveRight ( 1 ) hero . moveUp ( 1…" at bounding box center [956, 376] width 386 height 418
click at [919, 204] on div "hero . moveRight ( ) hero . jumpUp ( ) hero . moveRight ( 1 ) hero . moveUp ( 1…" at bounding box center [956, 376] width 386 height 418
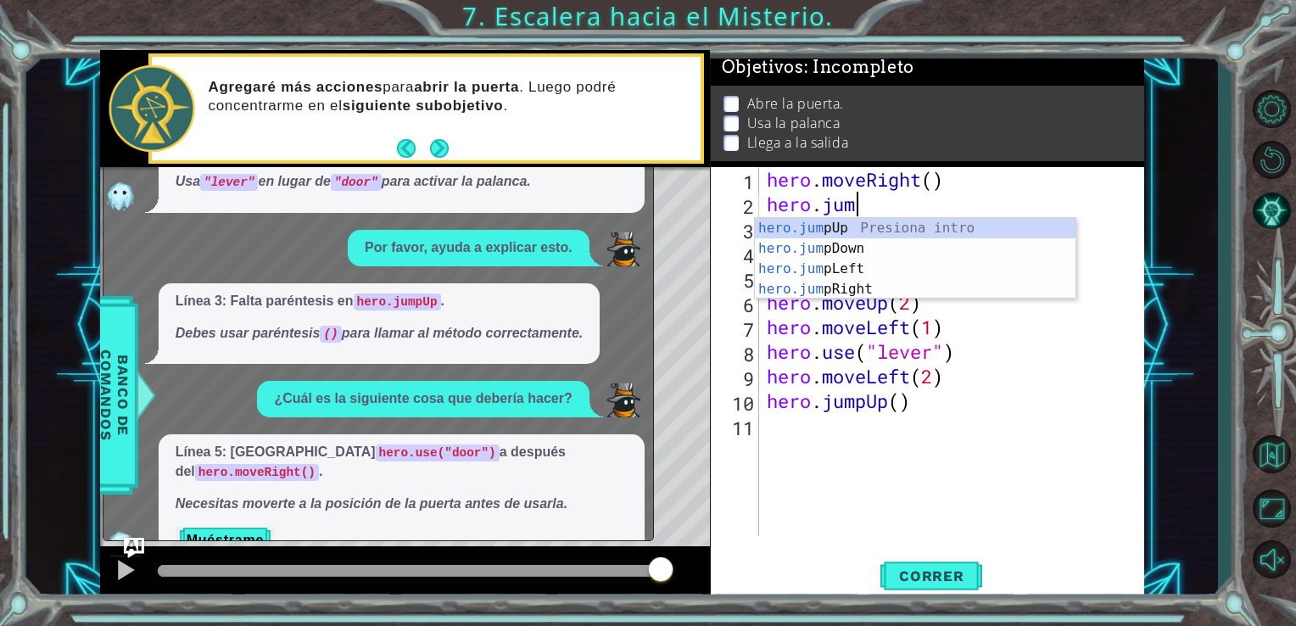
type textarea "h"
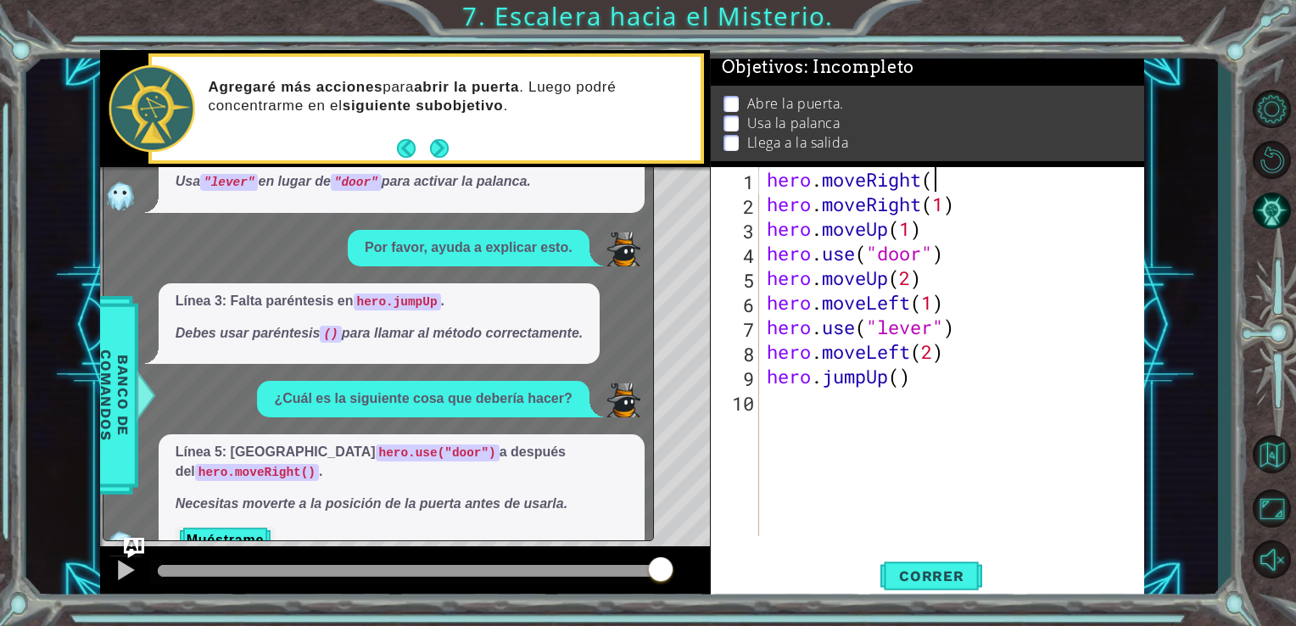
scroll to position [0, 7]
type textarea "hero.moveRight()"
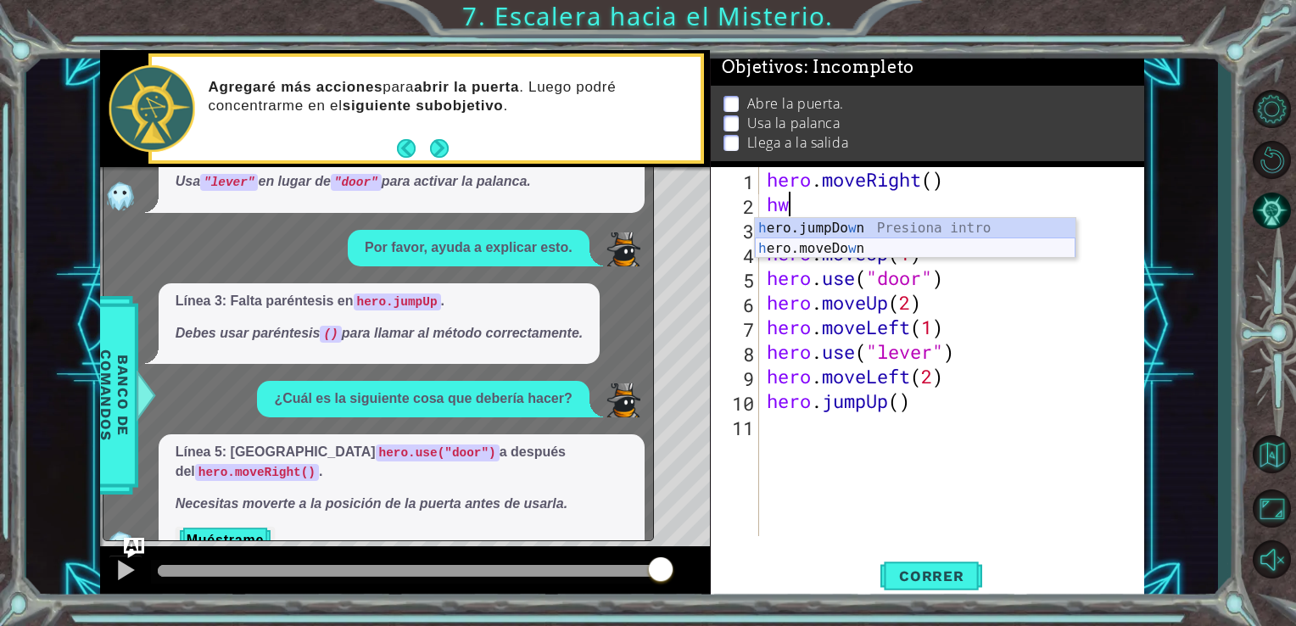
click at [899, 256] on div "h ero.jumpDo w n Presiona intro h ero.moveDo w n Presiona intro" at bounding box center [915, 258] width 321 height 81
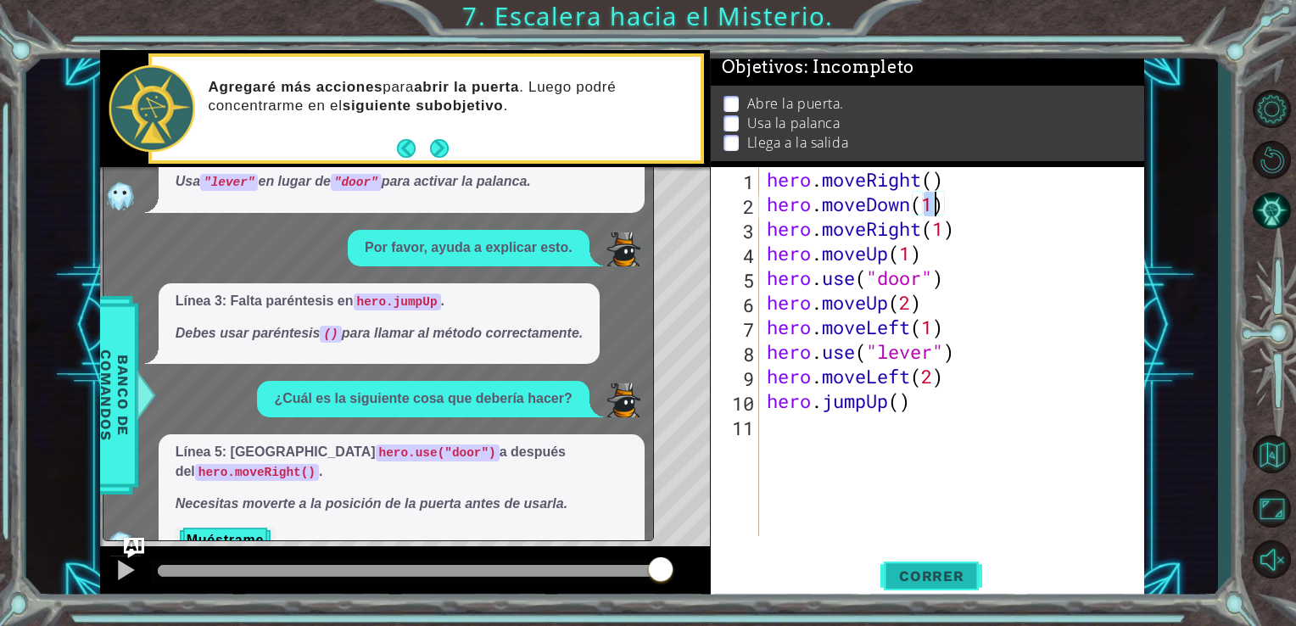
drag, startPoint x: 932, startPoint y: 567, endPoint x: 926, endPoint y: 554, distance: 14.0
click at [932, 567] on button "Correr" at bounding box center [931, 575] width 102 height 43
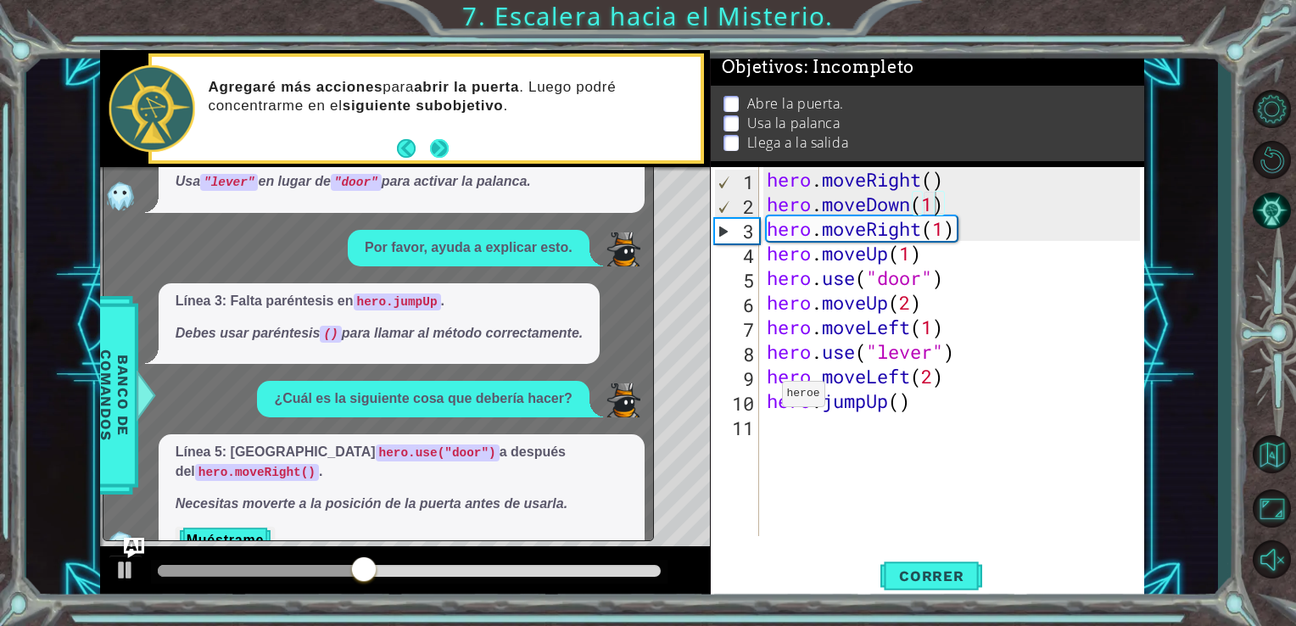
click at [439, 152] on button "Next" at bounding box center [439, 148] width 19 height 19
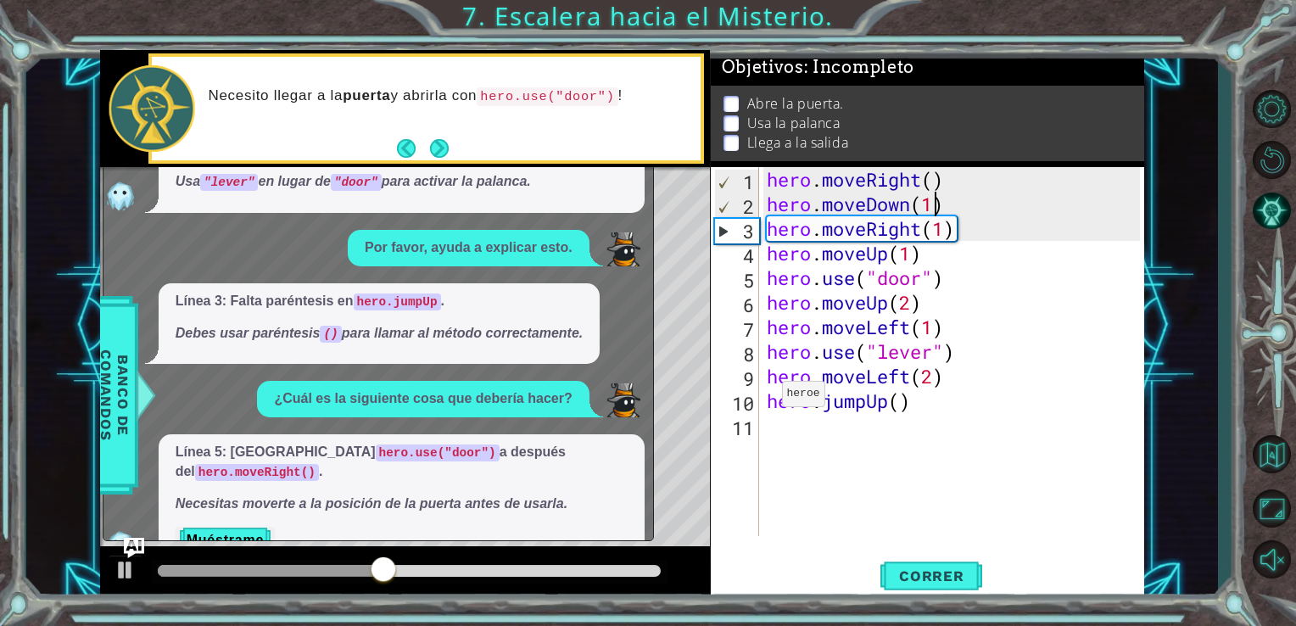
click at [439, 152] on button "Next" at bounding box center [439, 148] width 19 height 19
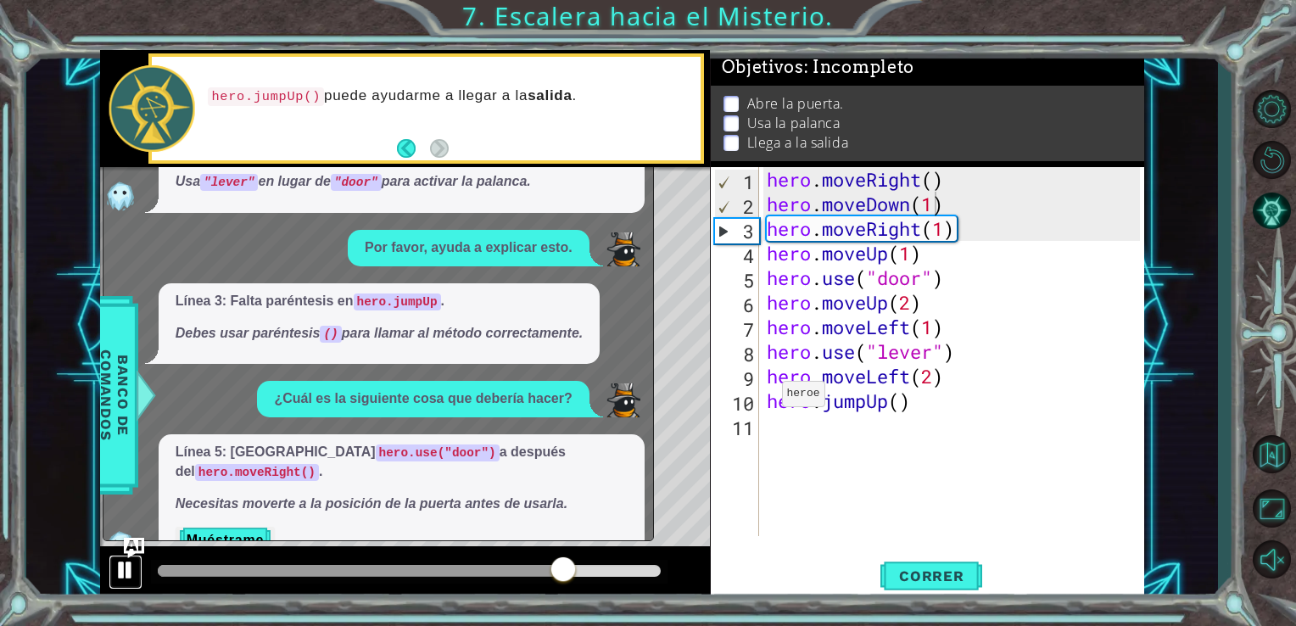
click at [125, 568] on div at bounding box center [126, 570] width 22 height 22
click at [1282, 200] on button "Pista AI" at bounding box center [1271, 211] width 49 height 46
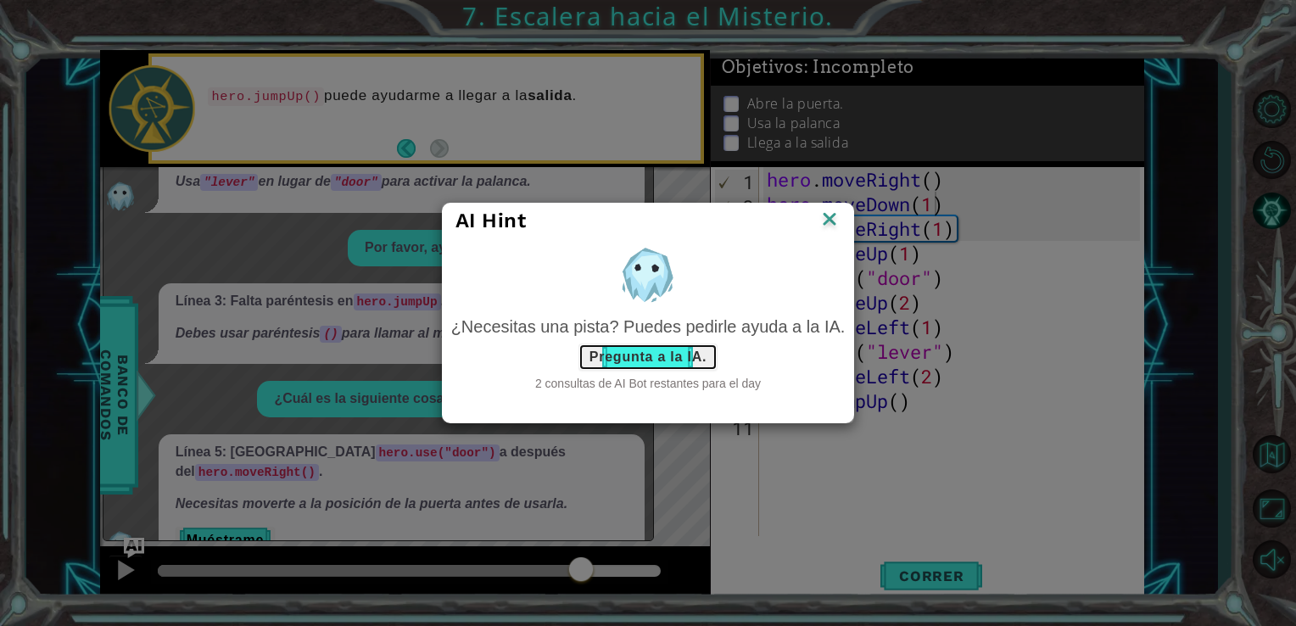
click at [675, 360] on button "Pregunta a la IA." at bounding box center [647, 357] width 139 height 27
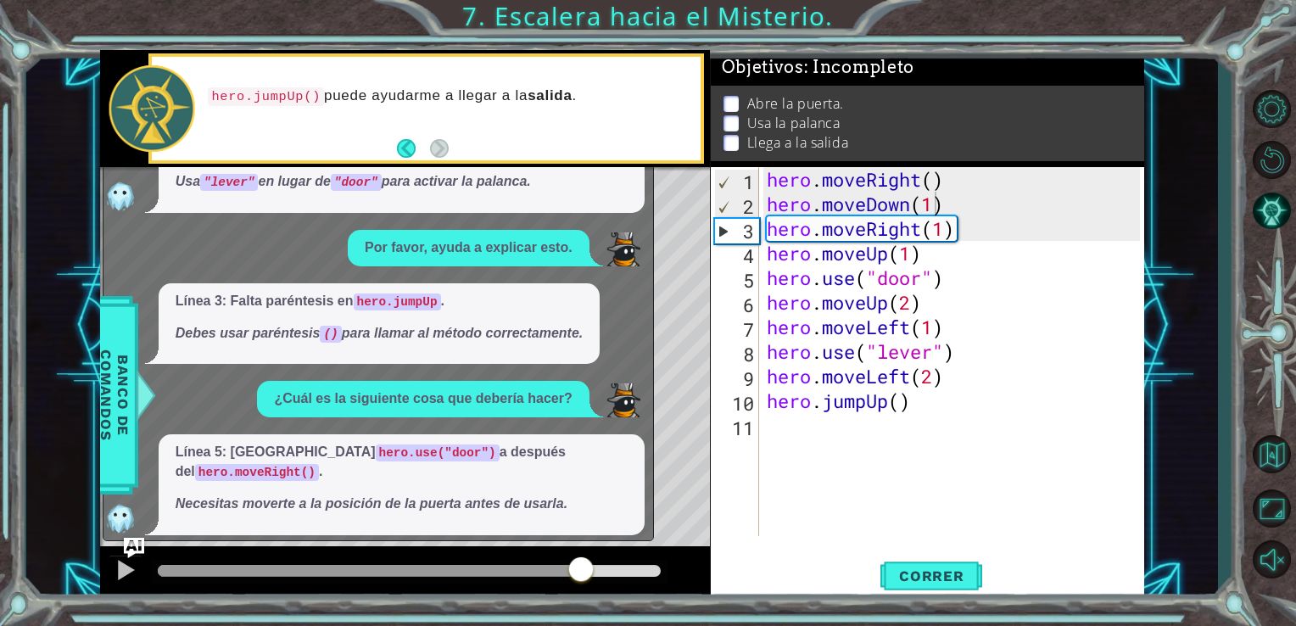
drag, startPoint x: 499, startPoint y: 245, endPoint x: 528, endPoint y: 266, distance: 35.8
click at [502, 345] on div "Por favor, ayúdame con la siguiente parte de mi código. Línea 8: [MEDICAL_DATA]…" at bounding box center [373, 421] width 541 height 725
drag, startPoint x: 543, startPoint y: 242, endPoint x: 587, endPoint y: 231, distance: 45.5
click at [553, 241] on div "Por favor, ayuda a explicar esto." at bounding box center [469, 248] width 242 height 36
click at [633, 249] on div "Por favor, ayúdame con la siguiente parte de mi código. Línea 8: [MEDICAL_DATA]…" at bounding box center [373, 421] width 541 height 725
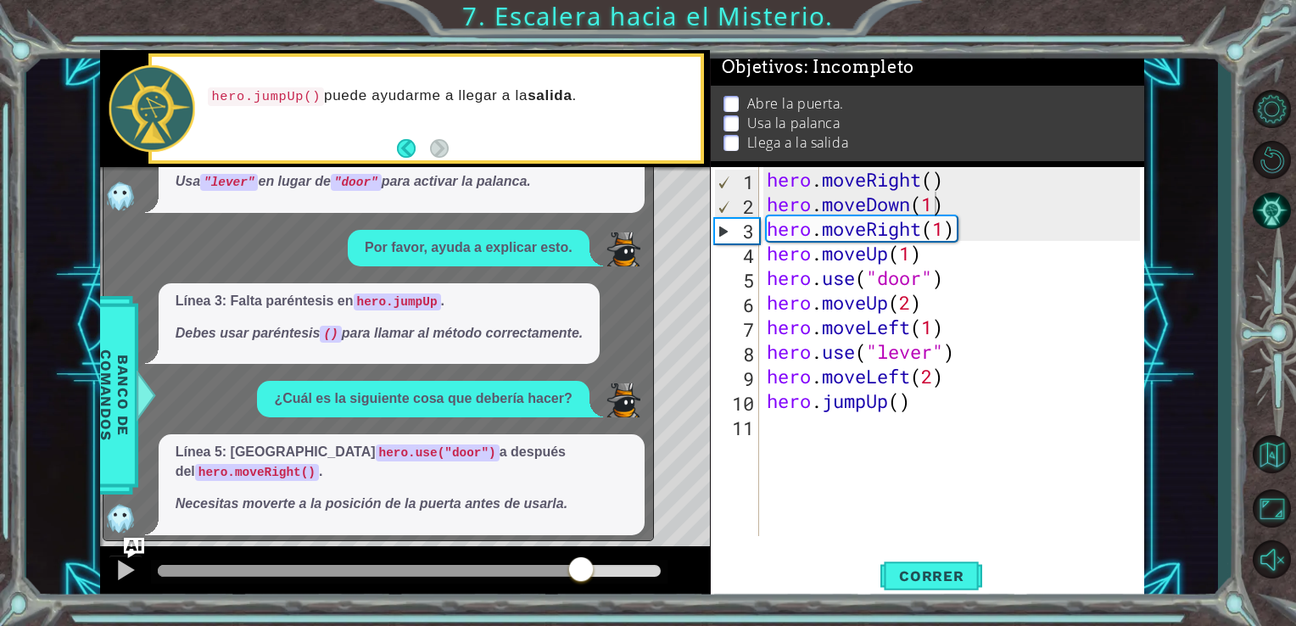
drag, startPoint x: 642, startPoint y: 281, endPoint x: 642, endPoint y: 304, distance: 22.9
click at [642, 283] on div "Línea 3: Falta paréntesis en hero.jumpUp . Debes usar paréntesis () para llamar…" at bounding box center [373, 323] width 541 height 81
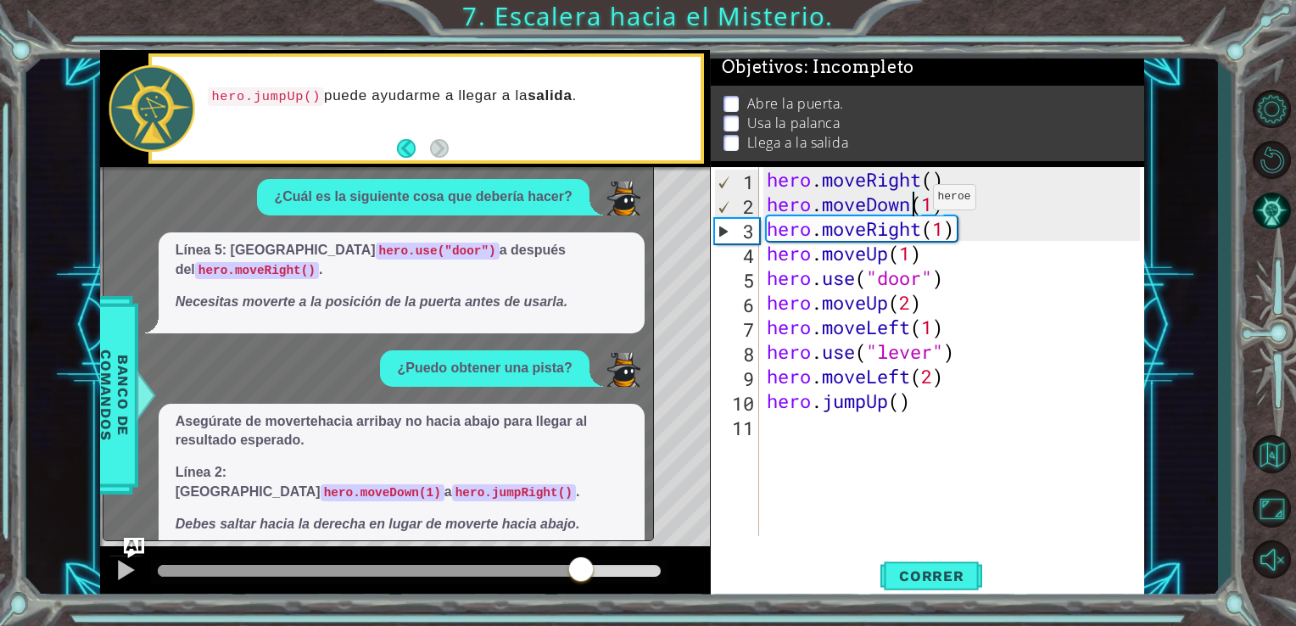
click at [918, 201] on div "hero . moveRight ( ) hero . moveDown ( 1 ) hero . moveRight ( 1 ) hero . moveUp…" at bounding box center [956, 376] width 386 height 418
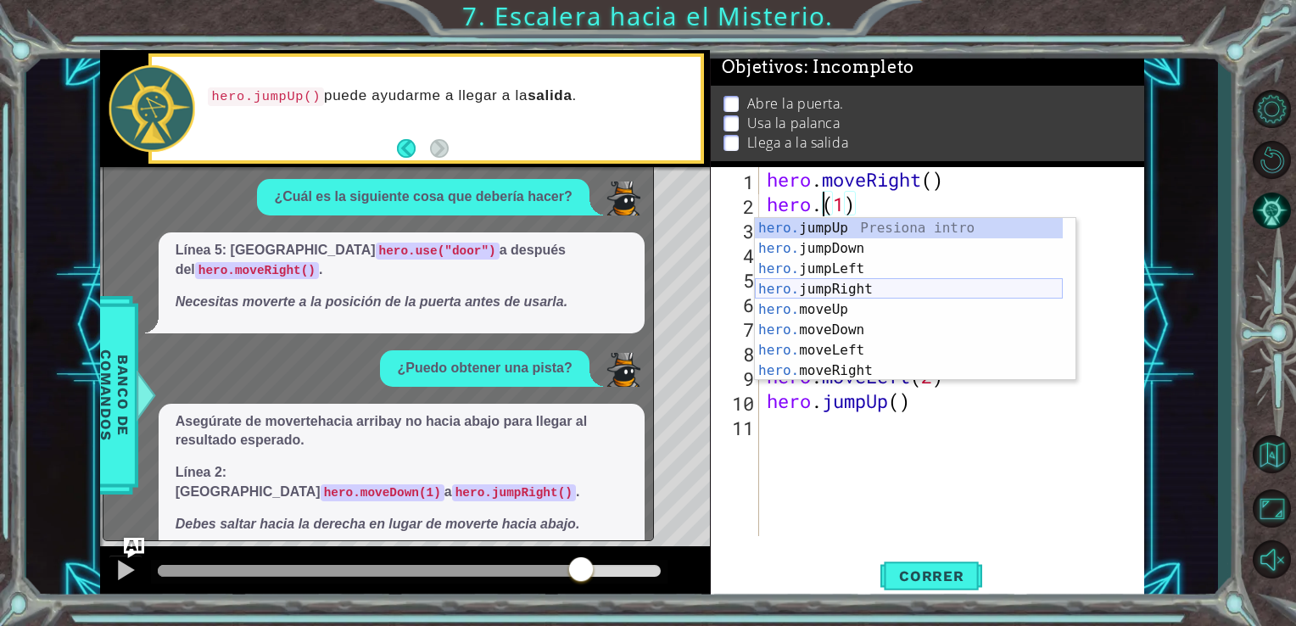
click at [824, 287] on div "hero. jumpUp Presiona intro hero. jumpDown Presiona intro hero. jumpLeft Presio…" at bounding box center [909, 320] width 308 height 204
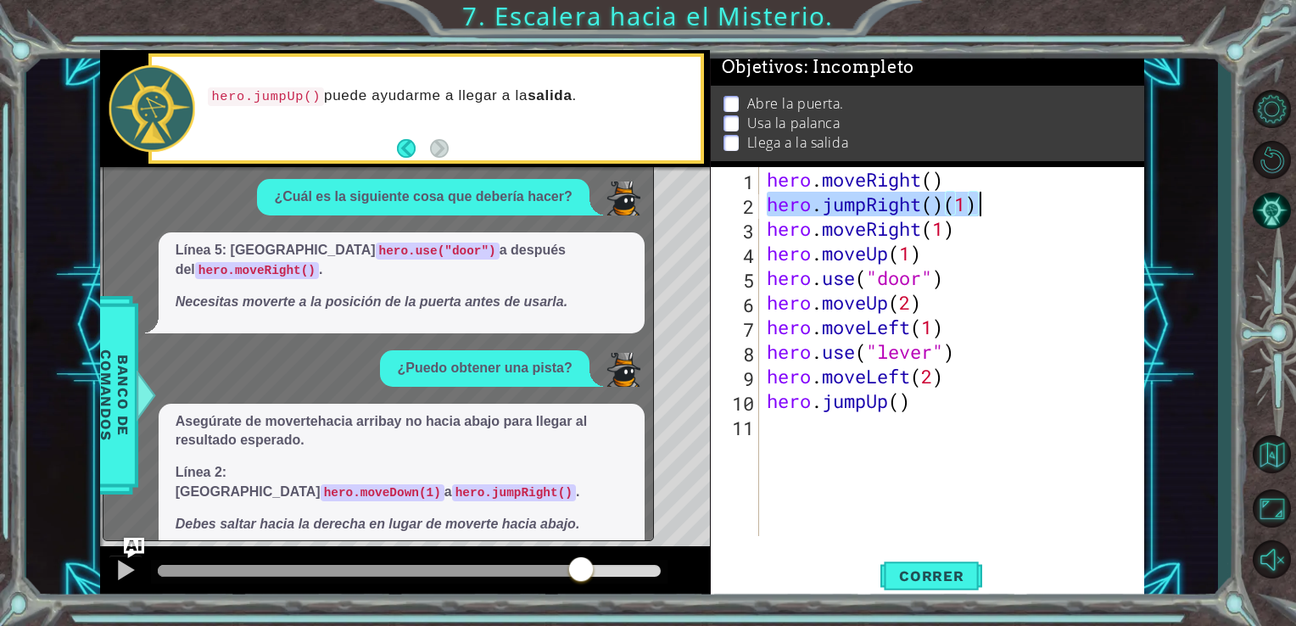
drag, startPoint x: 763, startPoint y: 201, endPoint x: 1014, endPoint y: 217, distance: 251.6
click at [1014, 217] on div "hero . moveRight ( ) hero . jumpRight ( ) ( 1 ) hero . moveRight ( 1 ) hero . m…" at bounding box center [956, 376] width 386 height 418
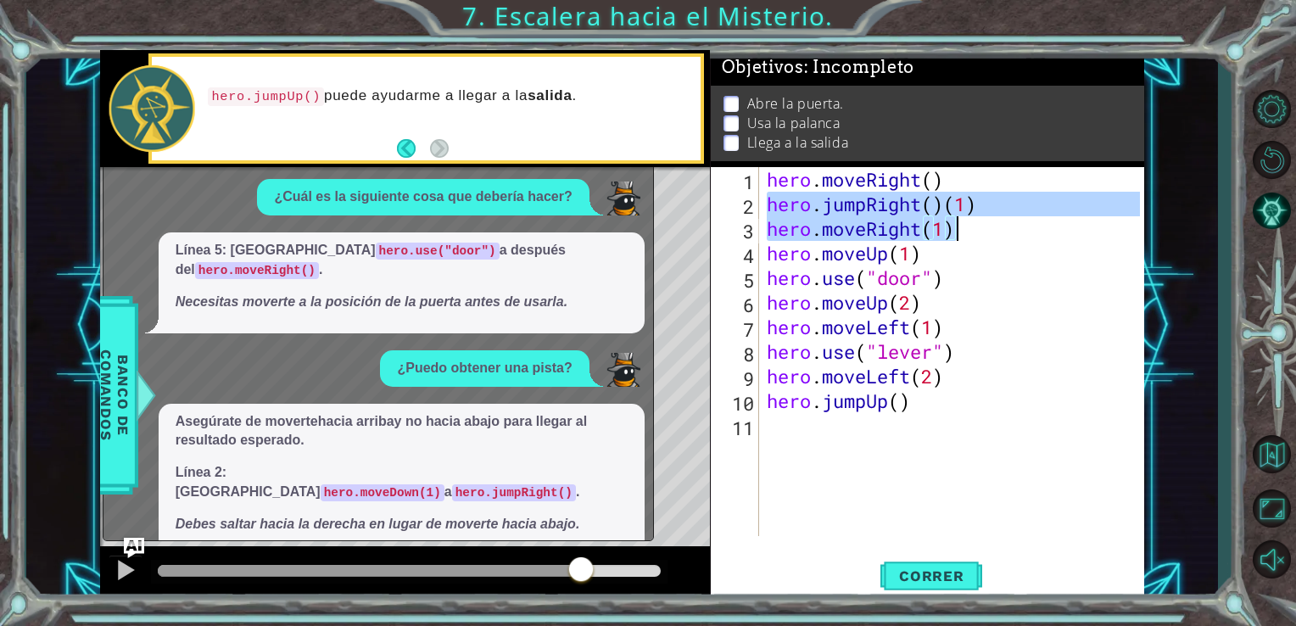
click at [1004, 225] on div "hero . moveRight ( ) hero . jumpRight ( ) ( 1 ) hero . moveRight ( 1 ) hero . m…" at bounding box center [951, 351] width 377 height 369
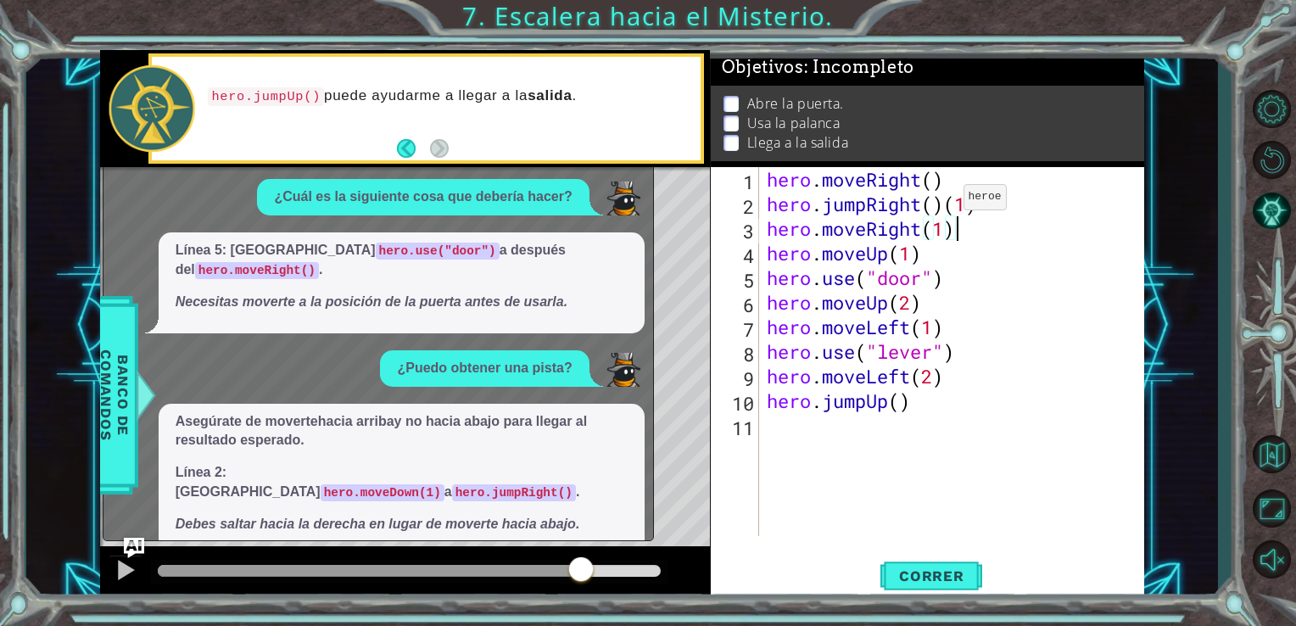
click at [948, 201] on div "hero . moveRight ( ) hero . jumpRight ( ) ( 1 ) hero . moveRight ( 1 ) hero . m…" at bounding box center [956, 376] width 386 height 418
drag, startPoint x: 767, startPoint y: 205, endPoint x: 955, endPoint y: 204, distance: 188.3
click at [955, 204] on div "hero . moveRight ( ) hero . jumpRight ( 1 ) hero . moveRight ( 1 ) hero . moveU…" at bounding box center [956, 376] width 386 height 418
click at [930, 396] on div "hero . moveRight ( ) hero . jumpRight ( 1 ) hero . moveRight ( 1 ) hero . moveU…" at bounding box center [956, 376] width 386 height 418
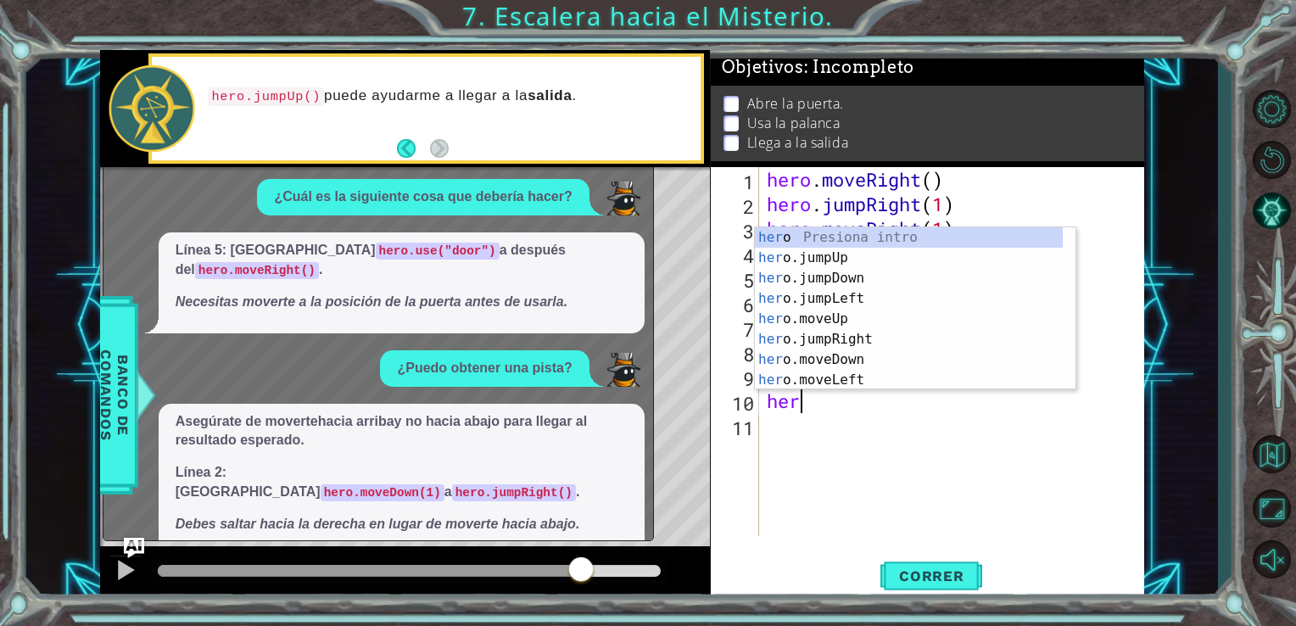
scroll to position [0, 0]
type textarea "h"
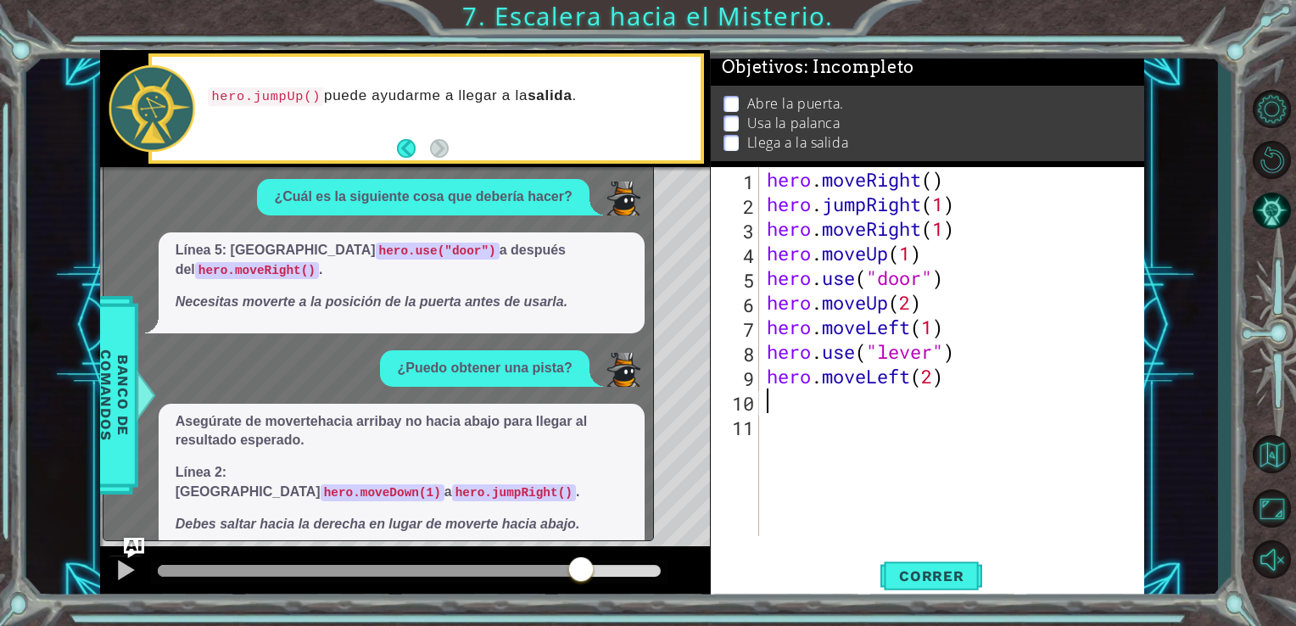
paste textarea "hero.jumpRight(1)"
type textarea "hero.jumpRight(1)"
click at [912, 564] on button "Correr" at bounding box center [931, 575] width 102 height 43
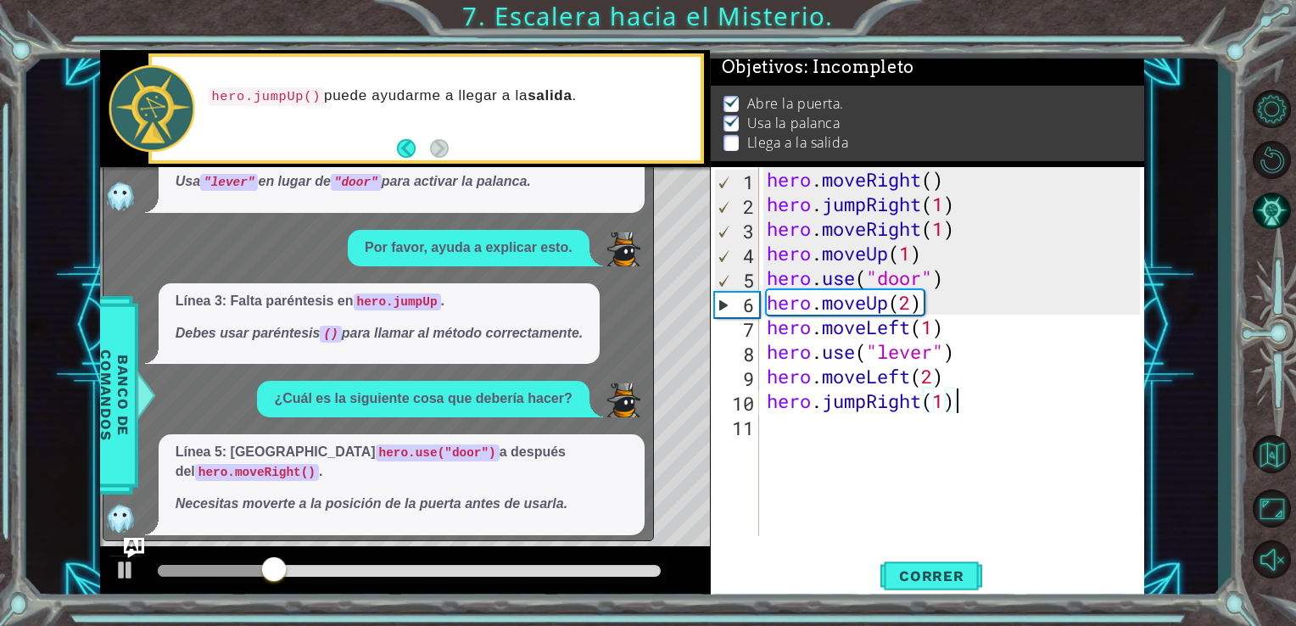
click at [681, 206] on div "Level Map" at bounding box center [492, 417] width 784 height 500
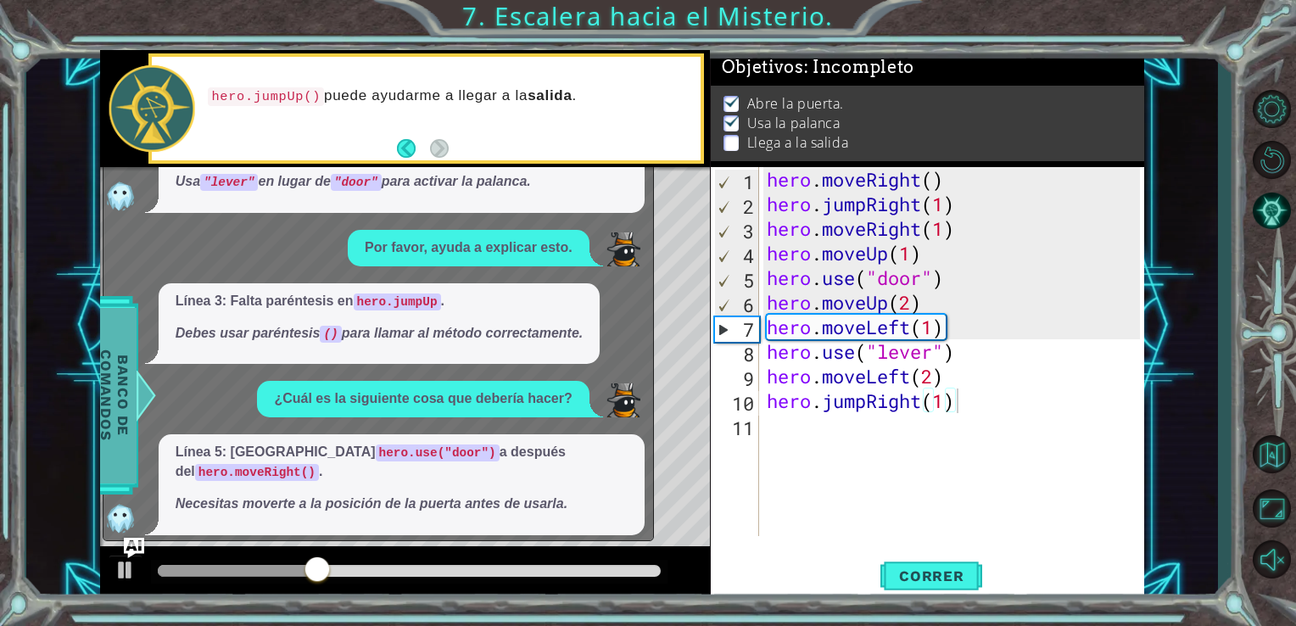
click at [116, 355] on span "Banco de comandos" at bounding box center [114, 395] width 44 height 176
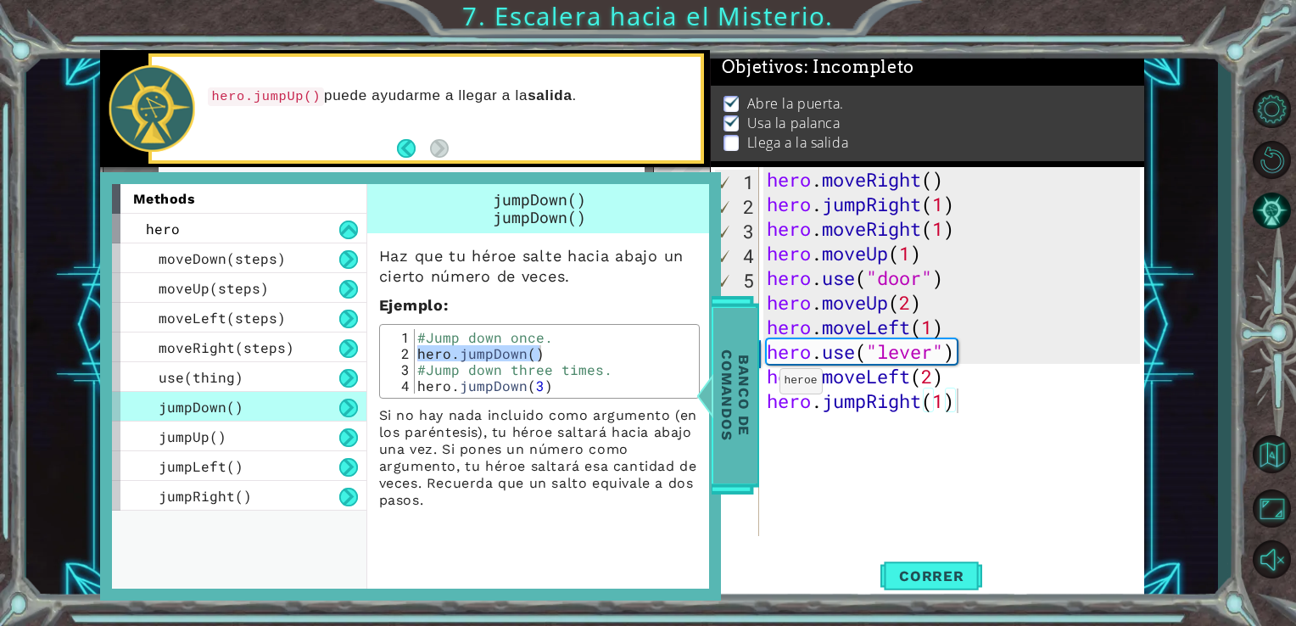
click at [736, 377] on span "Banco de comandos" at bounding box center [735, 395] width 44 height 176
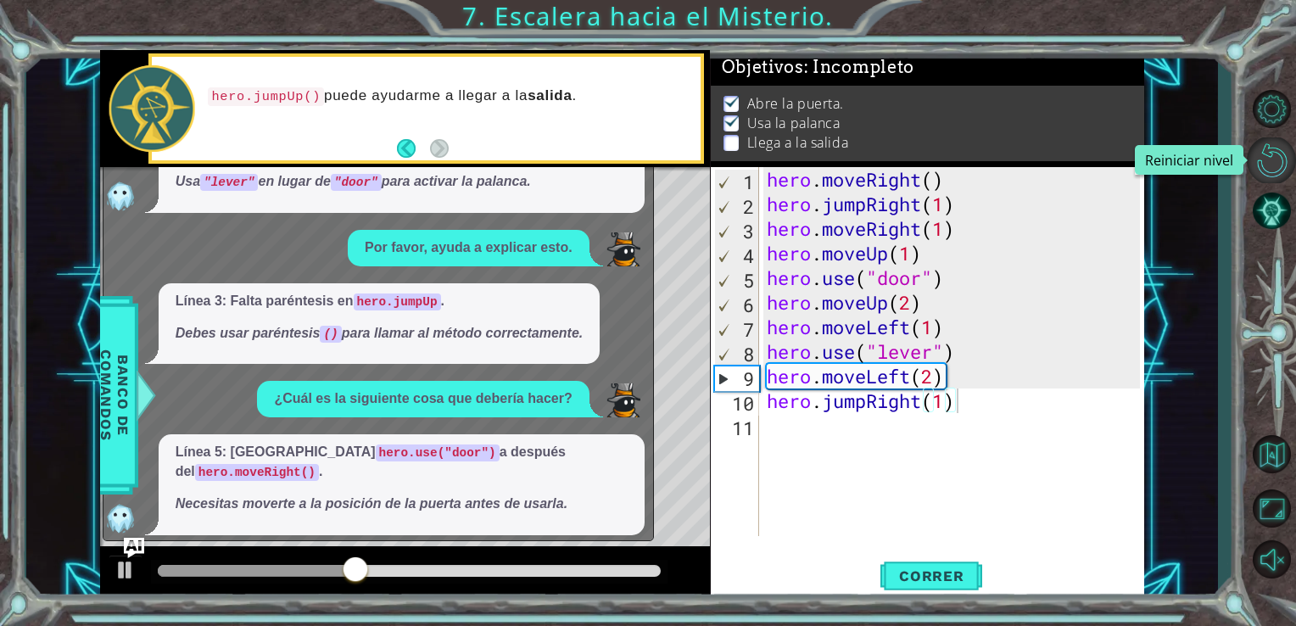
click at [1276, 149] on button "Reiniciar nivel\a" at bounding box center [1271, 160] width 49 height 46
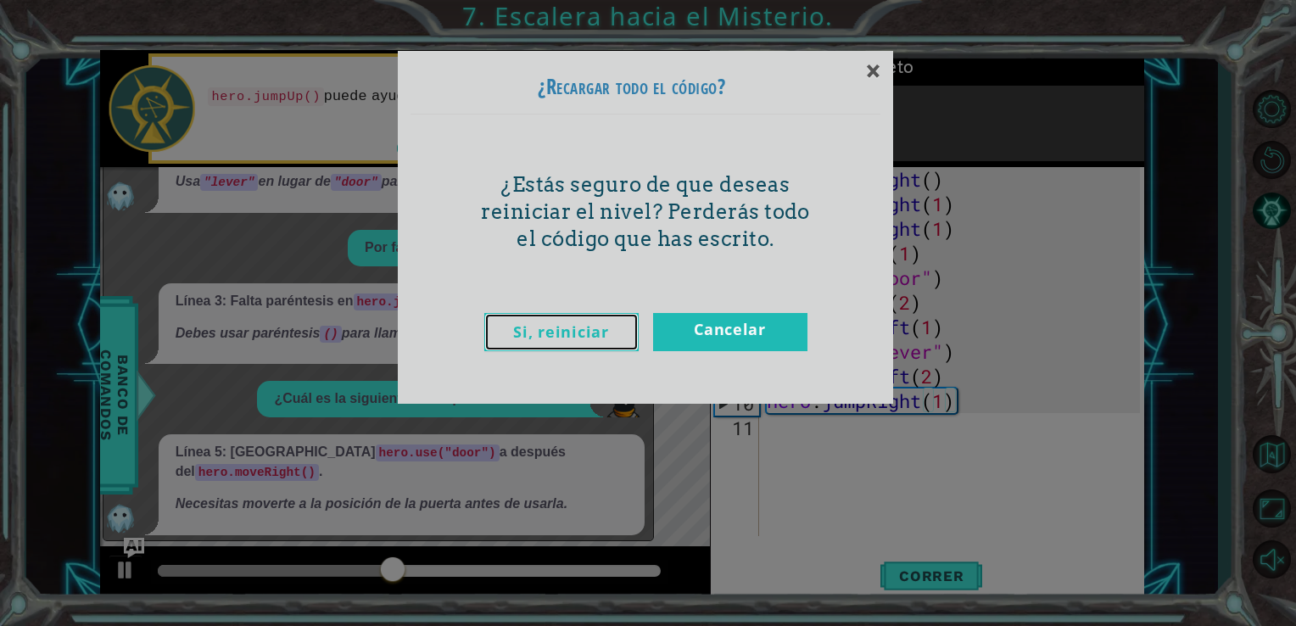
click at [555, 326] on link "Si, reiniciar" at bounding box center [561, 332] width 154 height 38
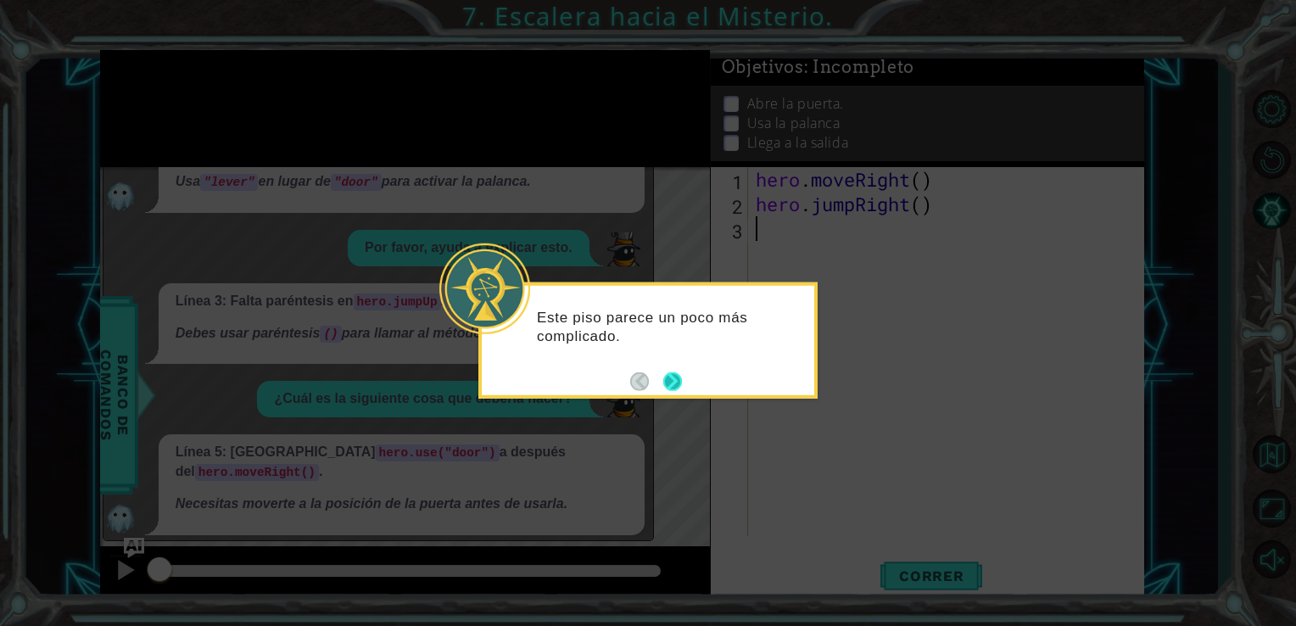
click at [676, 380] on button "Next" at bounding box center [672, 380] width 19 height 19
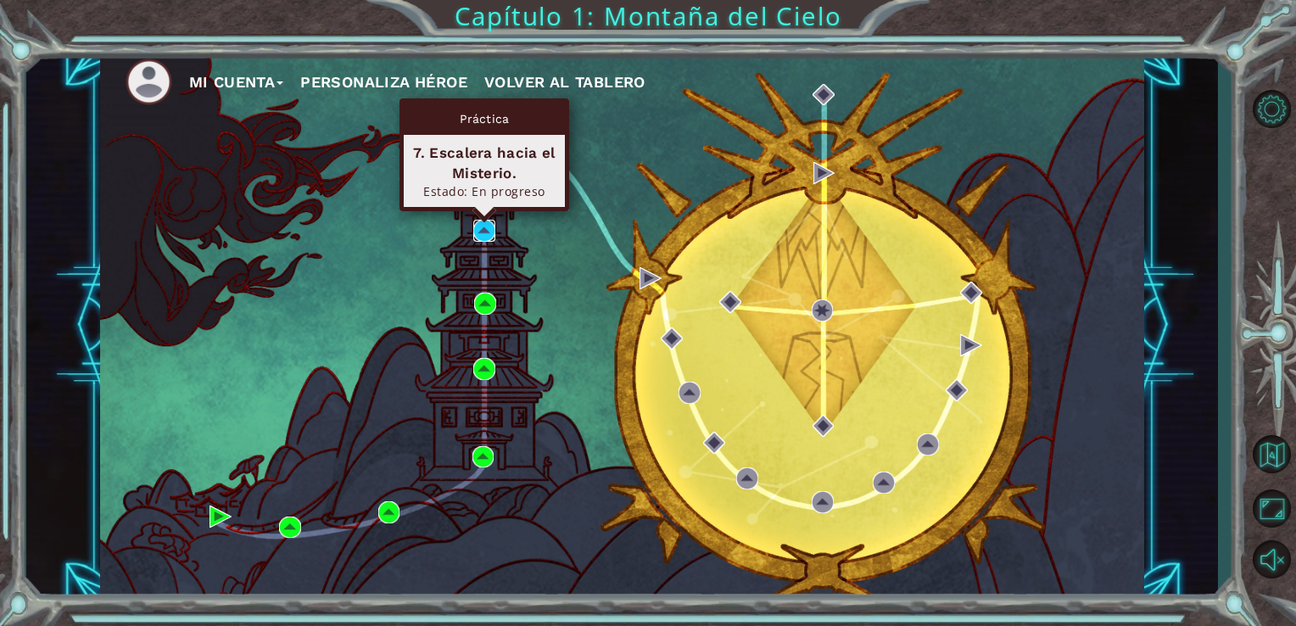
click at [487, 230] on img at bounding box center [484, 231] width 22 height 22
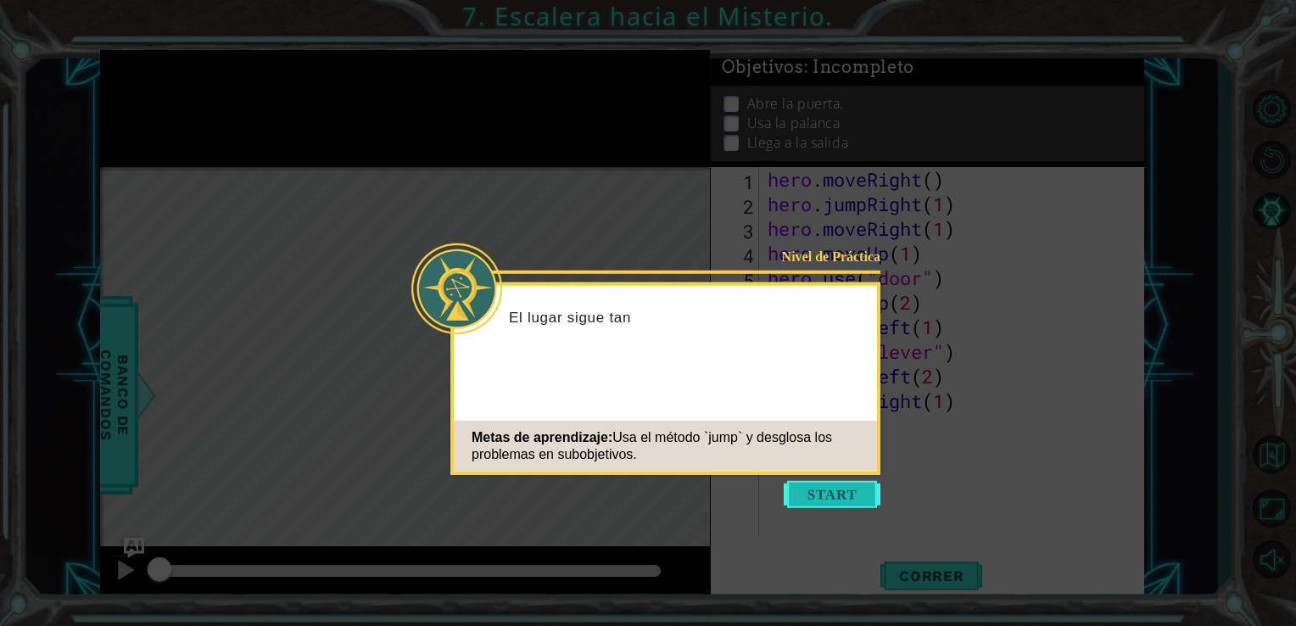
click at [807, 497] on button "Start" at bounding box center [832, 494] width 97 height 27
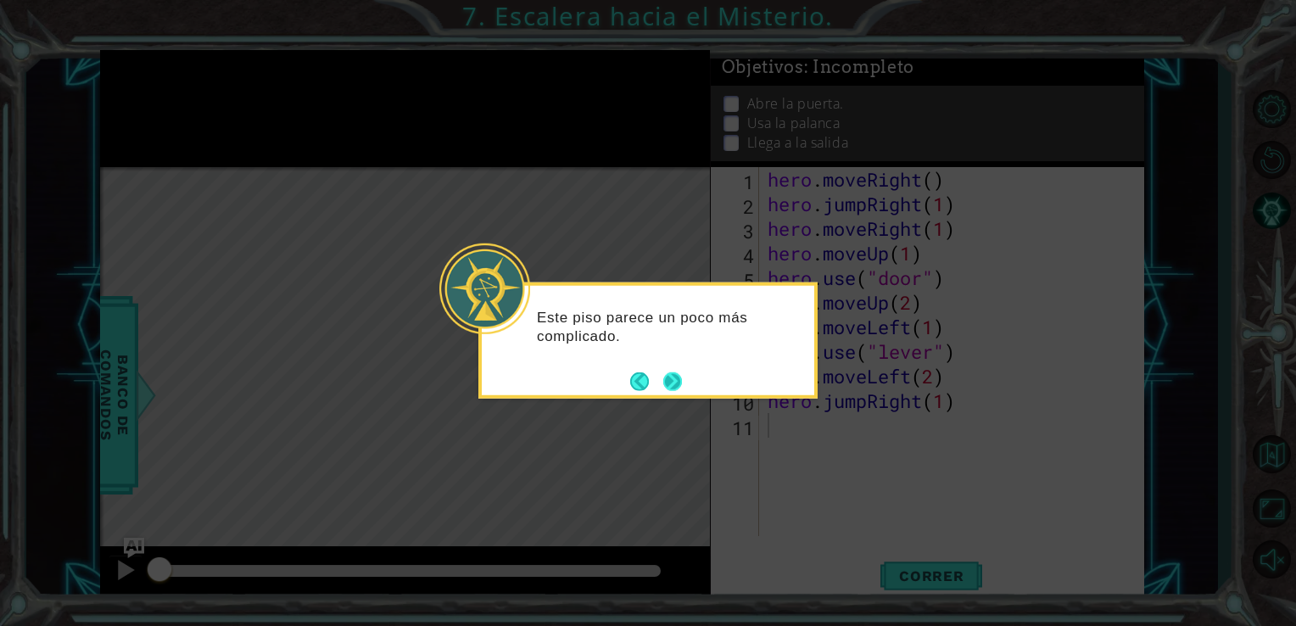
click at [665, 381] on button "Next" at bounding box center [672, 380] width 19 height 19
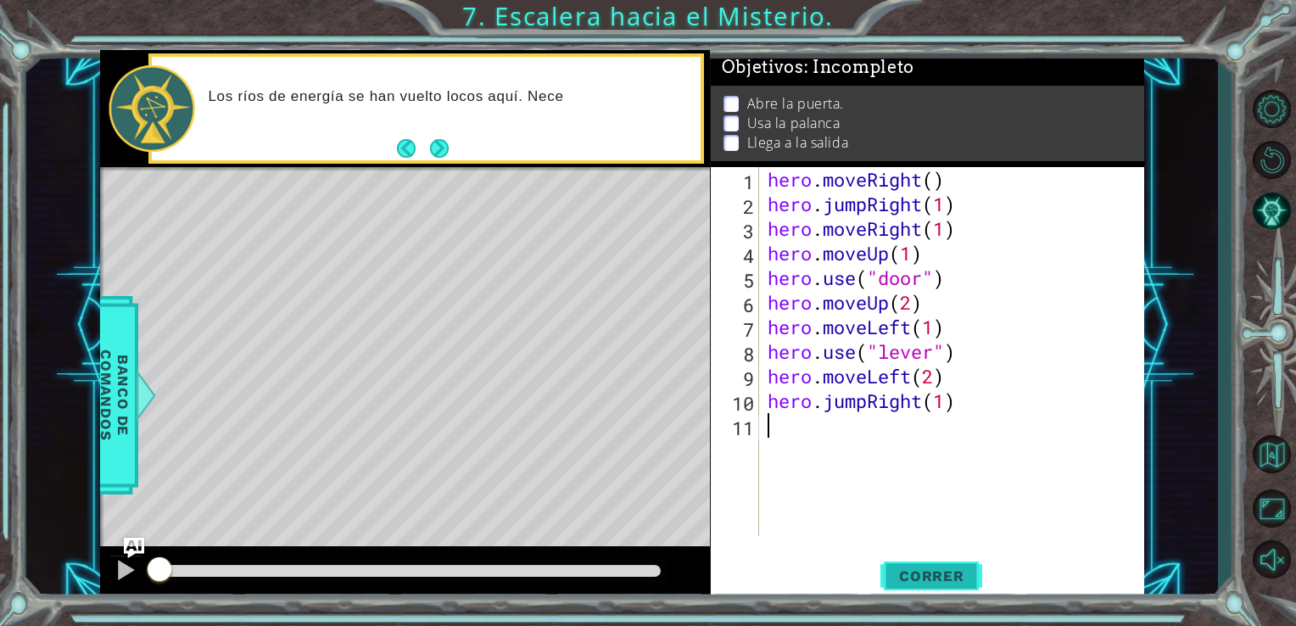
click at [933, 570] on span "Correr" at bounding box center [931, 575] width 99 height 17
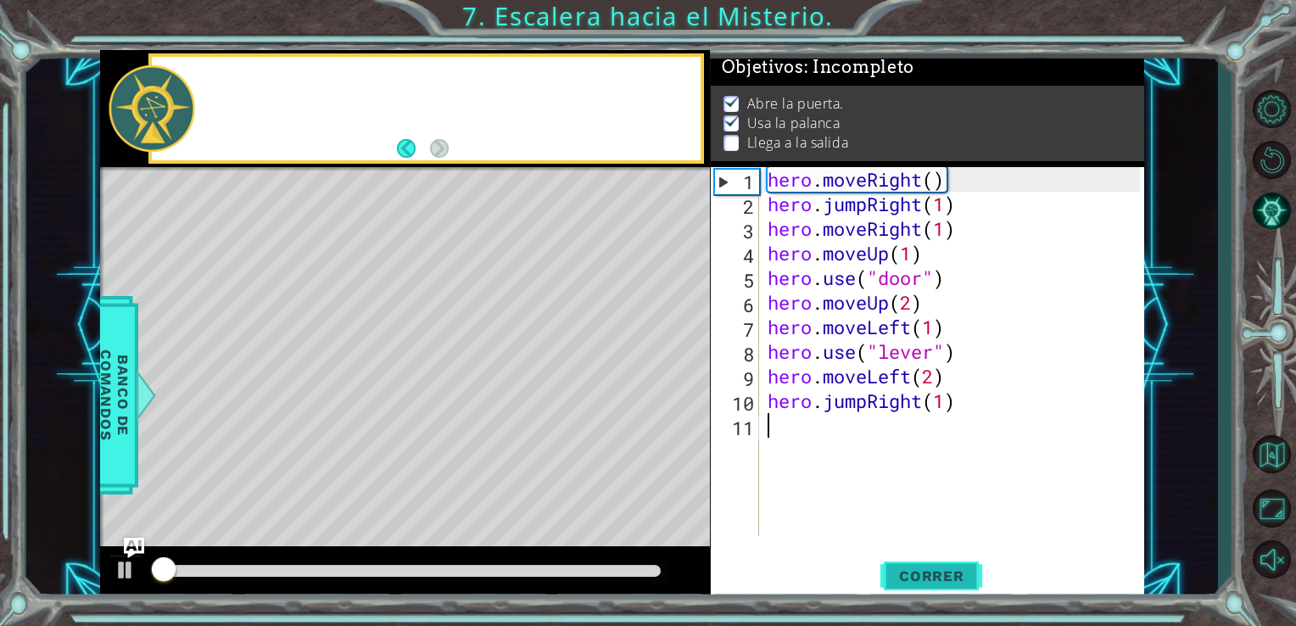
scroll to position [7, 0]
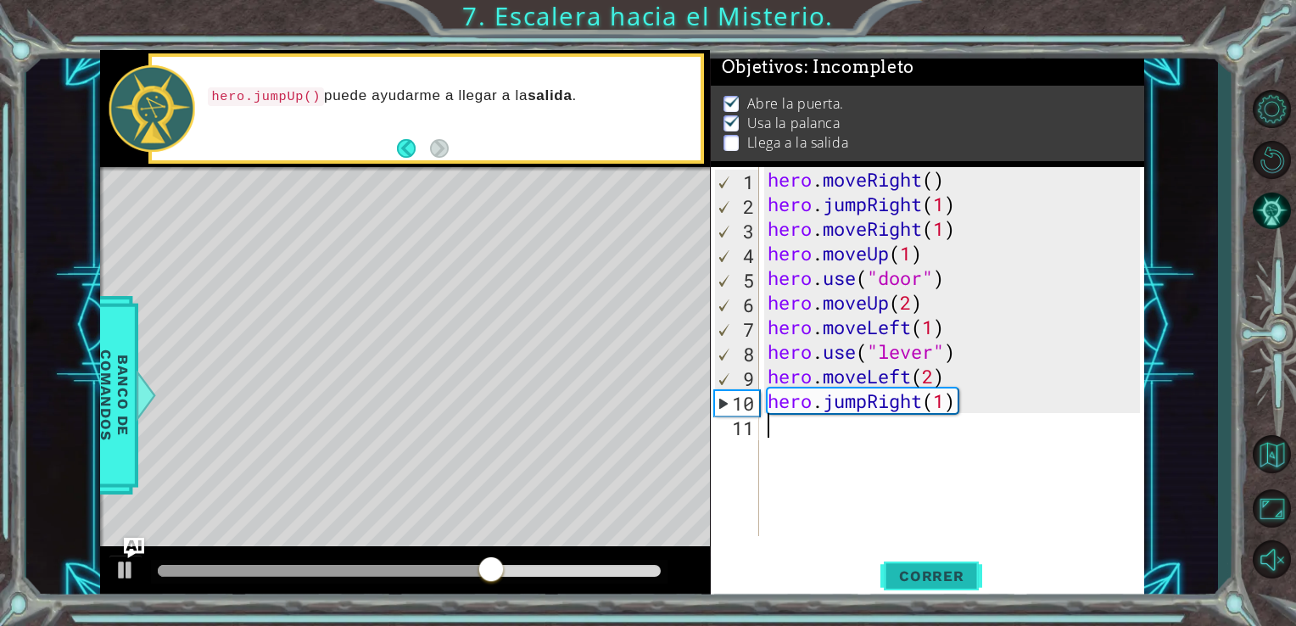
click at [919, 581] on span "Correr" at bounding box center [931, 575] width 99 height 17
click at [901, 570] on span "Correr" at bounding box center [931, 575] width 99 height 17
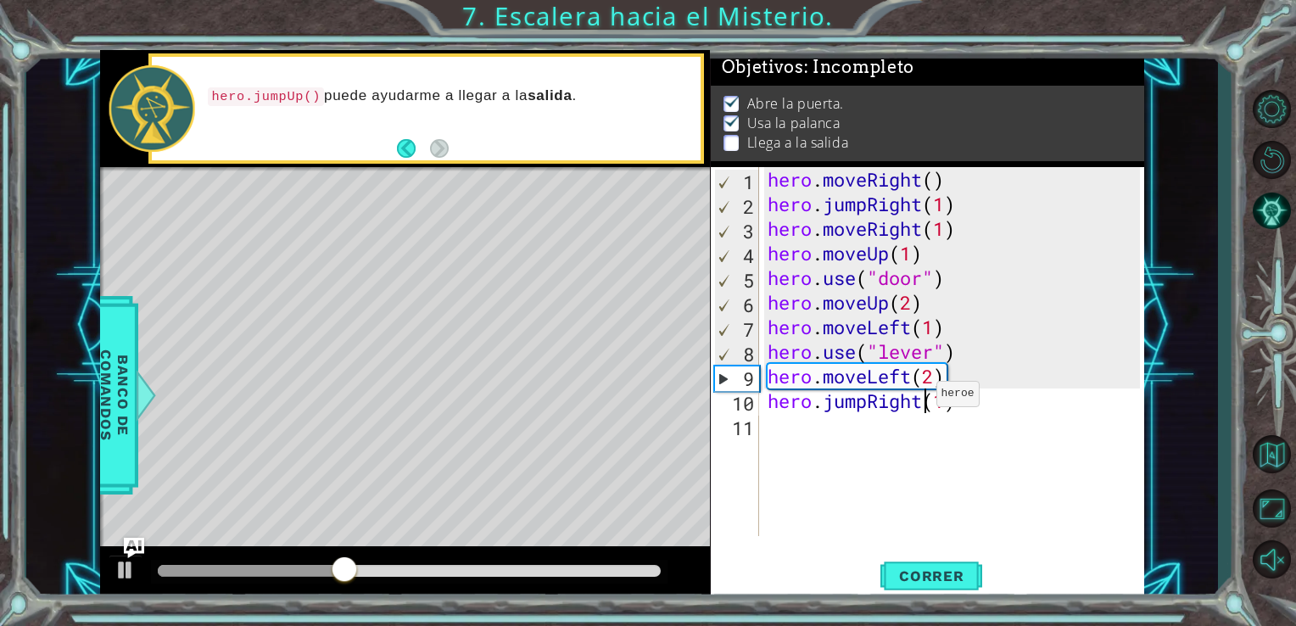
click at [921, 398] on div "hero . moveRight ( ) hero . jumpRight ( 1 ) hero . moveRight ( 1 ) hero . moveU…" at bounding box center [956, 376] width 385 height 418
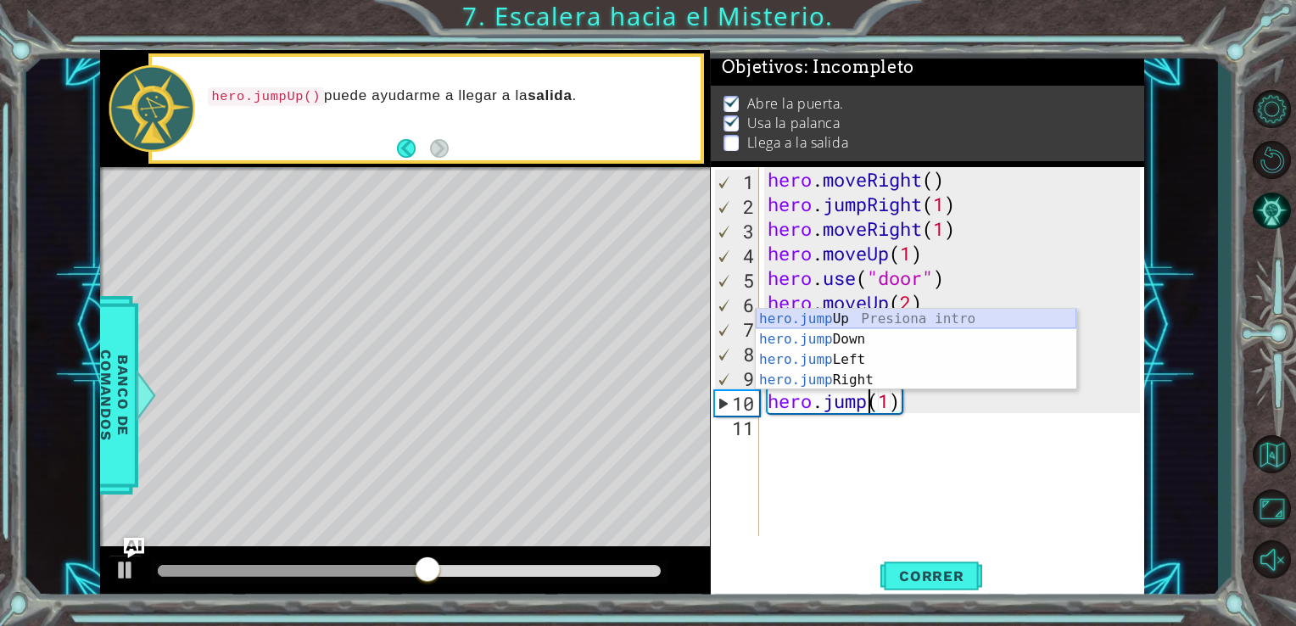
click at [862, 321] on div "hero.jump Up Presiona intro hero.jump Down Presiona intro hero.jump Left Presio…" at bounding box center [916, 370] width 321 height 122
type textarea "hero.jumpUp()(1)"
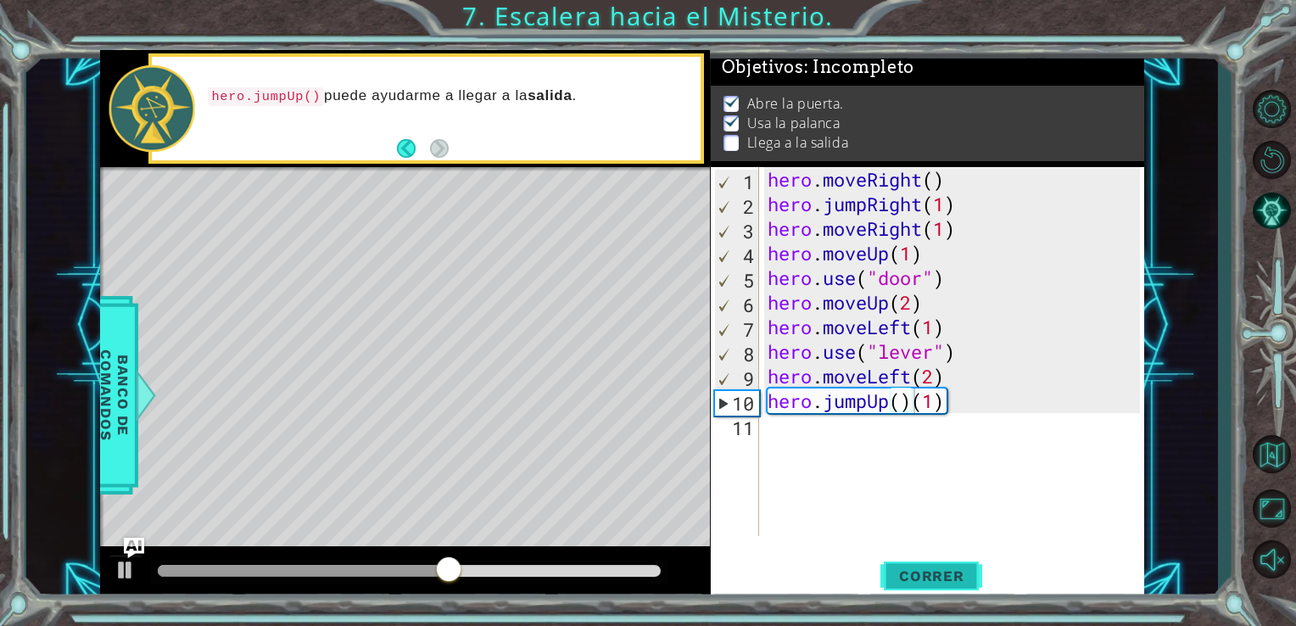
click at [947, 574] on span "Correr" at bounding box center [931, 575] width 99 height 17
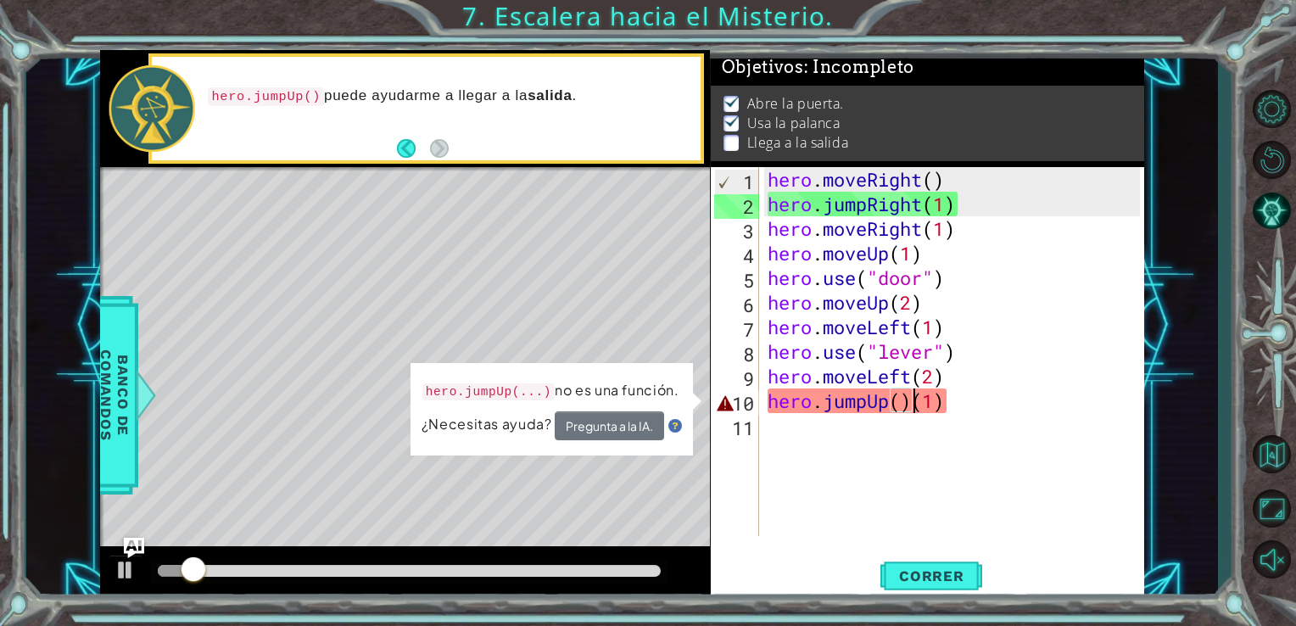
click at [908, 416] on div "hero . moveRight ( ) hero . jumpRight ( 1 ) hero . moveRight ( 1 ) hero . moveU…" at bounding box center [956, 376] width 385 height 418
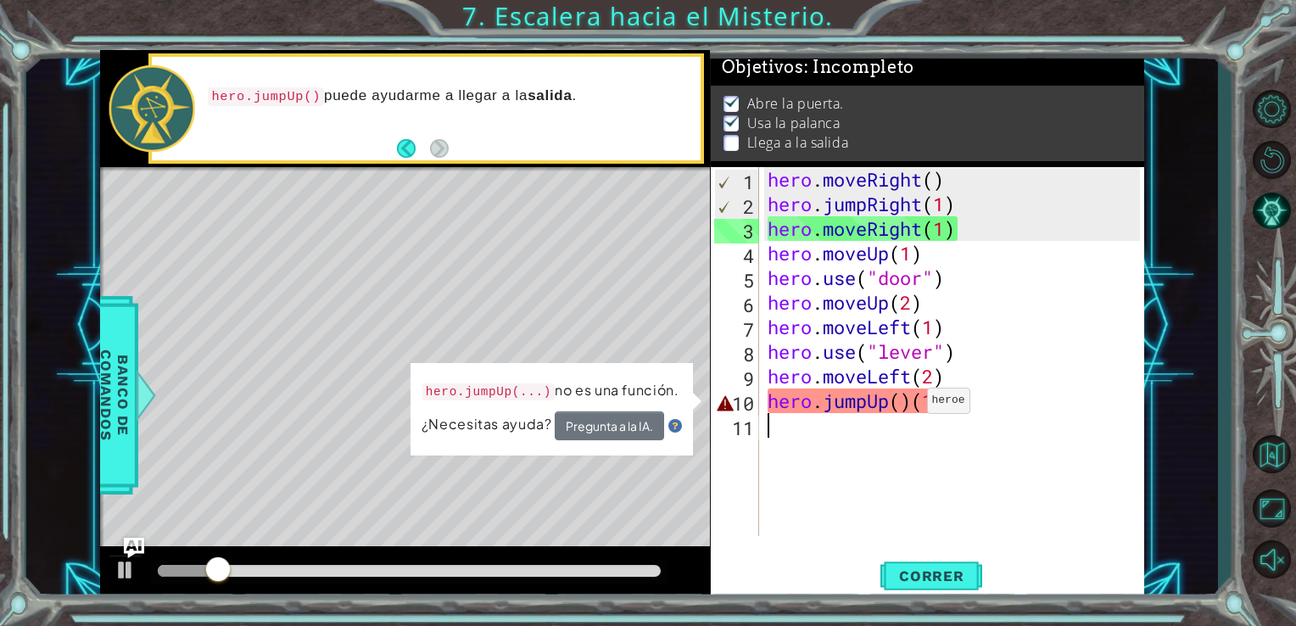
click at [913, 405] on div "hero . moveRight ( ) hero . jumpRight ( 1 ) hero . moveRight ( 1 ) hero . moveU…" at bounding box center [956, 376] width 385 height 418
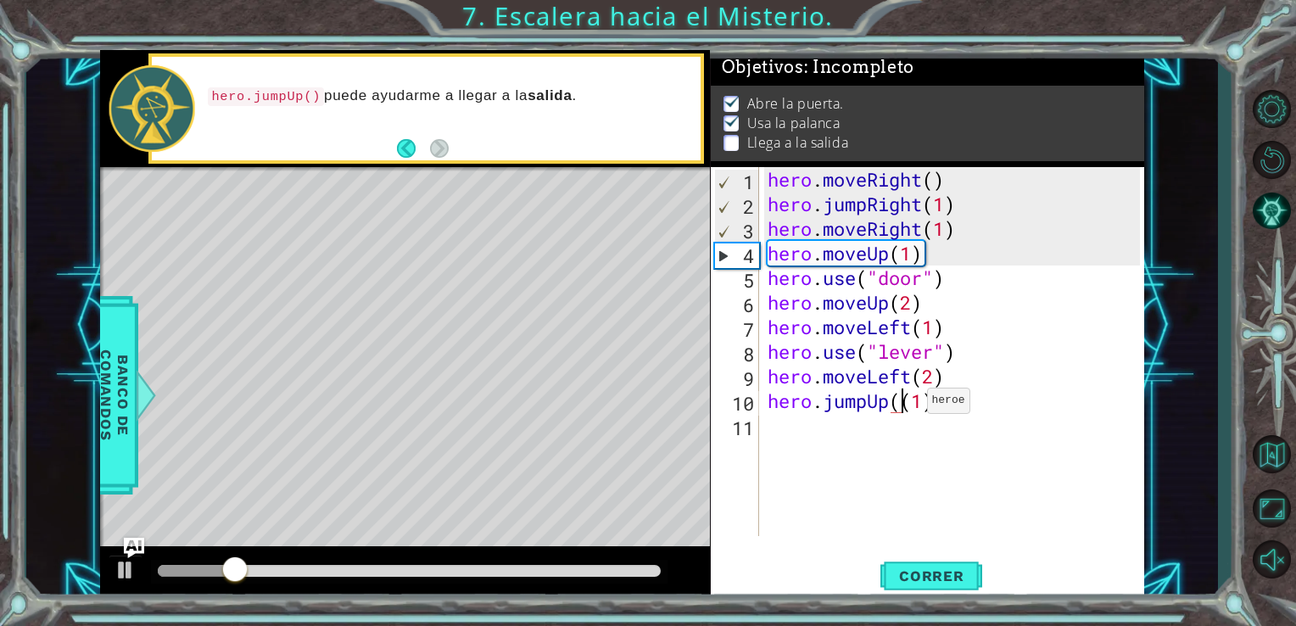
type textarea "hero.jumpUp(1)"
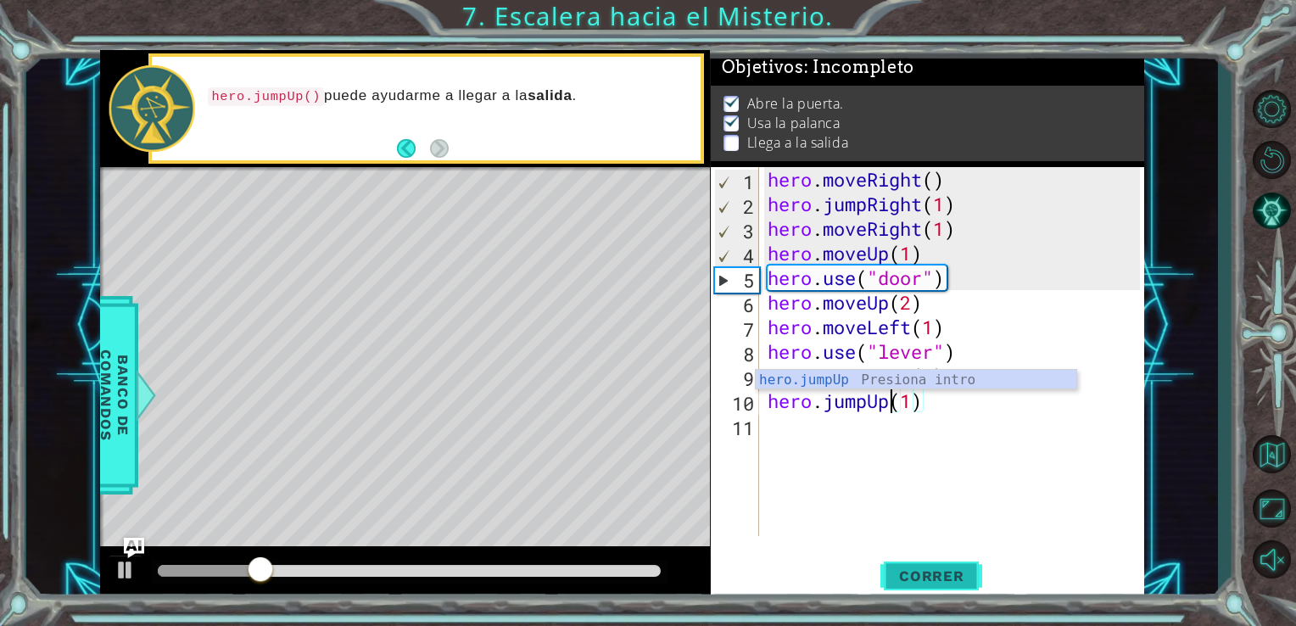
click at [903, 565] on button "Correr" at bounding box center [931, 575] width 102 height 43
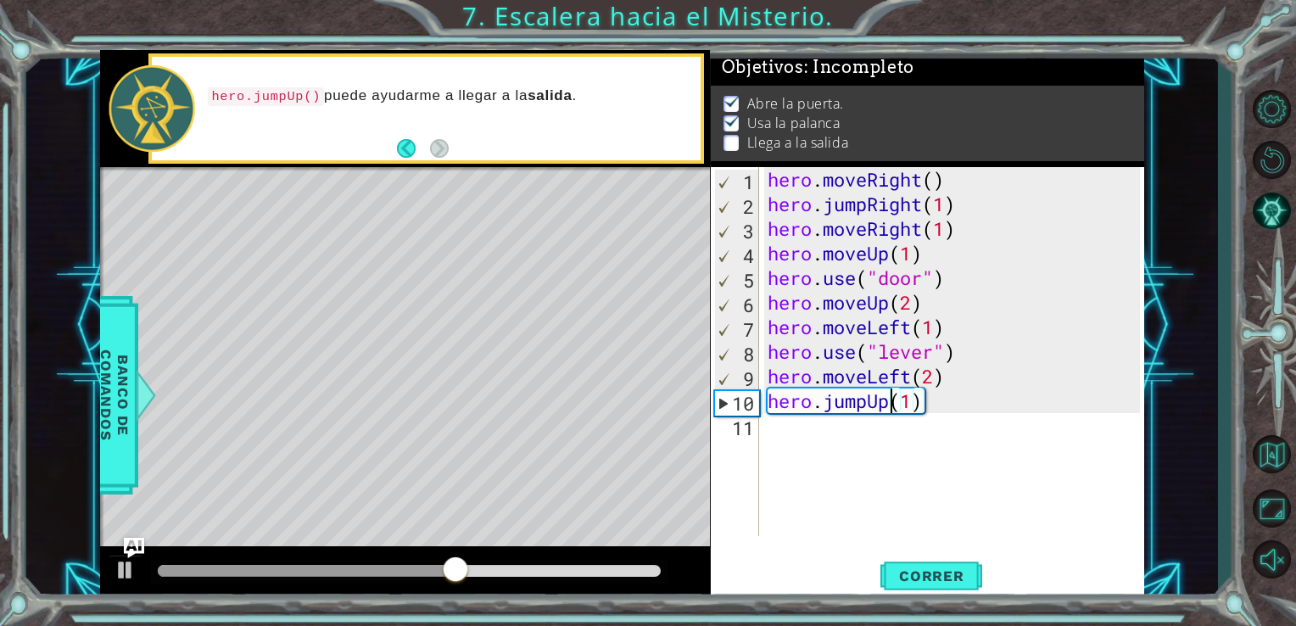
click at [787, 445] on div "hero . moveRight ( ) hero . jumpRight ( 1 ) hero . moveRight ( 1 ) hero . moveU…" at bounding box center [956, 376] width 385 height 418
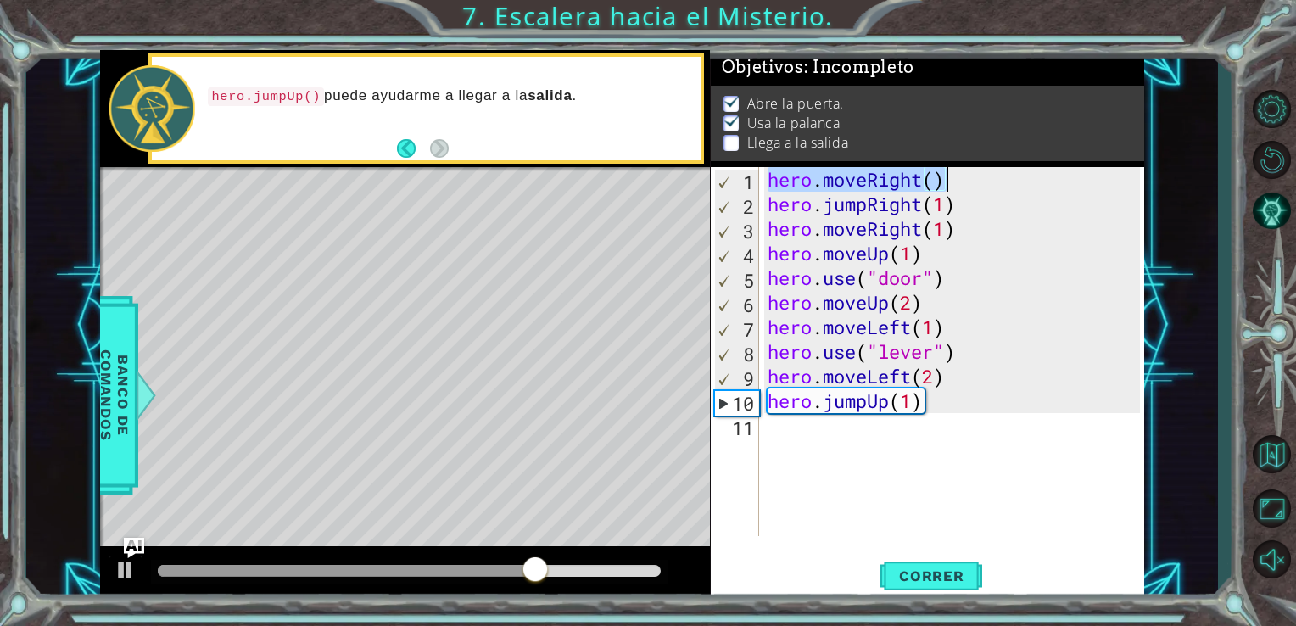
drag, startPoint x: 769, startPoint y: 178, endPoint x: 963, endPoint y: 171, distance: 194.3
click at [963, 171] on div "hero . moveRight ( ) hero . jumpRight ( 1 ) hero . moveRight ( 1 ) hero . moveU…" at bounding box center [956, 376] width 385 height 418
type textarea "hero.moveRight()"
click at [814, 444] on div "hero . moveRight ( ) hero . jumpRight ( 1 ) hero . moveRight ( 1 ) hero . moveU…" at bounding box center [956, 376] width 385 height 418
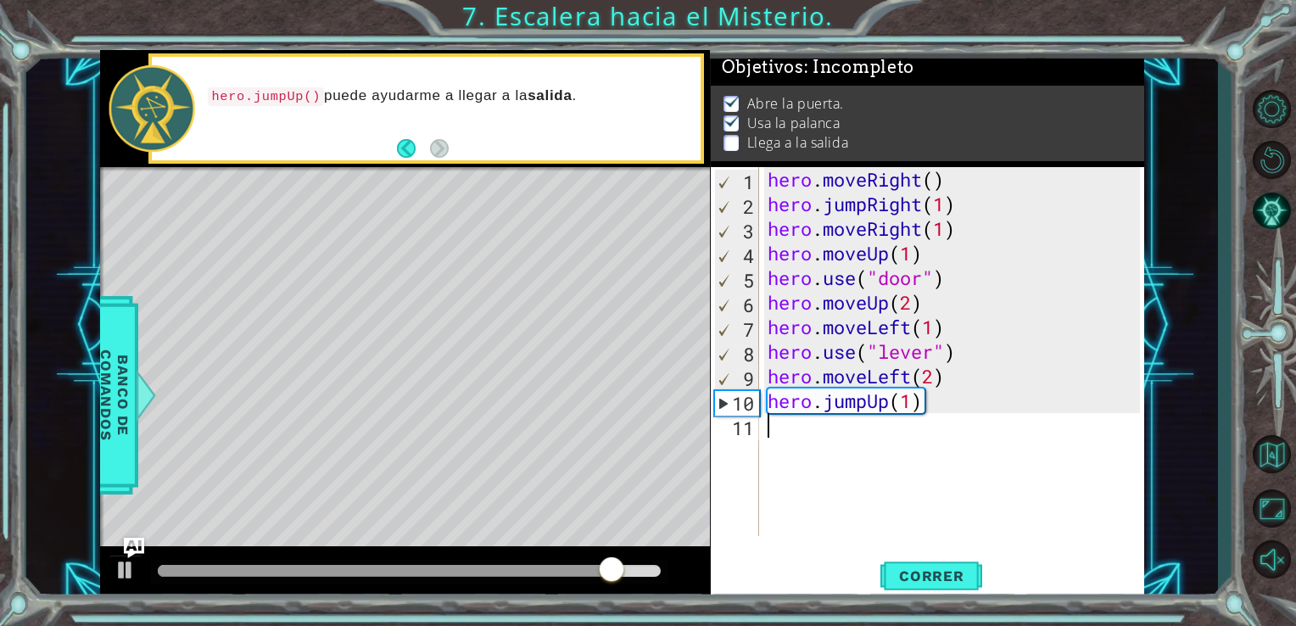
paste textarea "hero.moveRight()"
click at [938, 426] on div "hero . moveRight ( ) hero . jumpRight ( 1 ) hero . moveRight ( 1 ) hero . moveU…" at bounding box center [956, 376] width 385 height 418
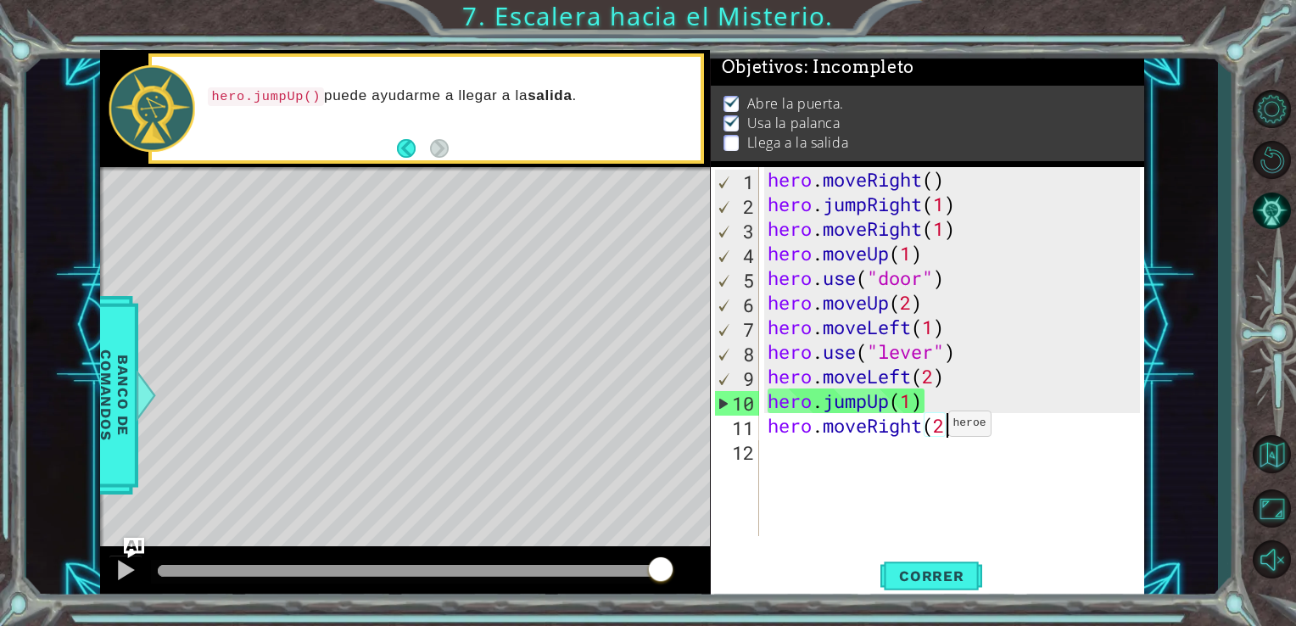
scroll to position [0, 7]
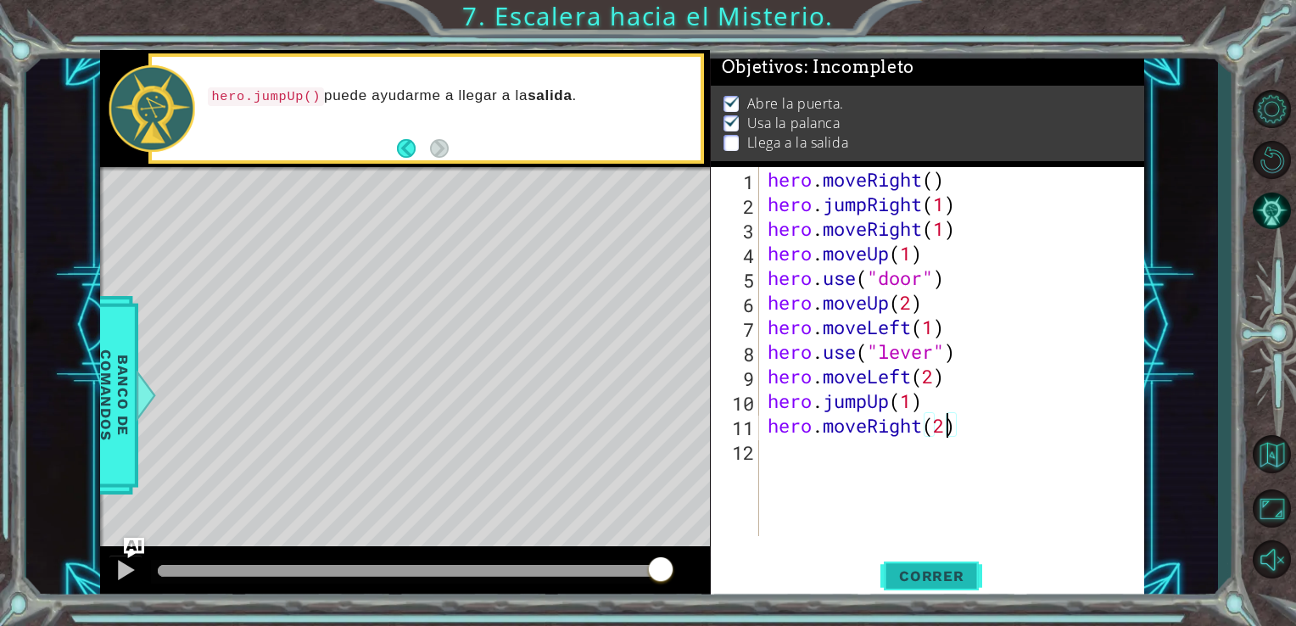
type textarea "hero.moveRight(2)"
drag, startPoint x: 940, startPoint y: 567, endPoint x: 952, endPoint y: 571, distance: 12.3
click at [940, 568] on span "Correr" at bounding box center [931, 575] width 99 height 17
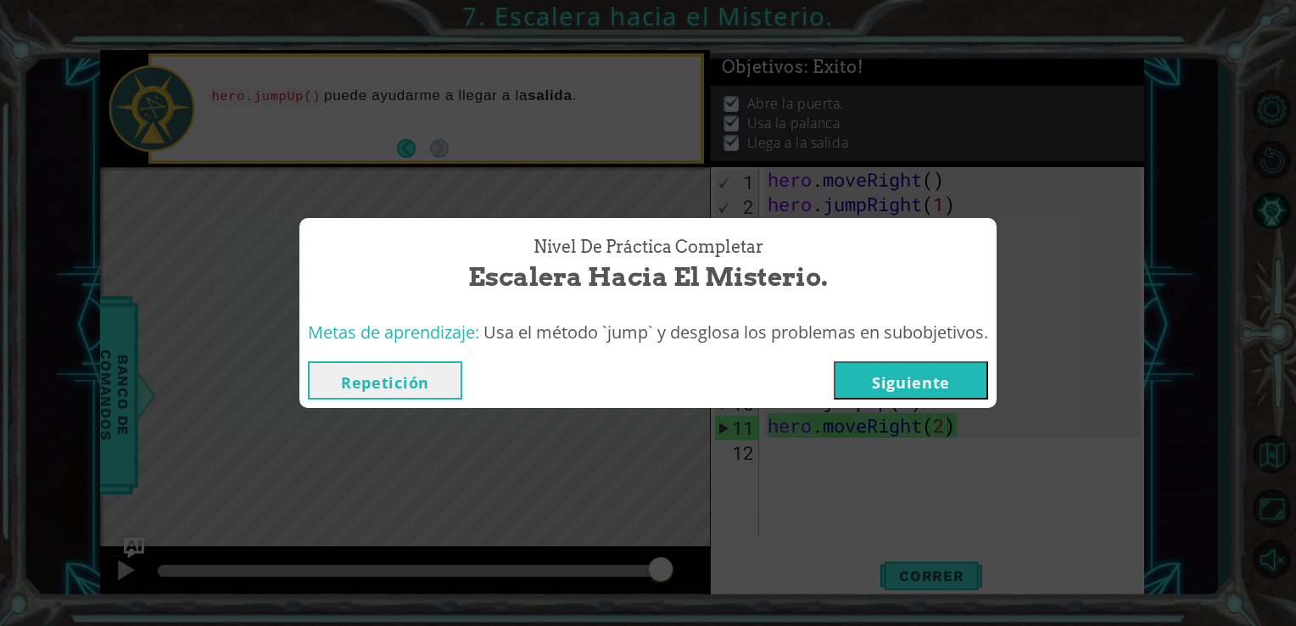
click at [913, 393] on button "Siguiente" at bounding box center [911, 380] width 154 height 38
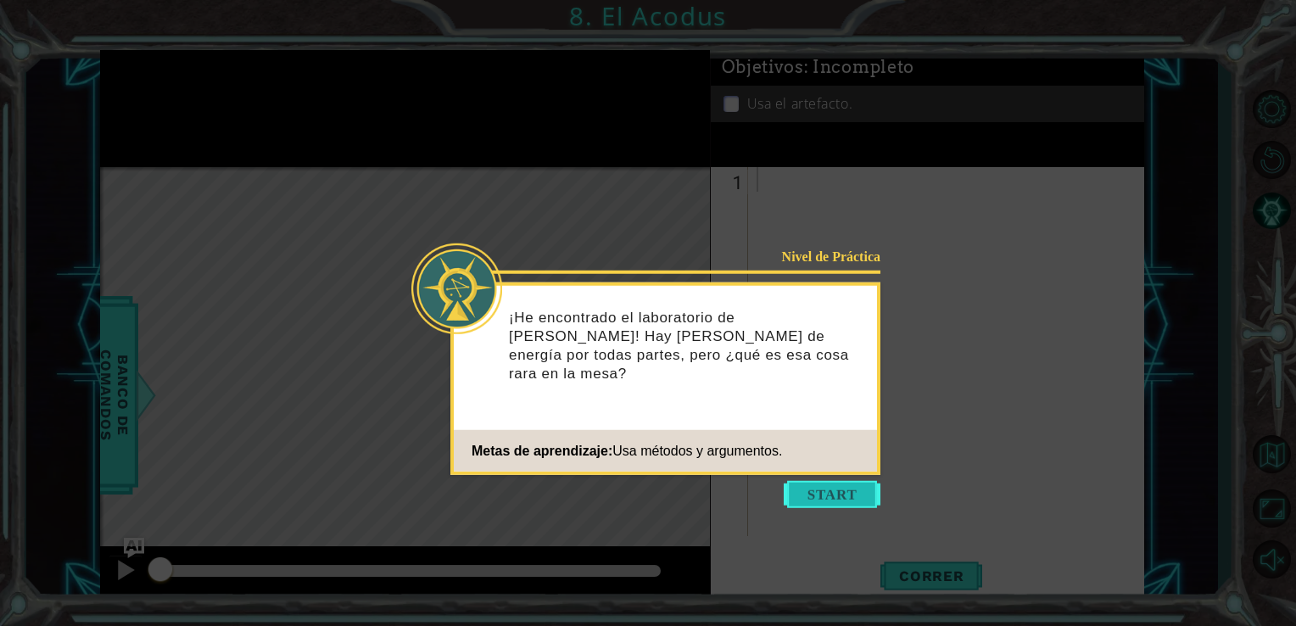
click at [804, 483] on button "Start" at bounding box center [832, 494] width 97 height 27
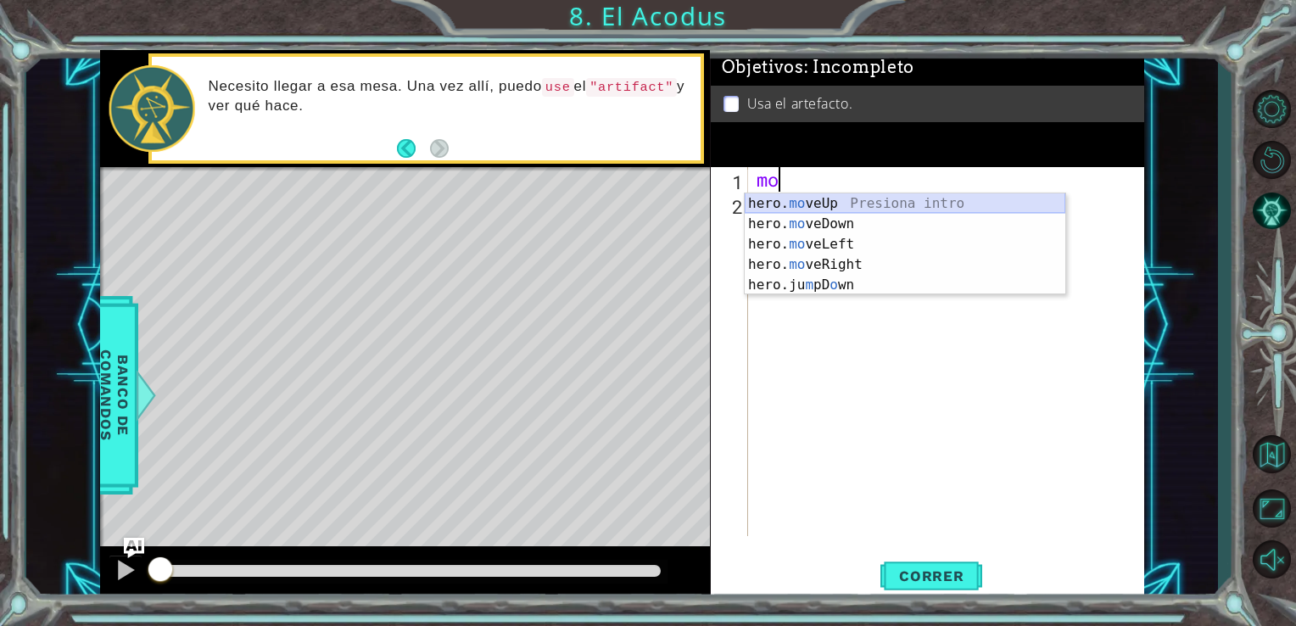
click at [882, 196] on div "hero. mo veUp Presiona intro hero. mo veDown Presiona intro hero. mo veLeft Pre…" at bounding box center [905, 264] width 321 height 142
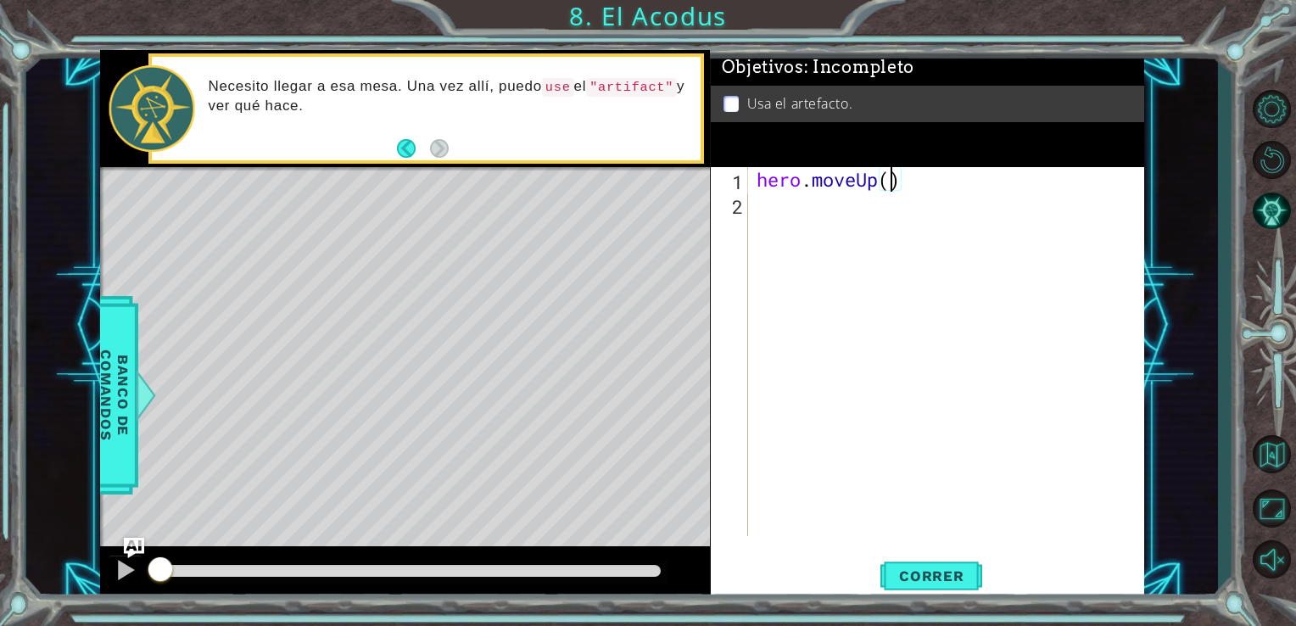
scroll to position [0, 6]
type textarea "hero.moveUp(2)"
click at [944, 568] on span "Correr" at bounding box center [931, 575] width 99 height 17
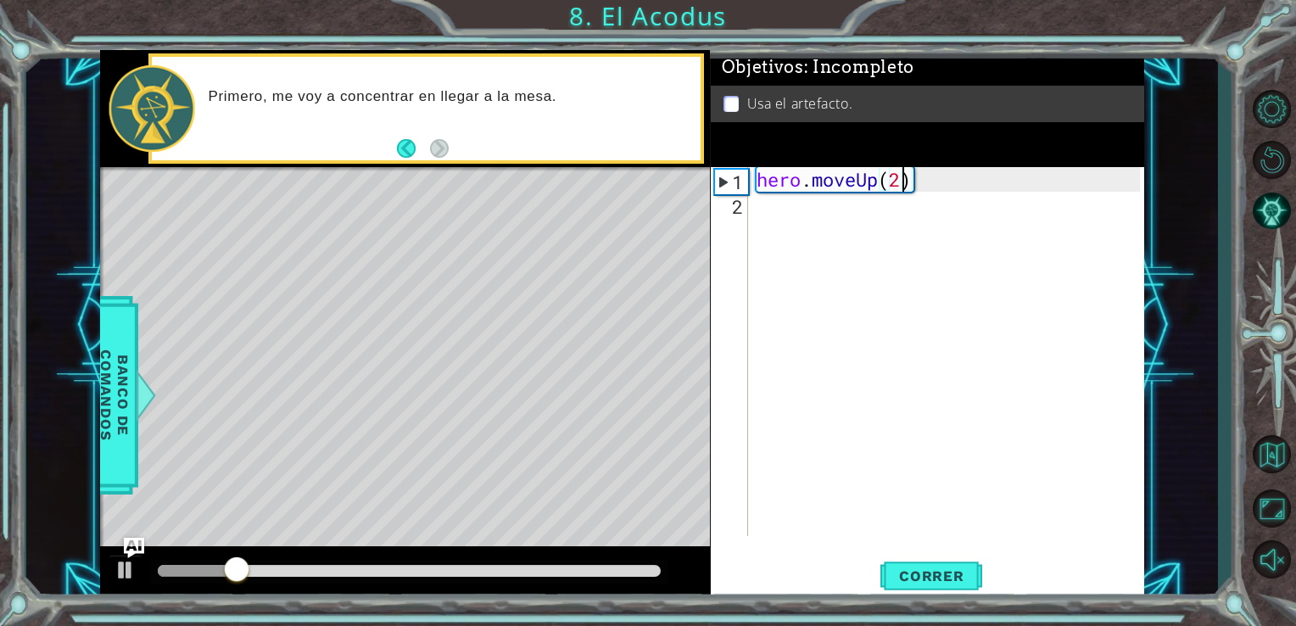
click at [813, 235] on div "hero . moveUp ( 2 )" at bounding box center [951, 376] width 396 height 418
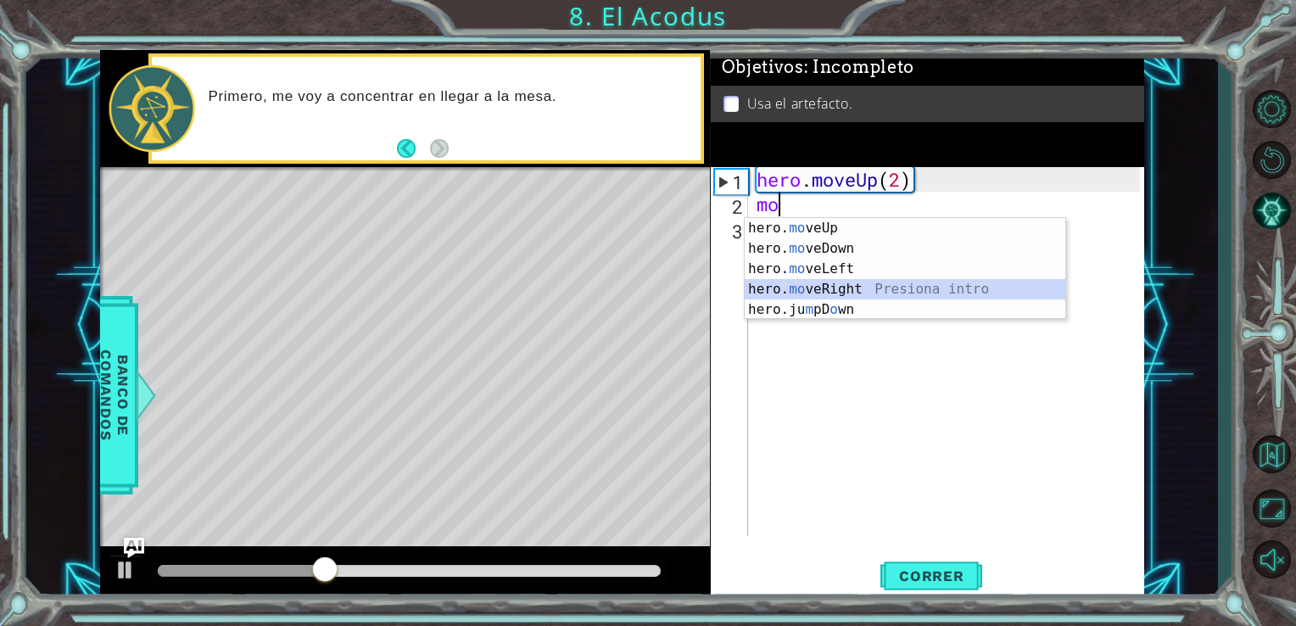
click at [852, 294] on div "hero. mo veUp Presiona intro hero. mo veDown Presiona intro hero. mo veLeft Pre…" at bounding box center [905, 289] width 321 height 142
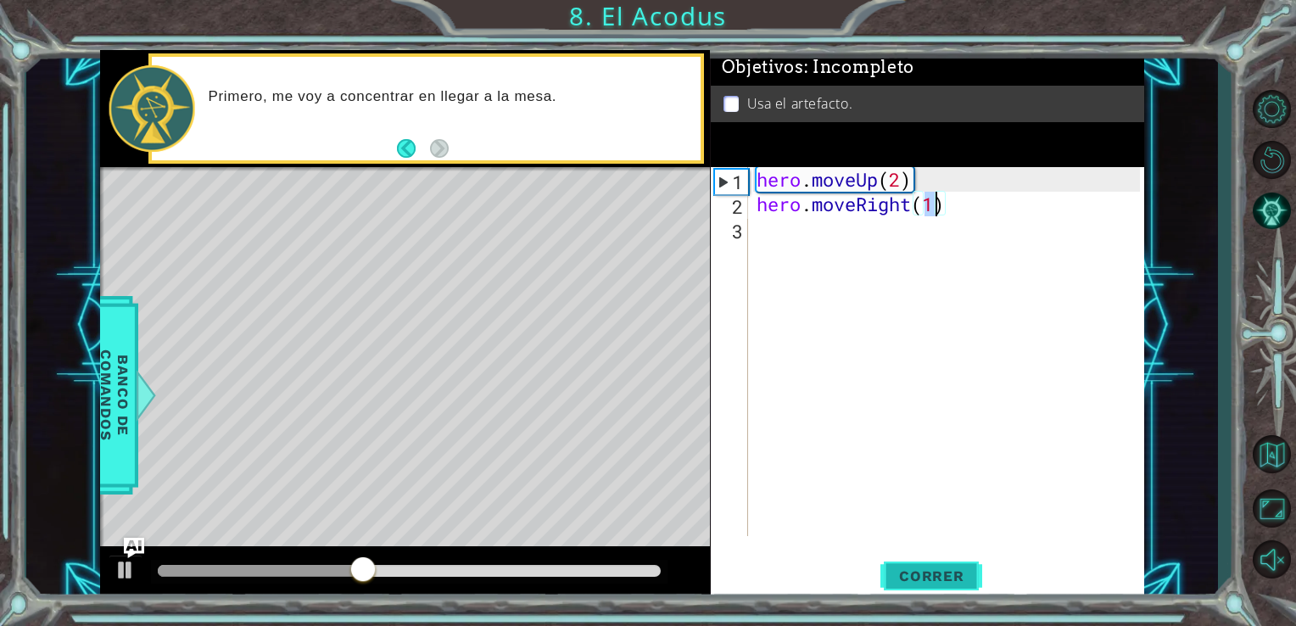
click at [910, 578] on span "Correr" at bounding box center [931, 575] width 99 height 17
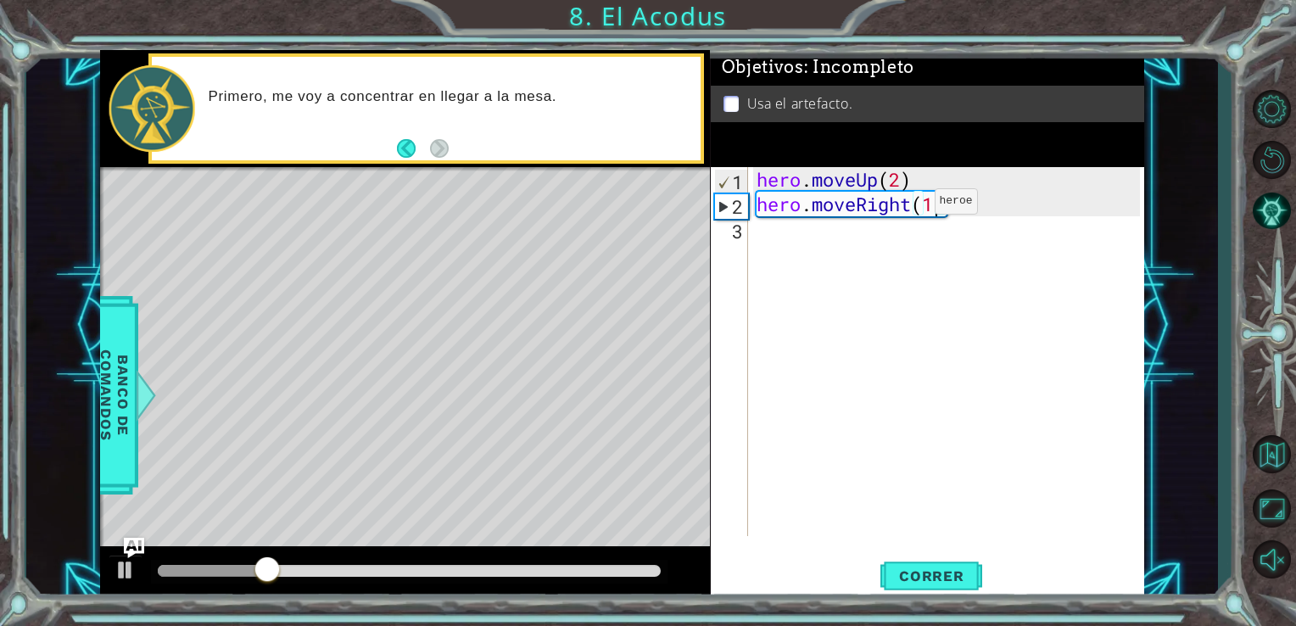
click at [909, 205] on div "hero . moveUp ( 2 ) hero . moveRight ( 1 )" at bounding box center [951, 376] width 396 height 418
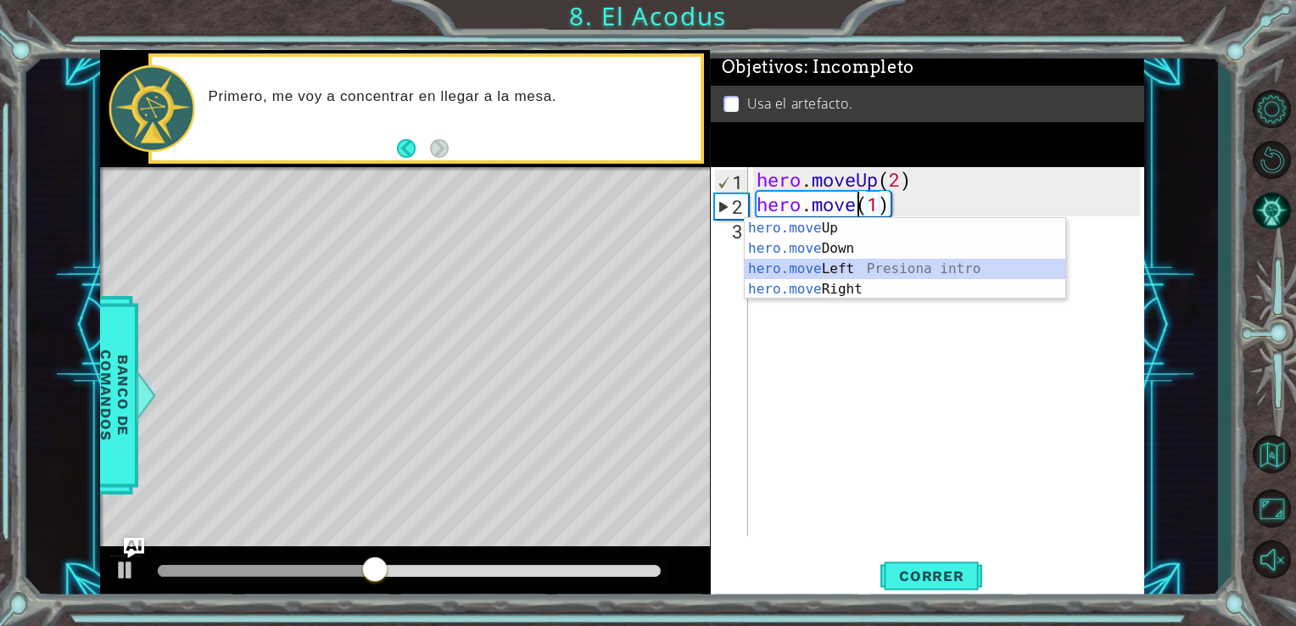
click at [872, 265] on div "hero.move Up Presiona intro hero.move Down Presiona intro hero.move Left Presio…" at bounding box center [905, 279] width 321 height 122
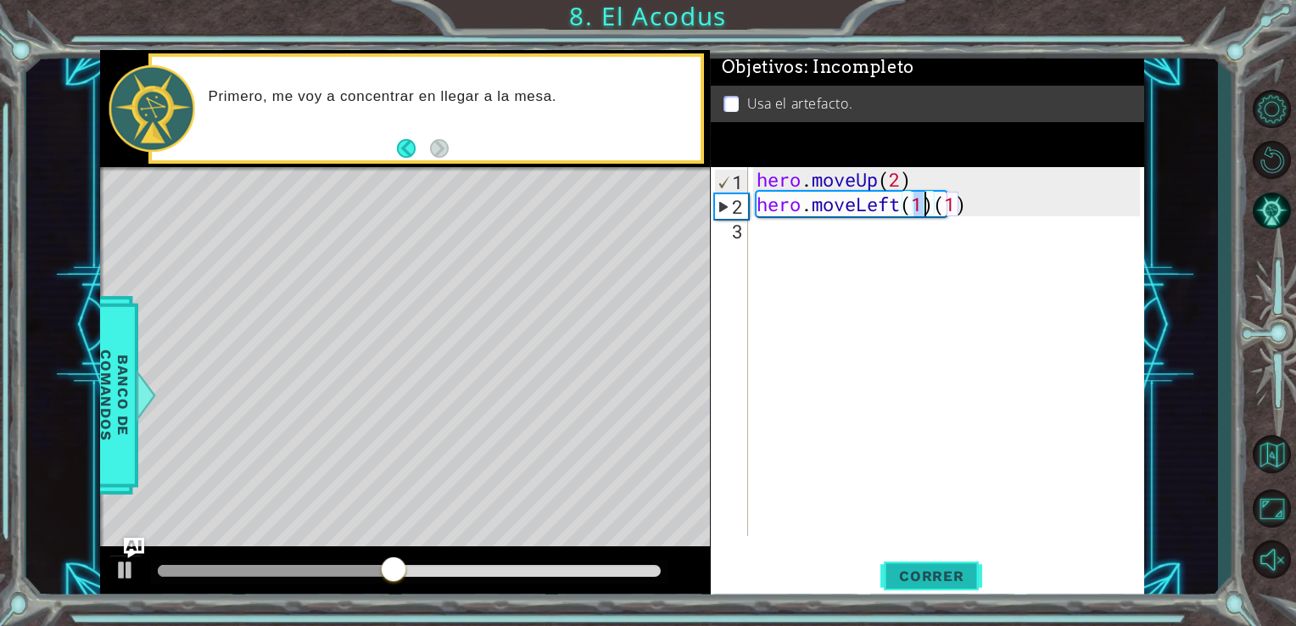
click at [919, 578] on span "Correr" at bounding box center [931, 575] width 99 height 17
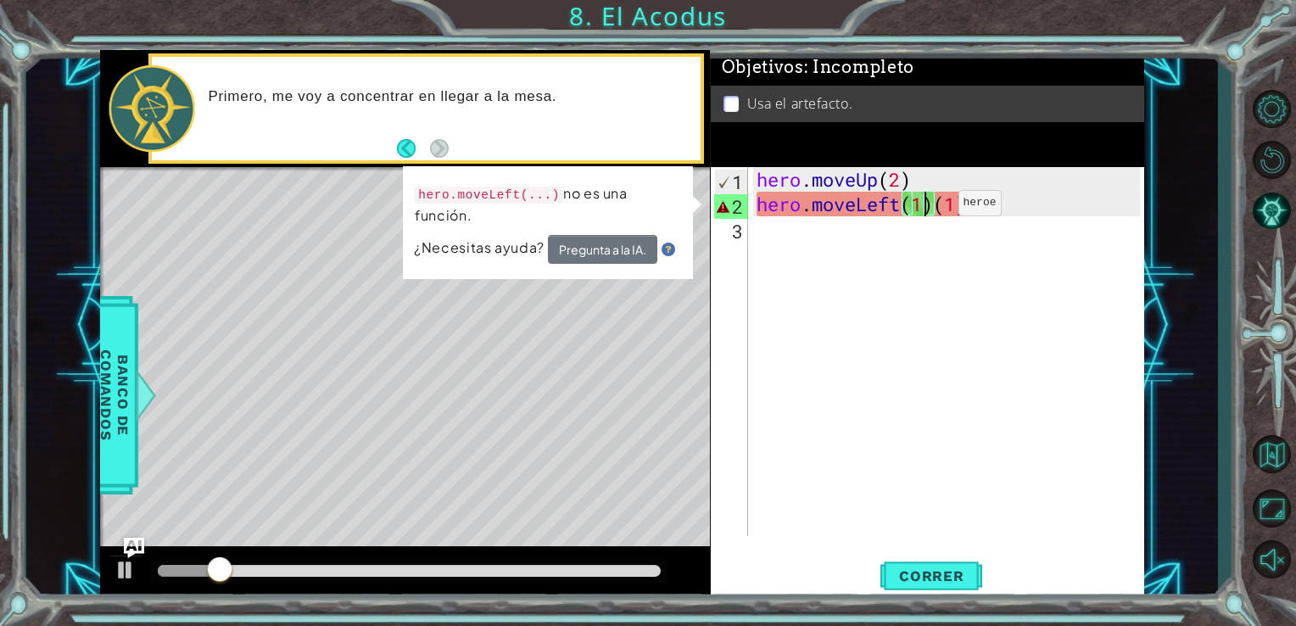
click at [933, 207] on div "hero . moveUp ( 2 ) hero . moveLeft ( 1 ) ( 1 )" at bounding box center [951, 376] width 396 height 418
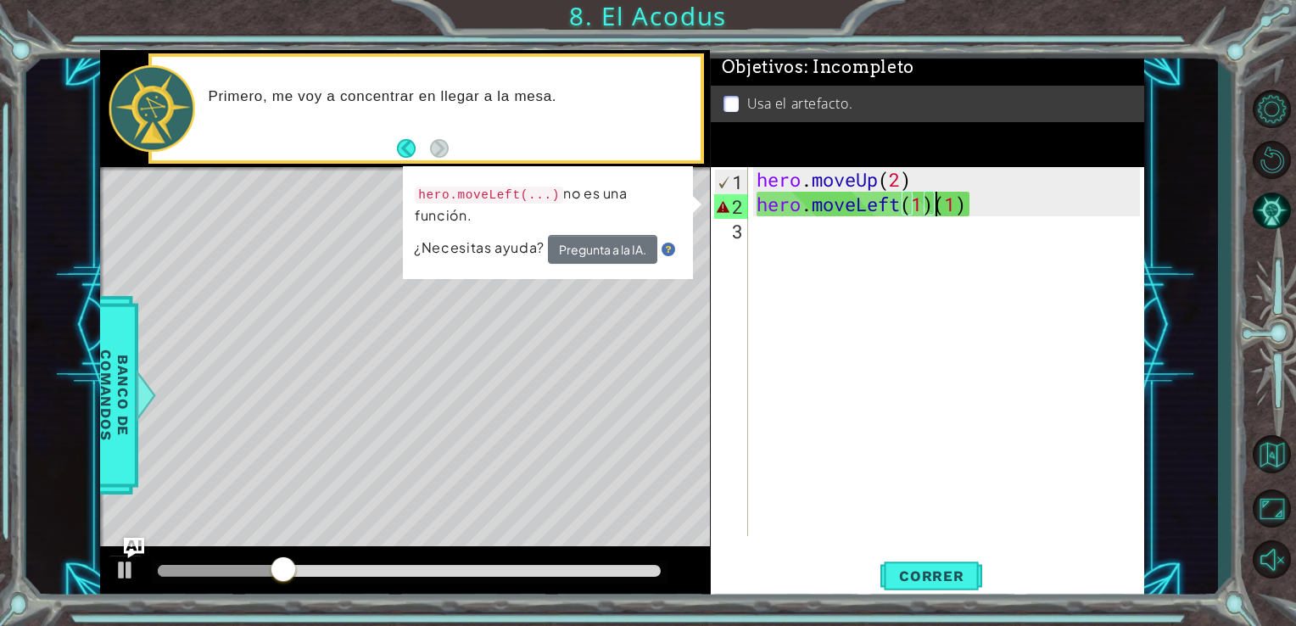
click at [978, 211] on div "hero . moveUp ( 2 ) hero . moveLeft ( 1 ) ( 1 )" at bounding box center [951, 376] width 396 height 418
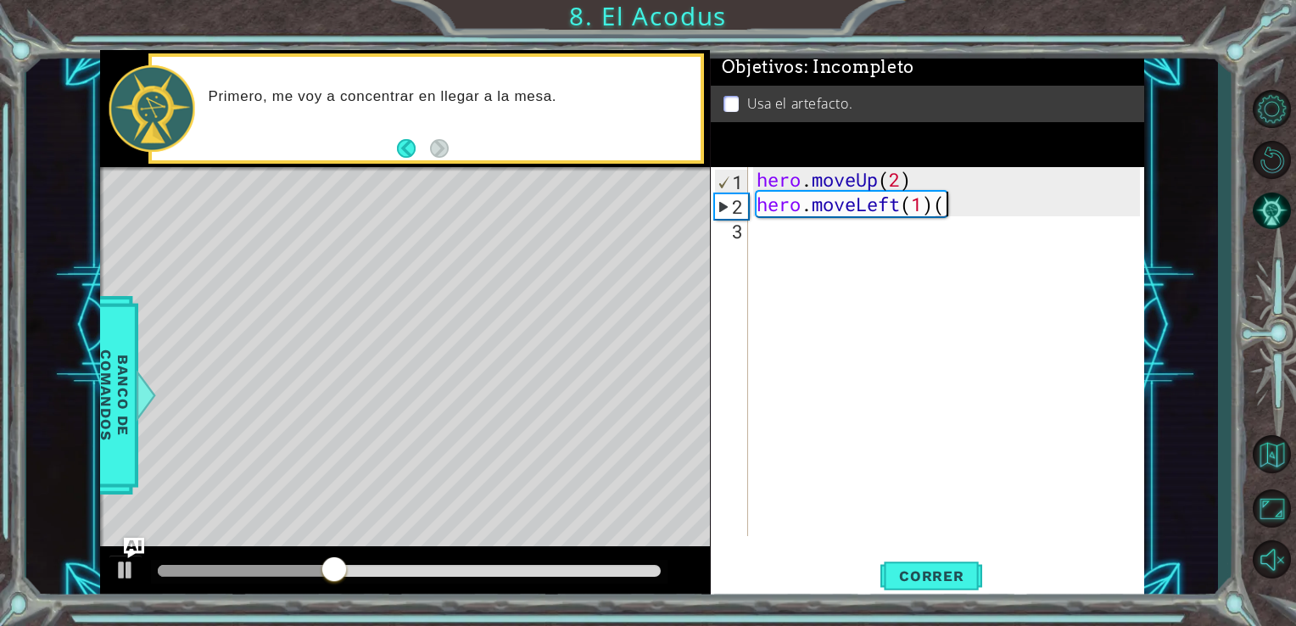
type textarea "hero.moveLeft(1)"
click at [768, 243] on div "hero . moveUp ( 2 ) hero . moveLeft ( 1 )" at bounding box center [951, 376] width 396 height 418
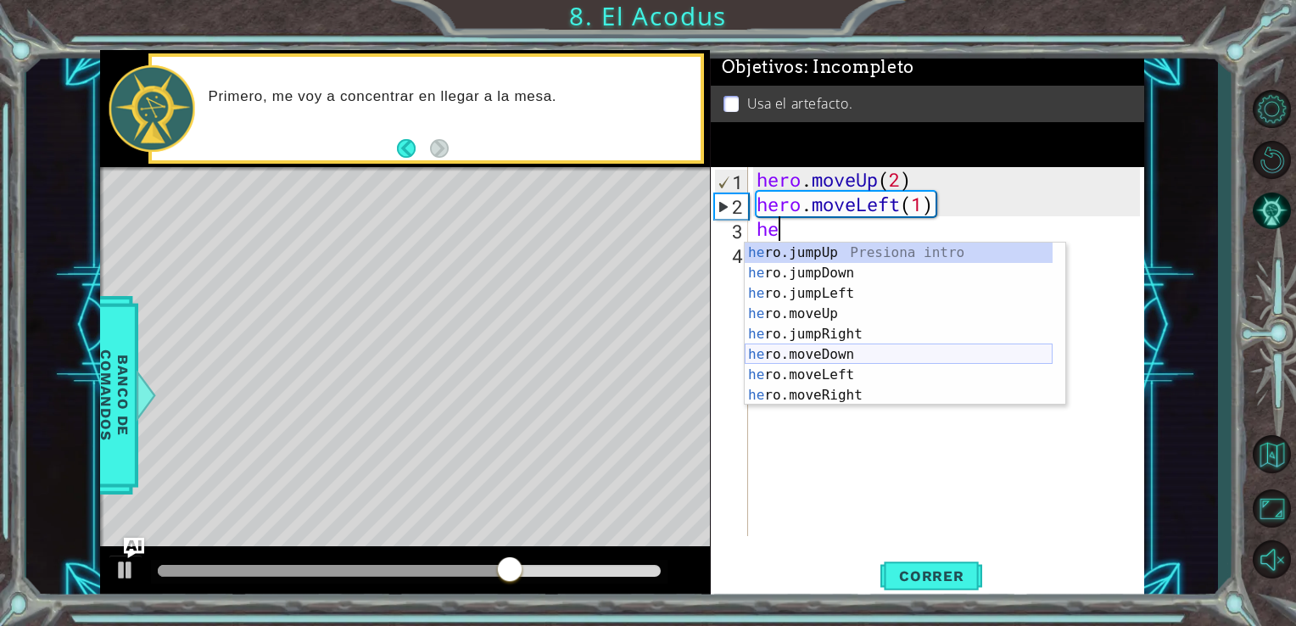
click at [844, 358] on div "he ro.jumpUp Presiona intro he ro.jumpDown Presiona intro he ro.jumpLeft Presio…" at bounding box center [899, 345] width 308 height 204
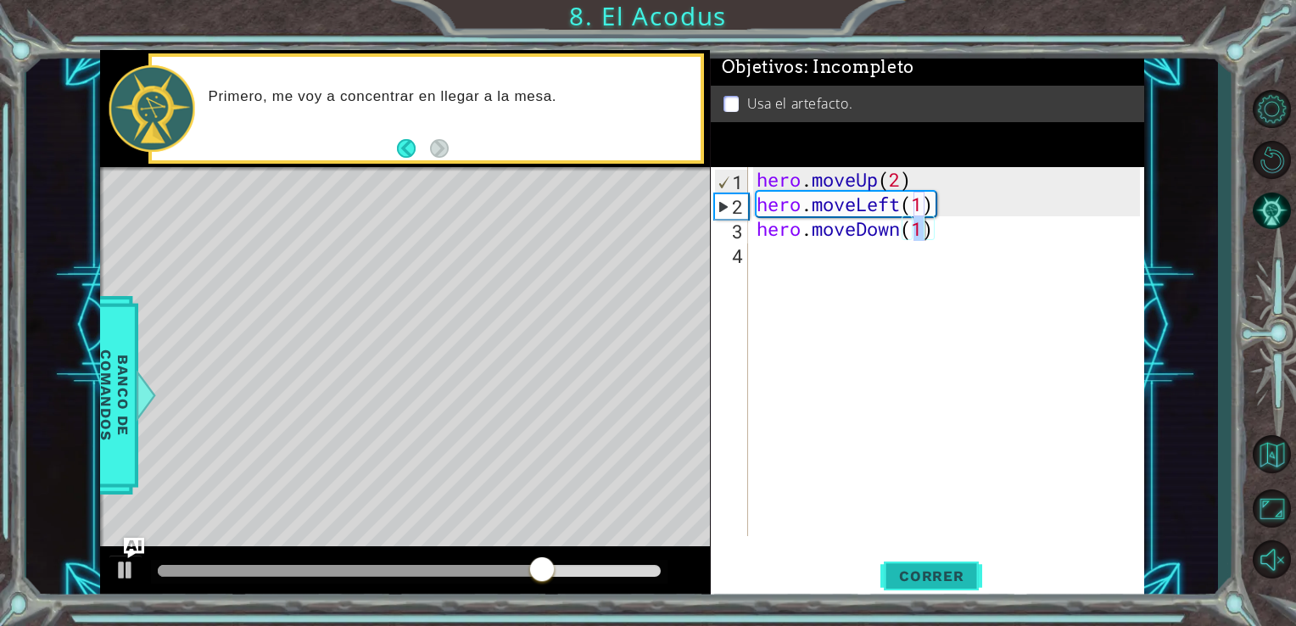
click at [923, 577] on span "Correr" at bounding box center [931, 575] width 99 height 17
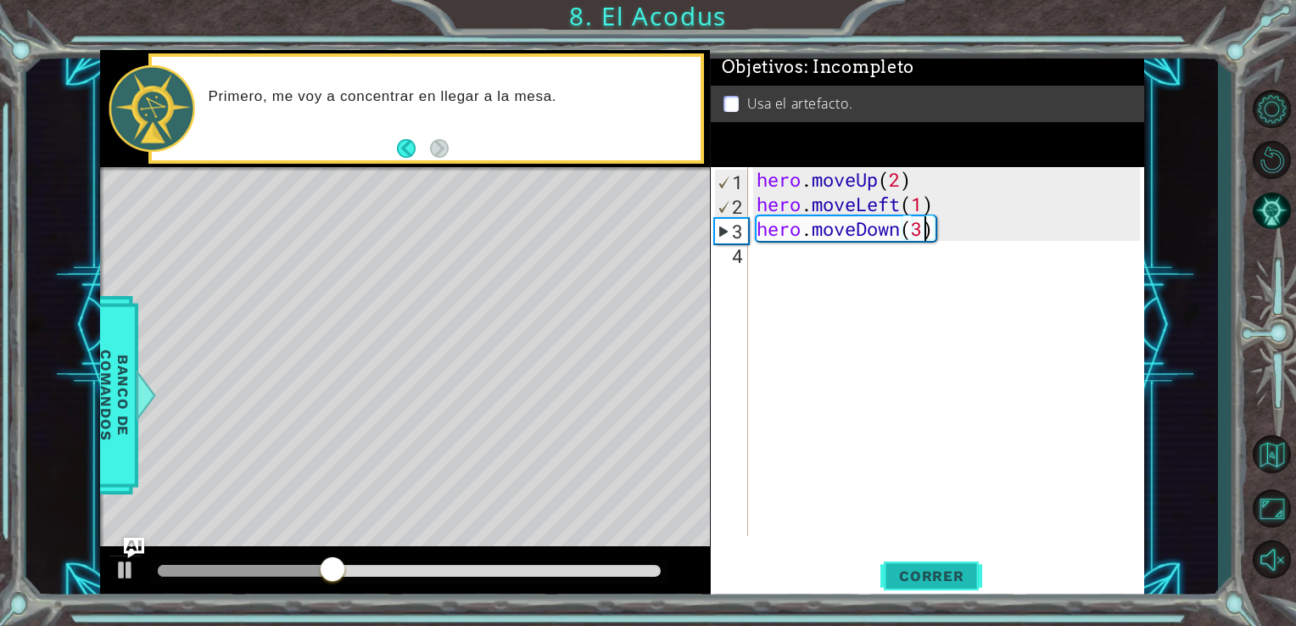
scroll to position [0, 7]
type textarea "hero.moveDown(2)"
click at [789, 276] on div "hero . moveUp ( 2 ) hero . moveLeft ( 1 ) hero . moveDown ( 2 )" at bounding box center [951, 376] width 396 height 418
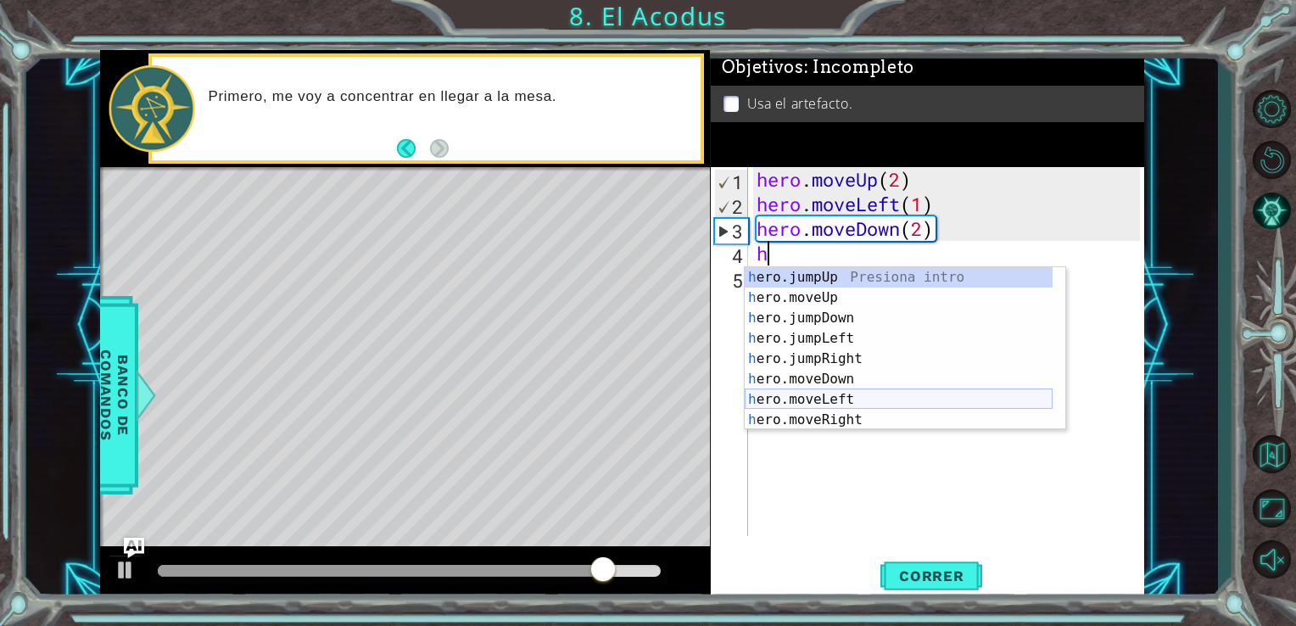
click at [850, 404] on div "h ero.jumpUp Presiona intro h ero.moveUp Presiona intro h ero.jumpDown Presiona…" at bounding box center [899, 369] width 308 height 204
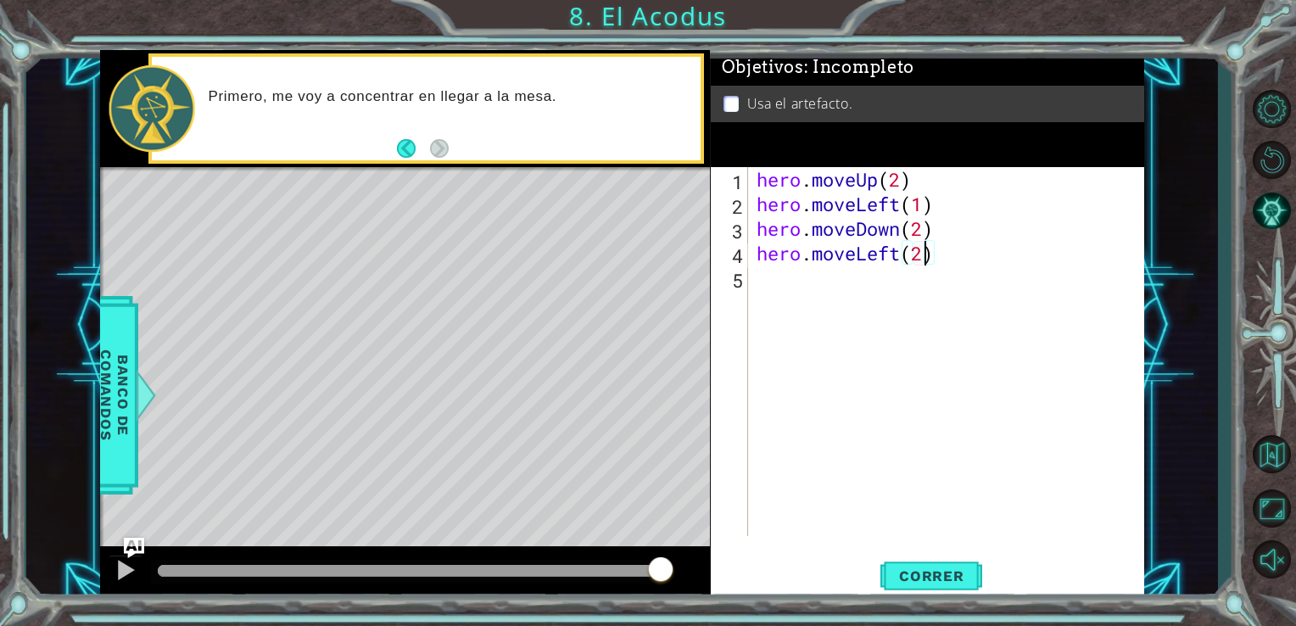
scroll to position [0, 7]
click at [932, 256] on div "hero . moveUp ( 2 ) hero . moveLeft ( 1 ) hero . moveDown ( 2 ) hero . moveLeft…" at bounding box center [951, 376] width 396 height 418
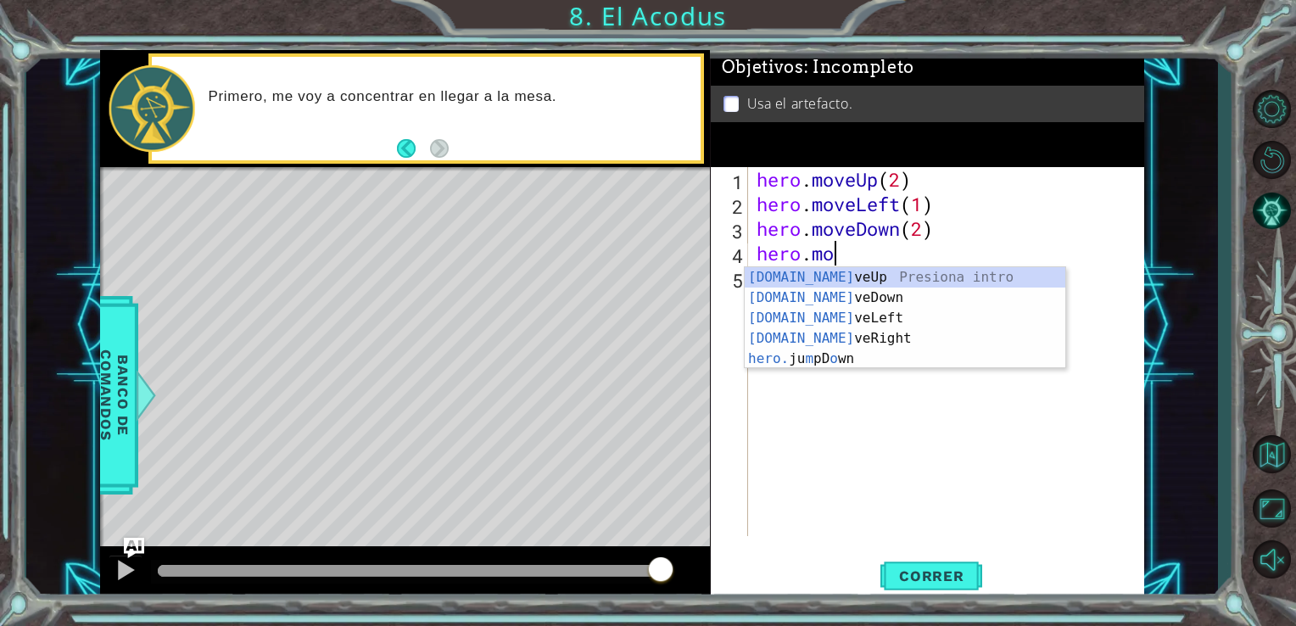
type textarea "hero."
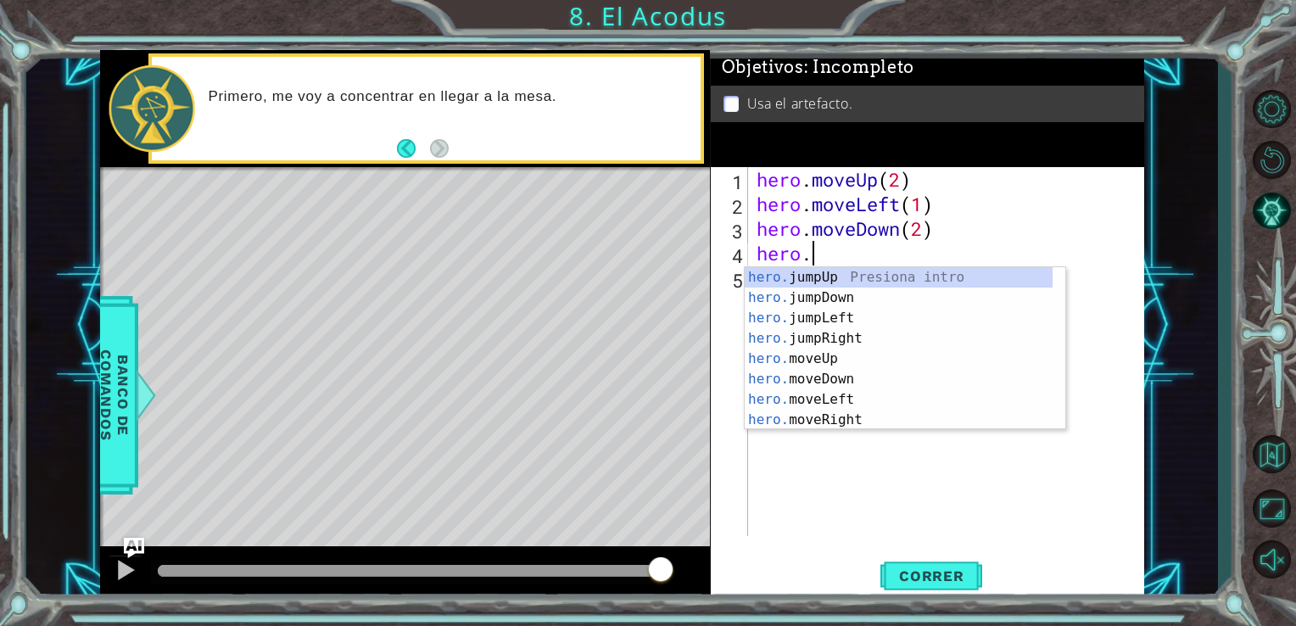
scroll to position [0, 1]
click at [847, 319] on div "hero. jumpUp Presiona intro hero. jumpDown Presiona intro hero. jumpLeft Presio…" at bounding box center [899, 369] width 308 height 204
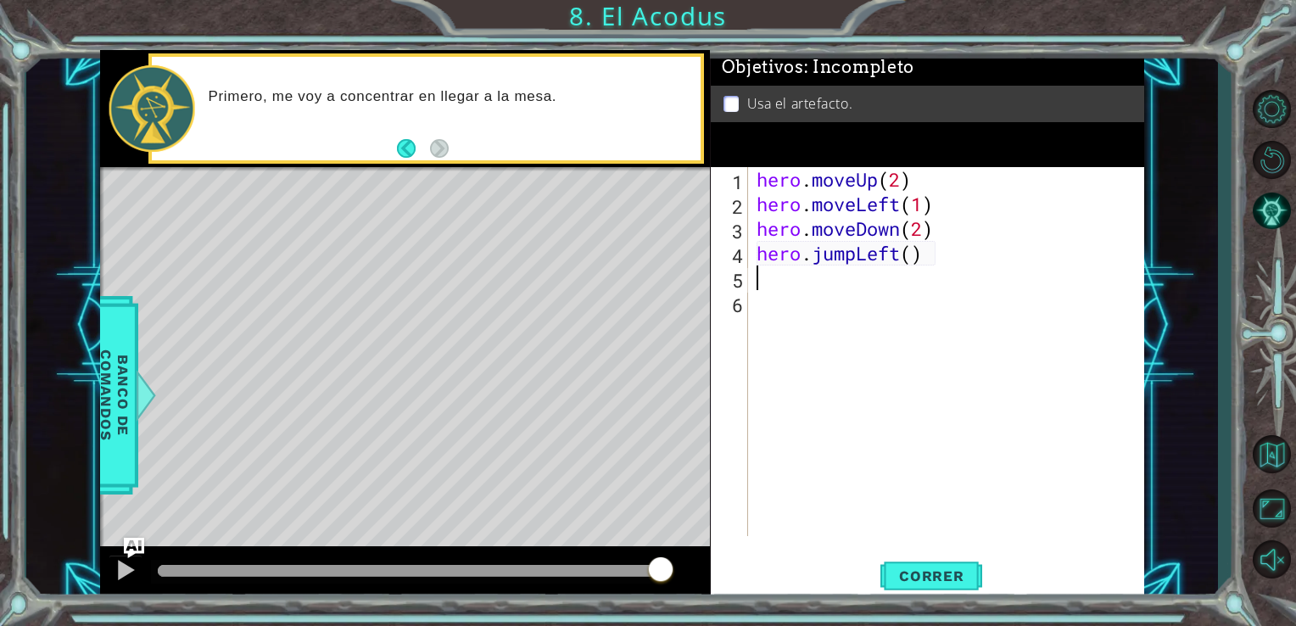
scroll to position [0, 0]
click at [955, 580] on span "Correr" at bounding box center [931, 575] width 99 height 17
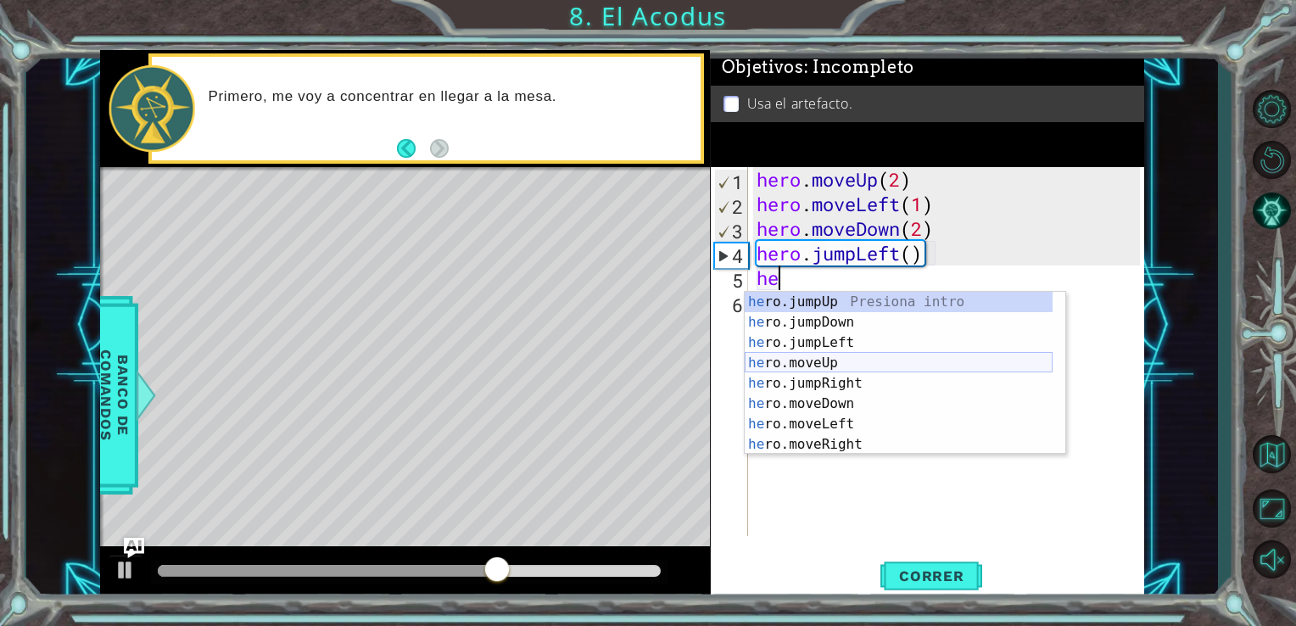
click at [862, 365] on div "he ro.jumpUp Presiona intro he ro.jumpDown Presiona intro he ro.jumpLeft Presio…" at bounding box center [899, 394] width 308 height 204
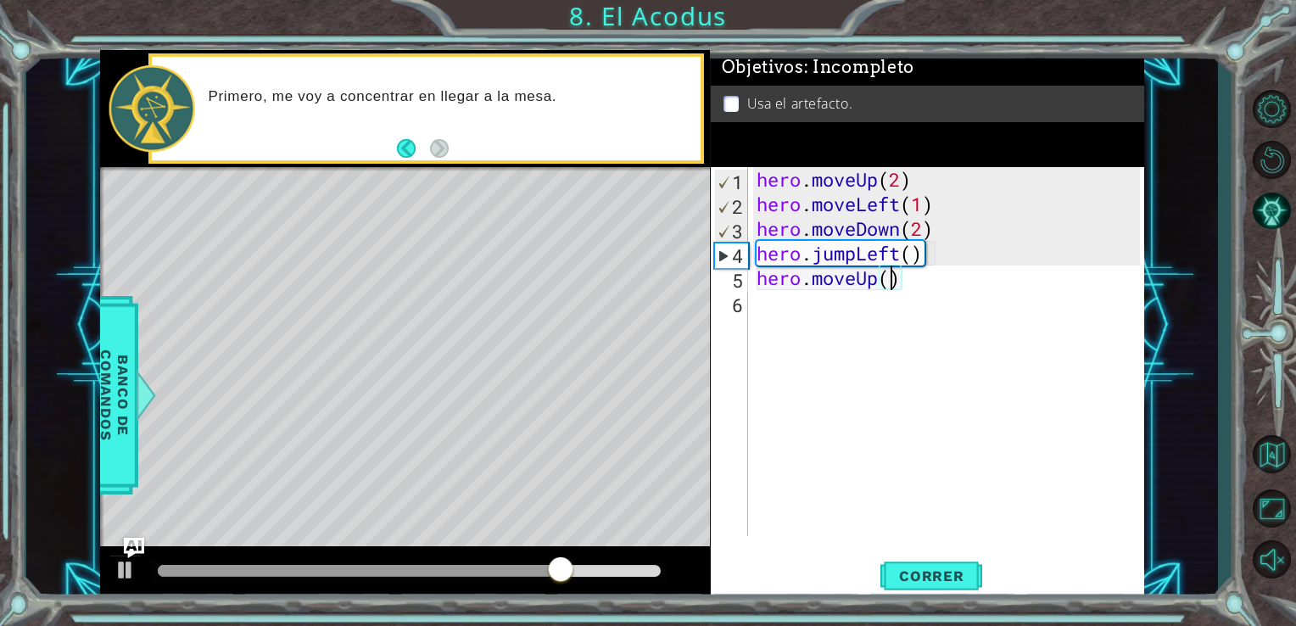
type textarea "hero.moveUp(2)"
click at [781, 324] on div "hero . moveUp ( 2 ) hero . moveLeft ( 1 ) hero . moveDown ( 2 ) hero . jumpLeft…" at bounding box center [951, 376] width 396 height 418
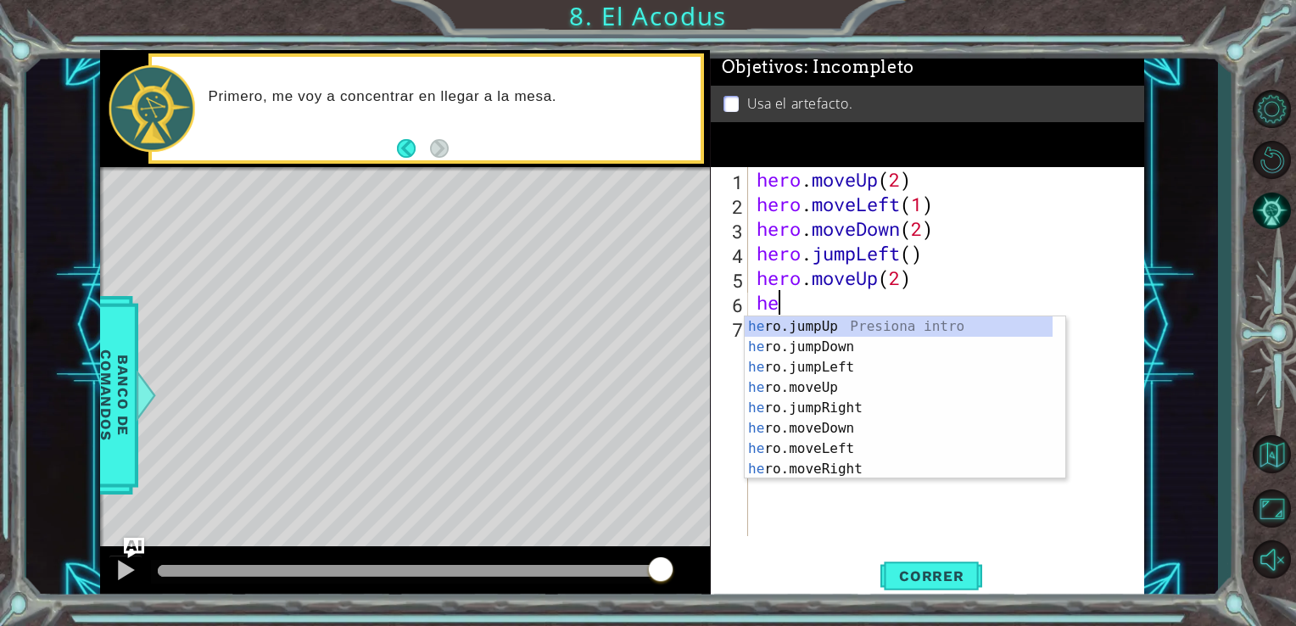
scroll to position [0, 0]
click at [838, 461] on div "her o.jumpUp Presiona intro her o.jumpDown Presiona intro her o.jumpLeft Presio…" at bounding box center [899, 418] width 308 height 204
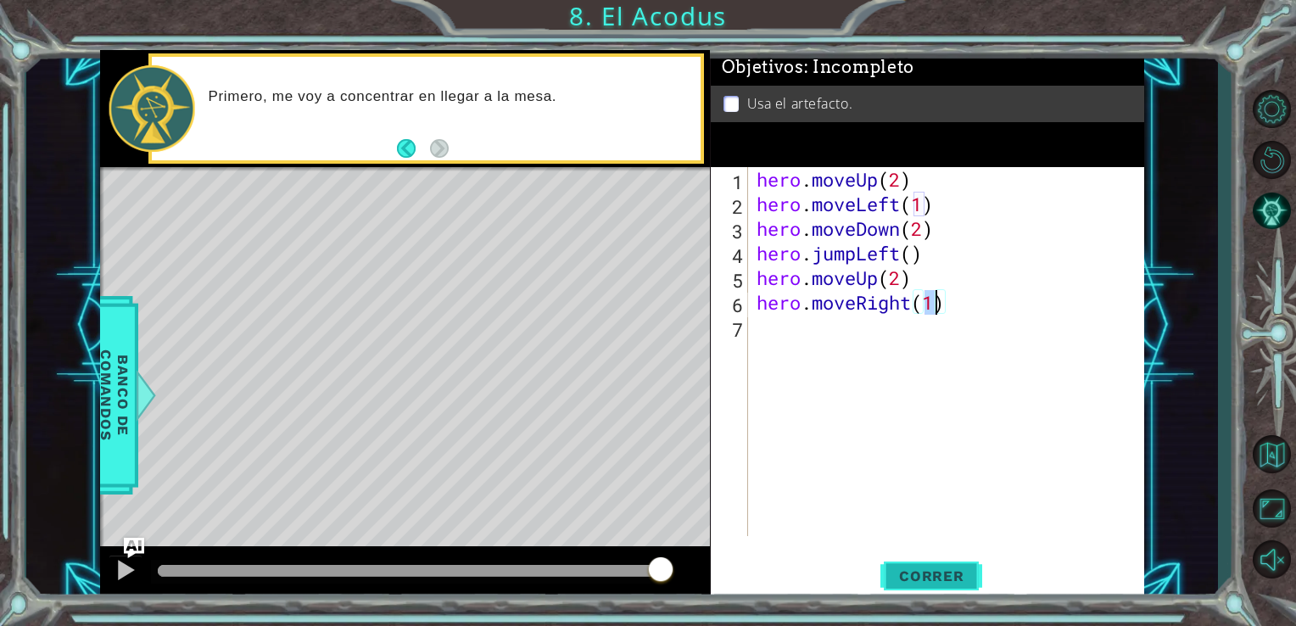
type textarea "hero.moveRight(1)"
drag, startPoint x: 944, startPoint y: 572, endPoint x: 936, endPoint y: 578, distance: 10.2
click at [937, 578] on span "Correr" at bounding box center [931, 575] width 99 height 17
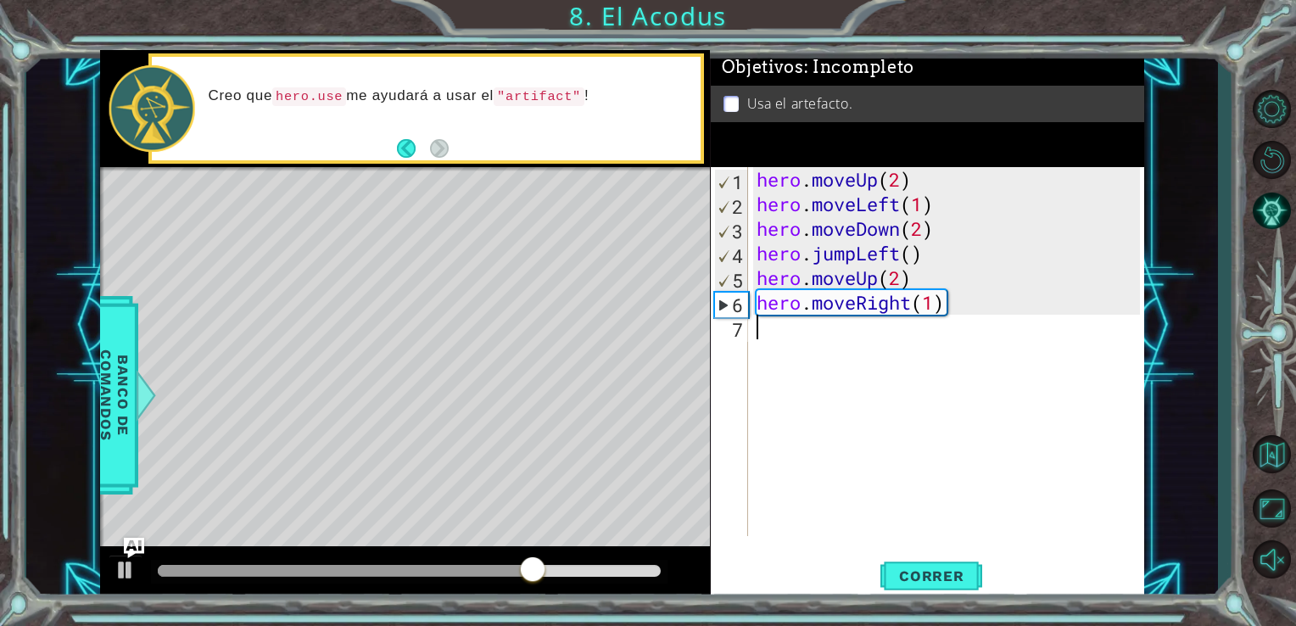
click at [846, 350] on div "hero . moveUp ( 2 ) hero . moveLeft ( 1 ) hero . moveDown ( 2 ) hero . jumpLeft…" at bounding box center [951, 376] width 396 height 418
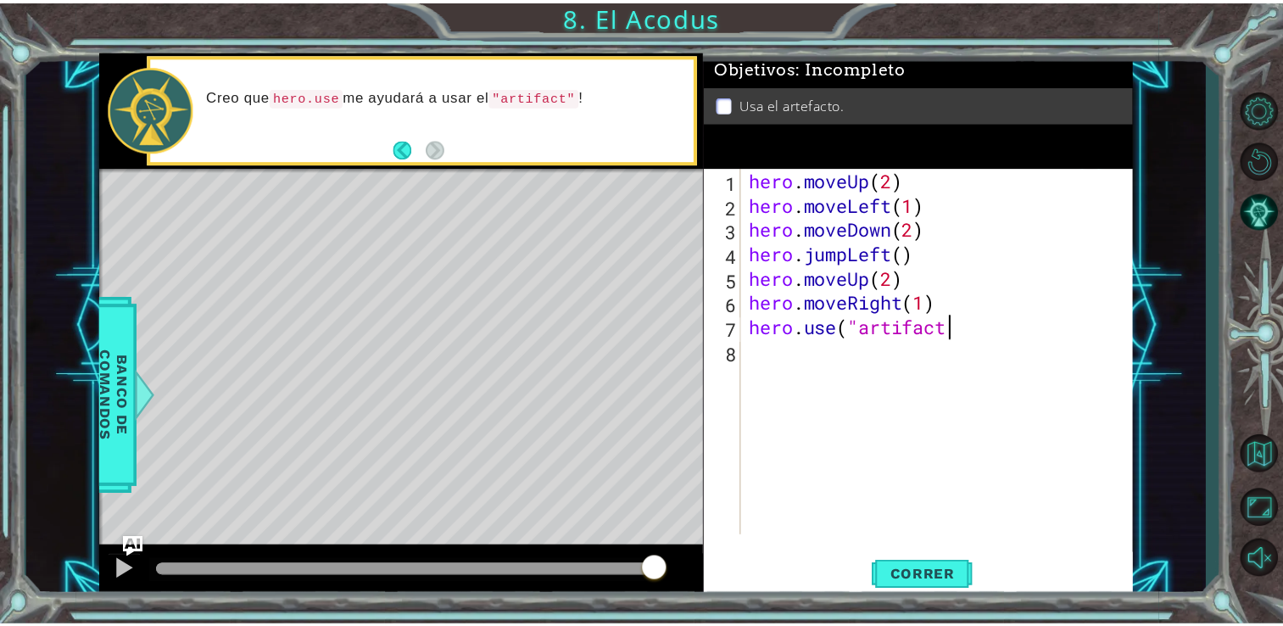
scroll to position [0, 8]
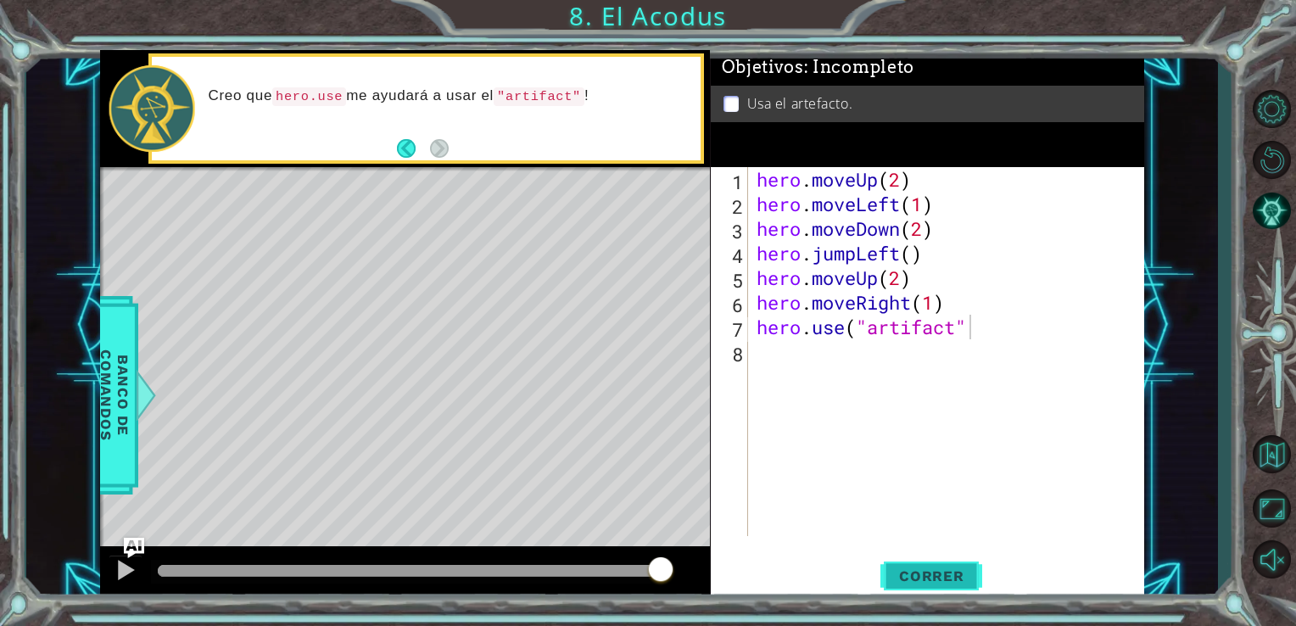
click at [947, 567] on span "Correr" at bounding box center [931, 575] width 99 height 17
type textarea "hero.use("artifact")"
click at [963, 575] on span "Correr" at bounding box center [931, 575] width 99 height 17
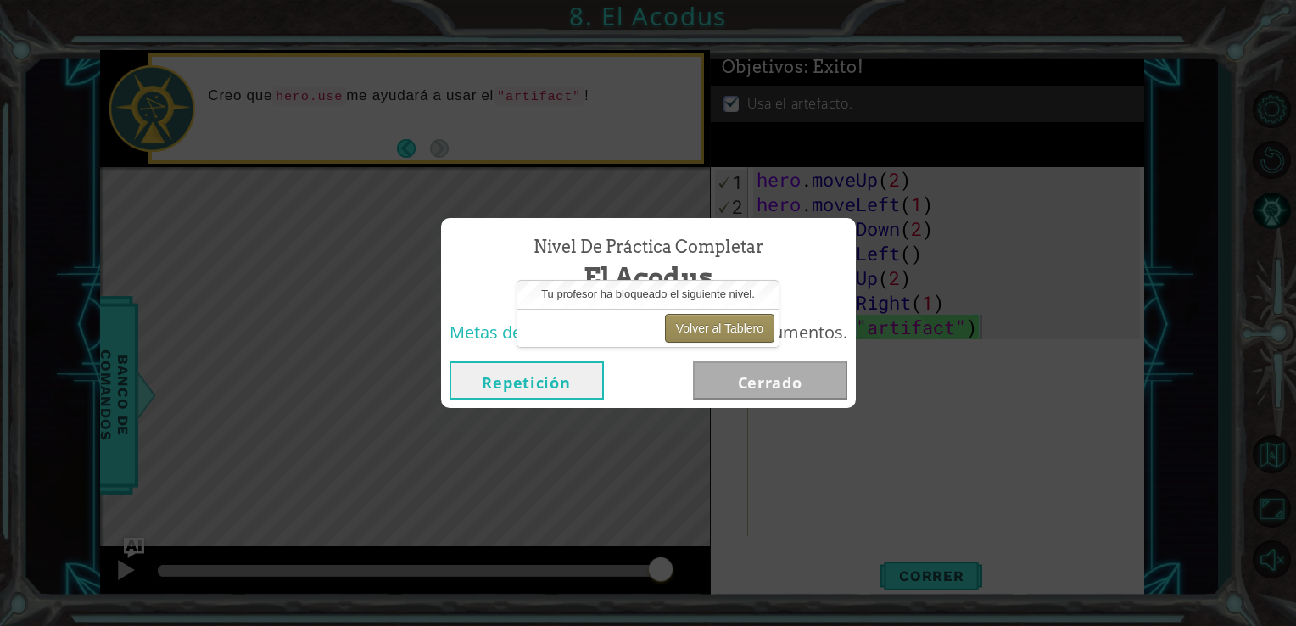
click at [713, 328] on button "Volver al Tablero" at bounding box center [719, 328] width 109 height 29
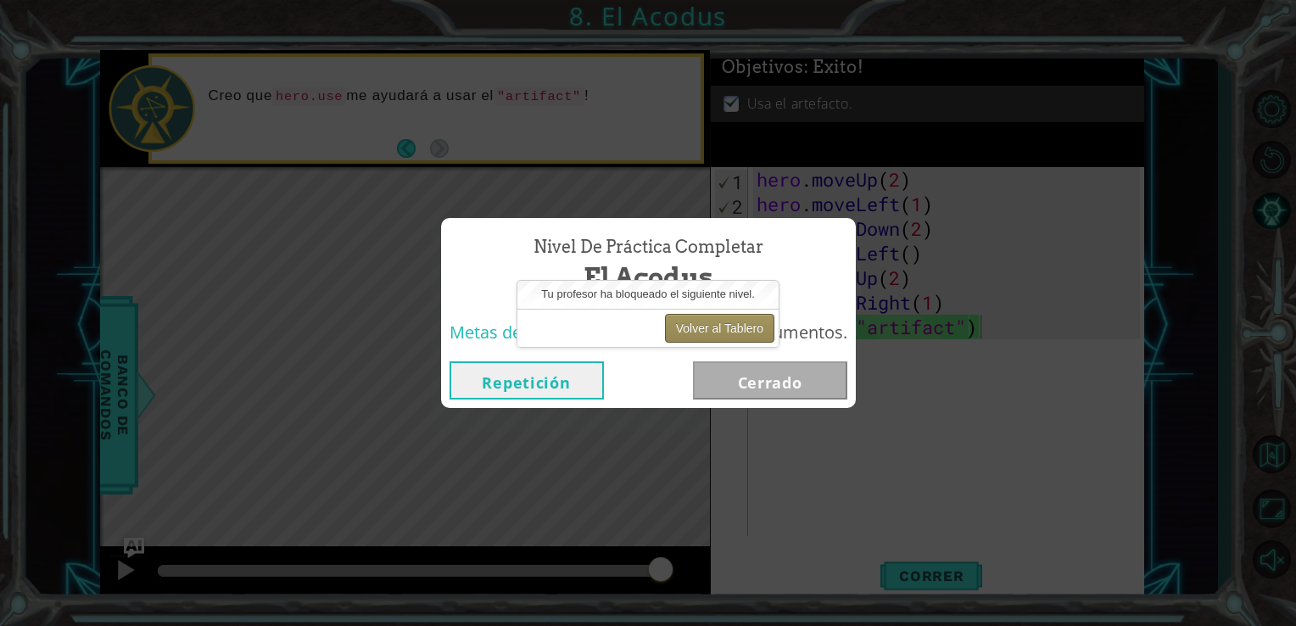
click at [723, 328] on button "Volver al Tablero" at bounding box center [719, 328] width 109 height 29
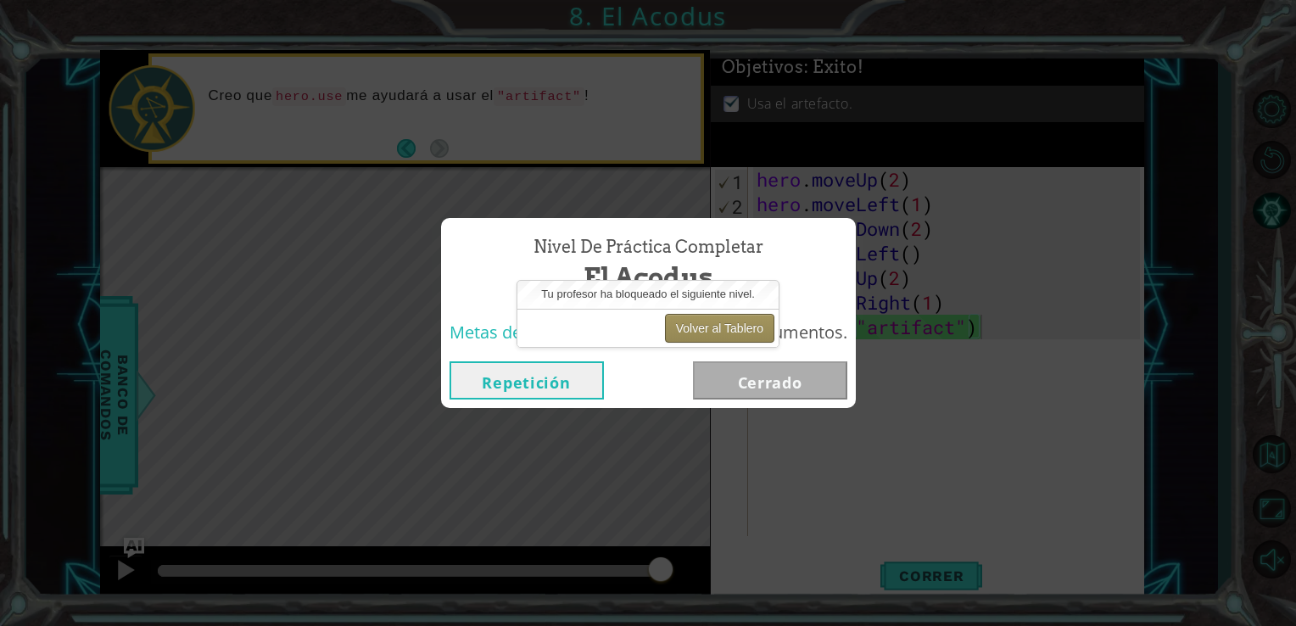
click at [723, 328] on button "Volver al Tablero" at bounding box center [719, 328] width 109 height 29
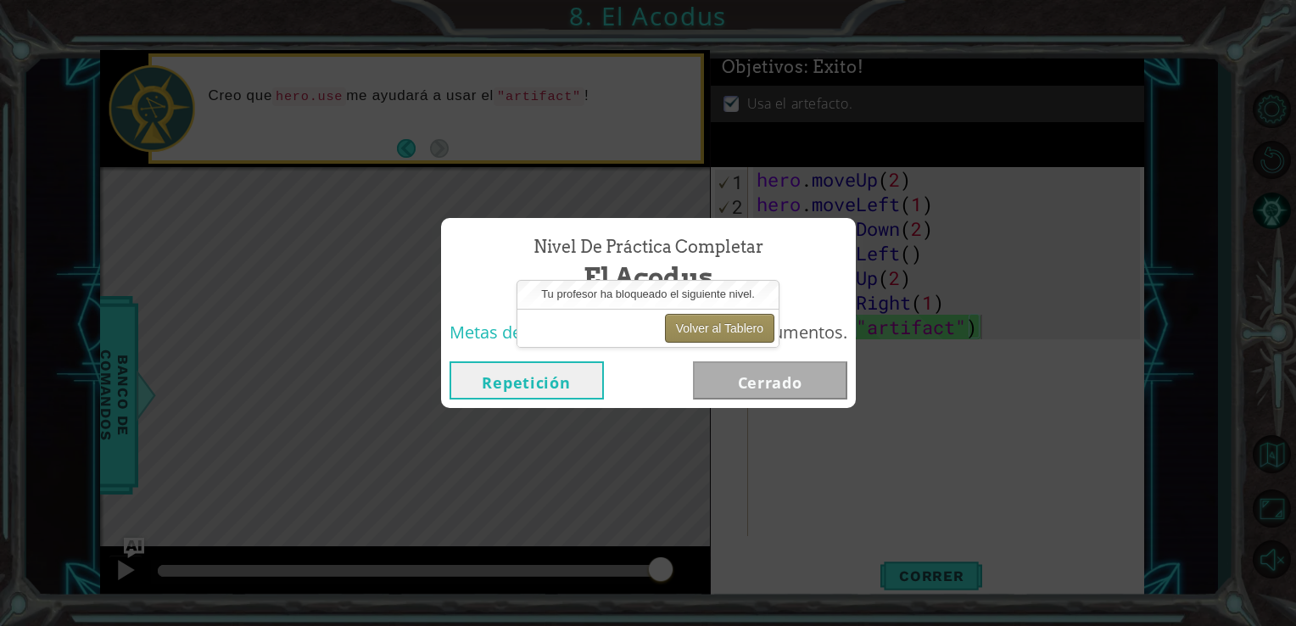
click at [723, 328] on button "Volver al Tablero" at bounding box center [719, 328] width 109 height 29
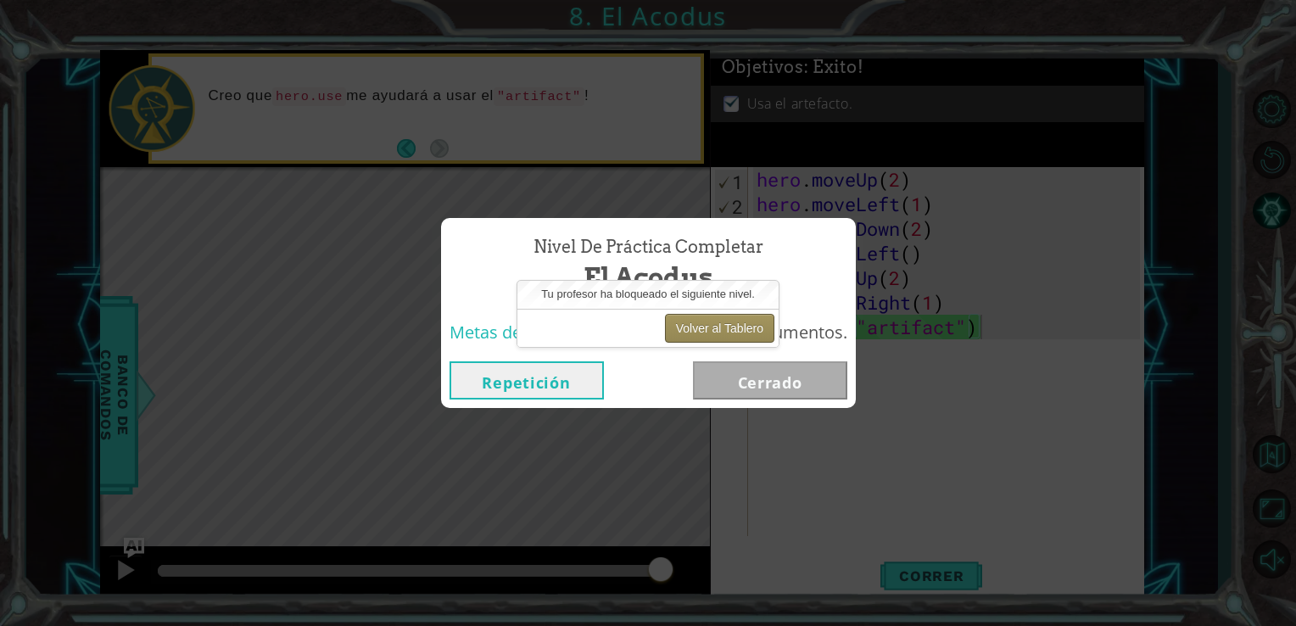
click at [723, 328] on button "Volver al Tablero" at bounding box center [719, 328] width 109 height 29
click at [723, 329] on button "Volver al Tablero" at bounding box center [719, 328] width 109 height 29
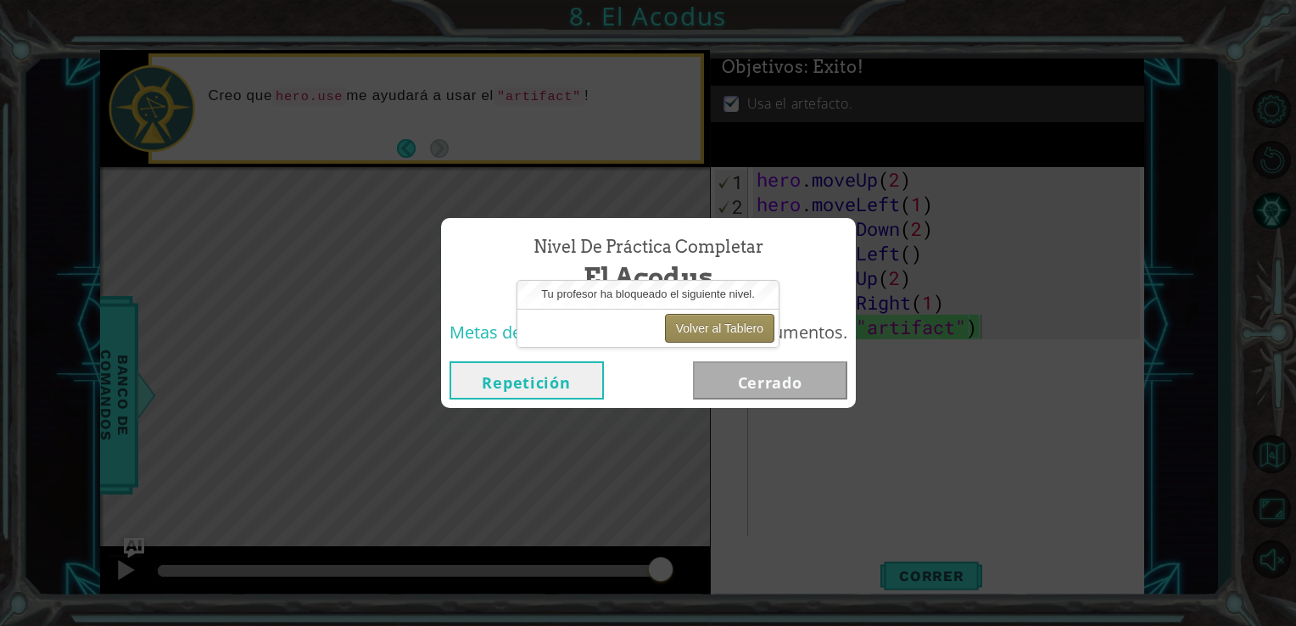
click at [723, 329] on button "Volver al Tablero" at bounding box center [719, 328] width 109 height 29
click at [539, 375] on button "Repetición" at bounding box center [527, 380] width 154 height 38
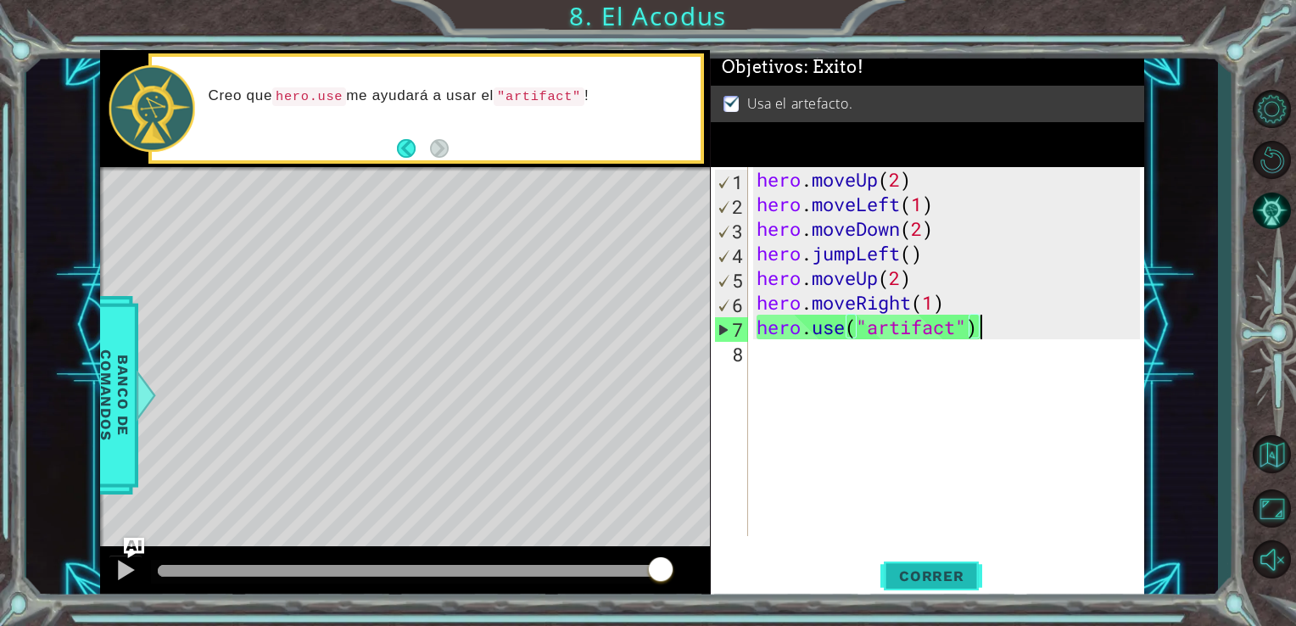
click at [956, 582] on span "Correr" at bounding box center [931, 575] width 99 height 17
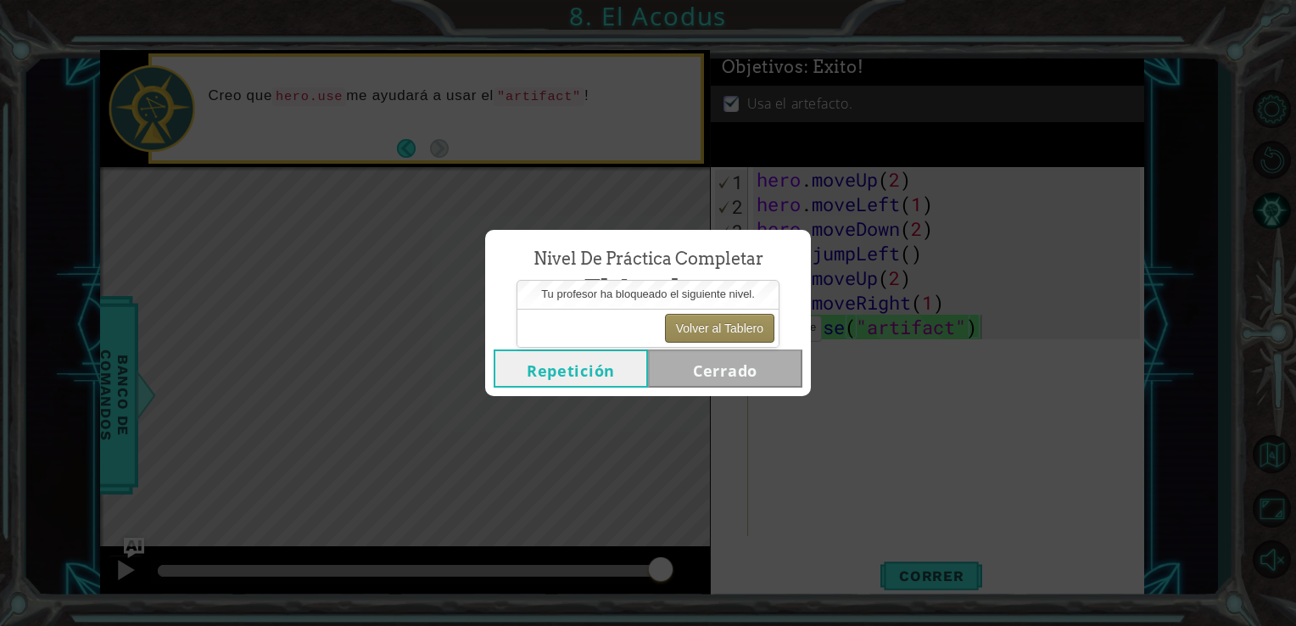
click at [723, 318] on button "Volver al Tablero" at bounding box center [719, 328] width 109 height 29
